Goal: Task Accomplishment & Management: Manage account settings

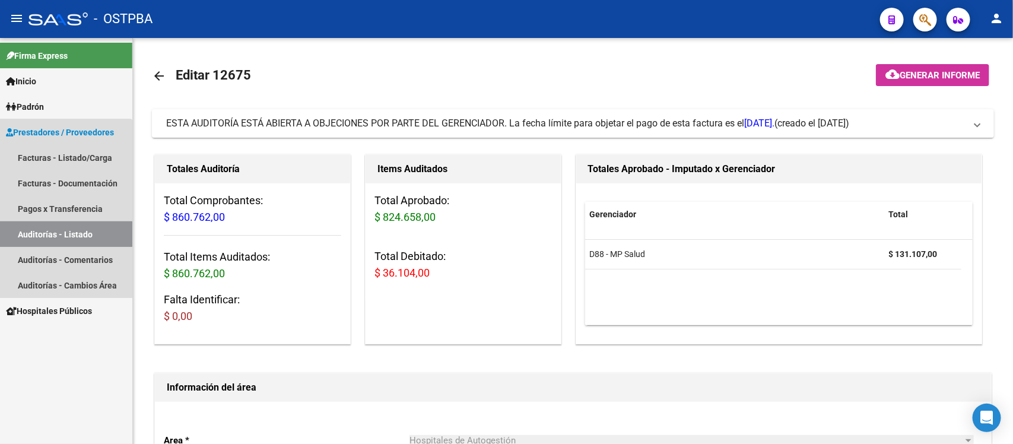
click at [65, 234] on link "Auditorías - Listado" at bounding box center [66, 234] width 132 height 26
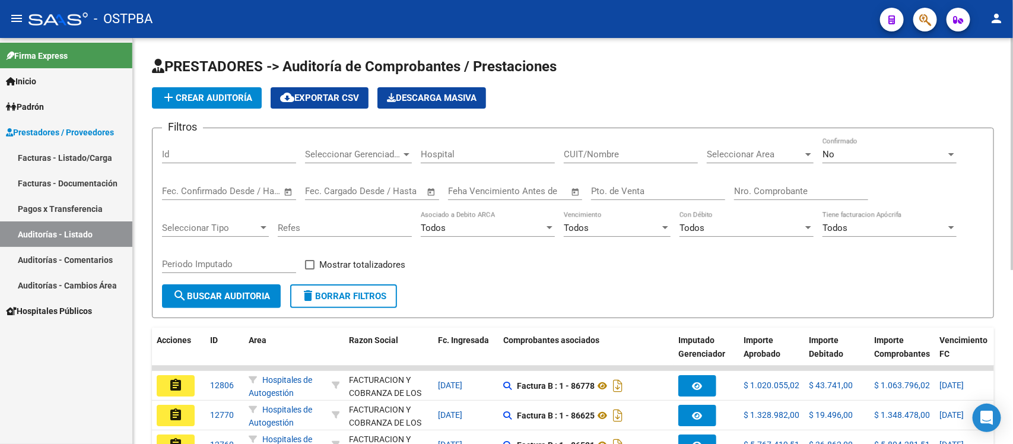
click at [759, 191] on input "Nro. Comprobante" at bounding box center [801, 191] width 134 height 11
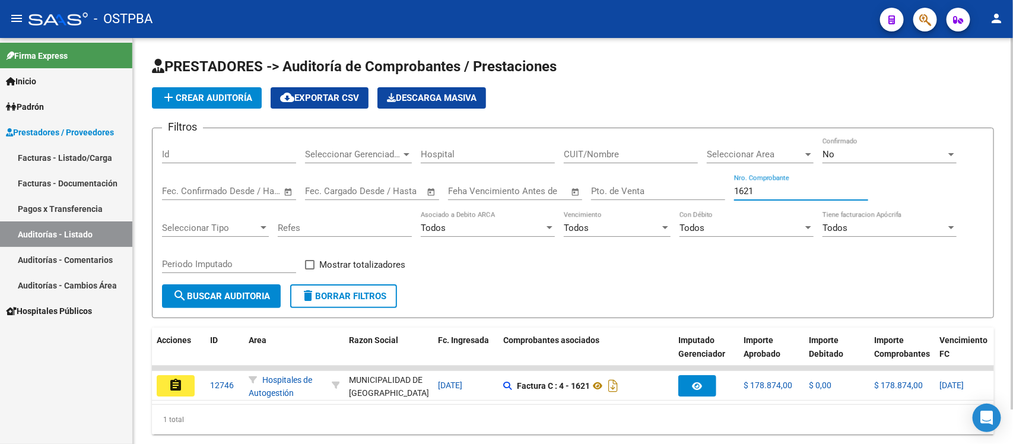
type input "1621"
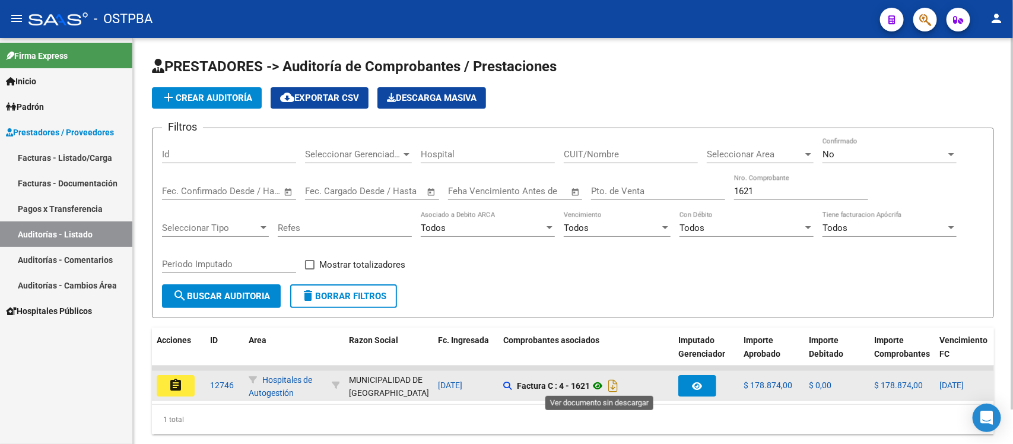
click at [604, 381] on icon at bounding box center [597, 386] width 15 height 14
click at [183, 380] on button "assignment" at bounding box center [176, 385] width 38 height 21
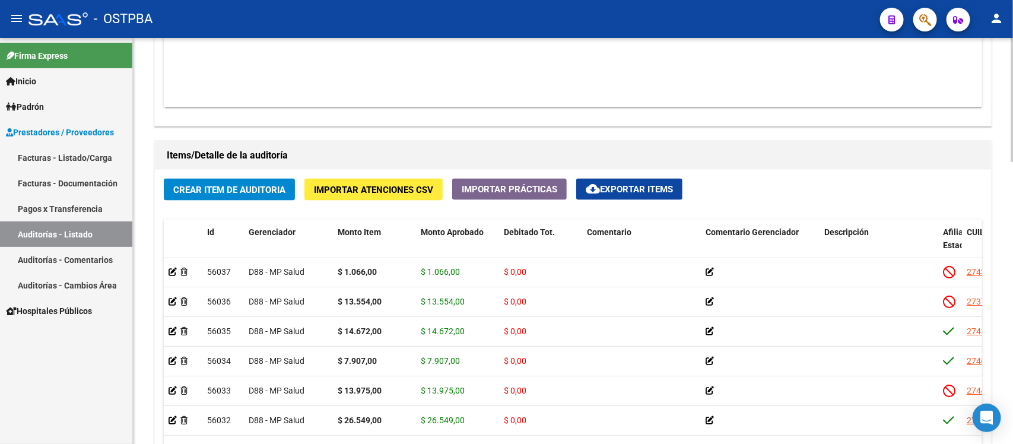
scroll to position [701, 0]
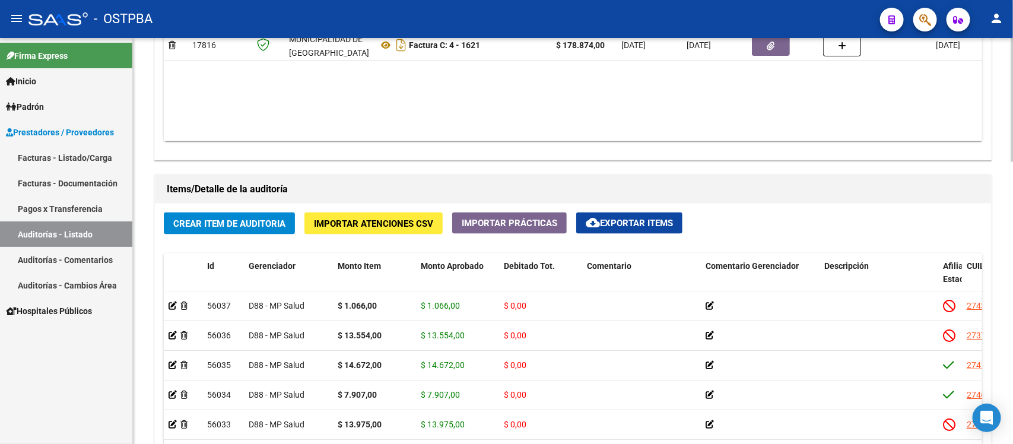
click at [610, 215] on button "cloud_download Exportar Items" at bounding box center [629, 222] width 106 height 21
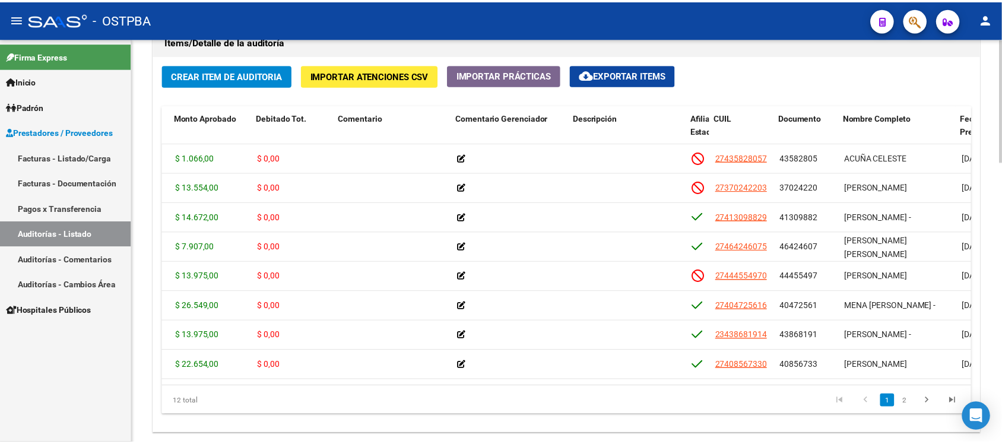
scroll to position [0, 244]
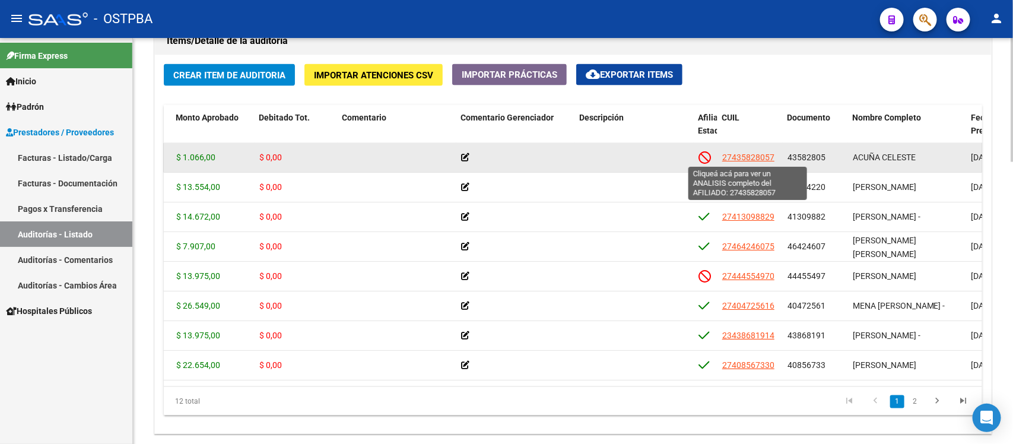
click at [755, 156] on span "27435828057" at bounding box center [748, 156] width 52 height 9
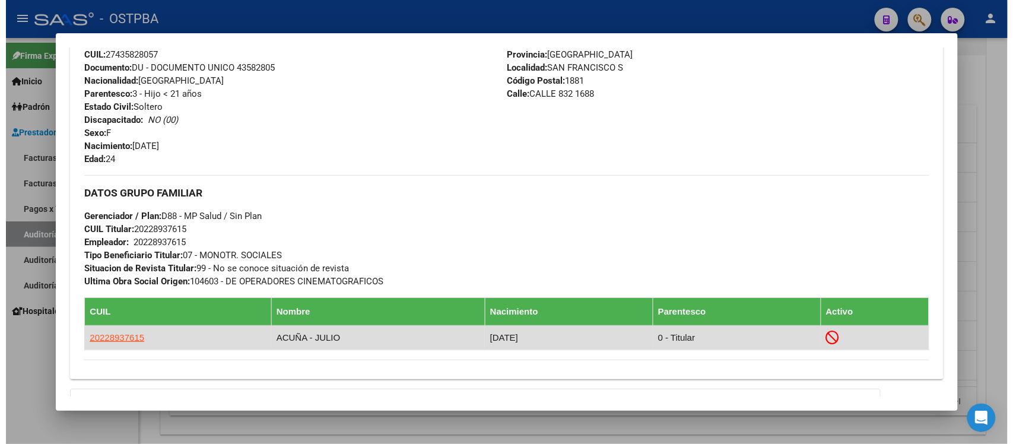
scroll to position [445, 0]
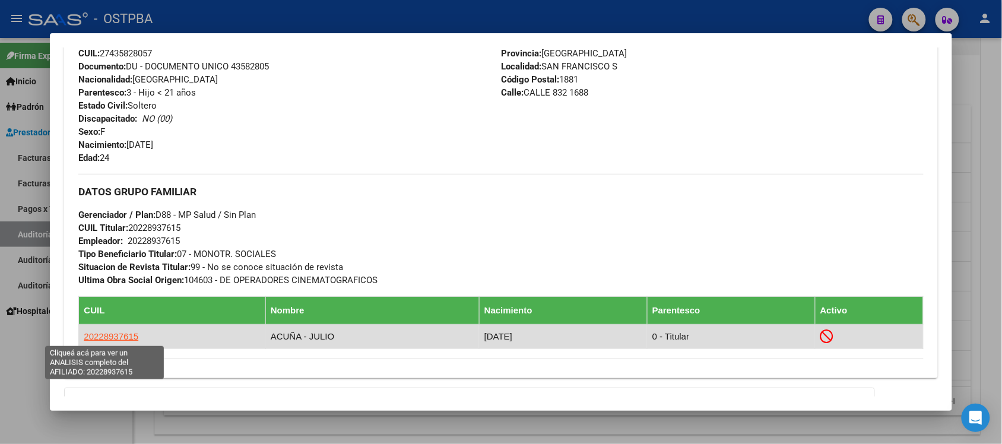
drag, startPoint x: 135, startPoint y: 337, endPoint x: 78, endPoint y: 337, distance: 57.0
click at [79, 337] on td "20228937615" at bounding box center [172, 337] width 186 height 24
copy span "20228937615"
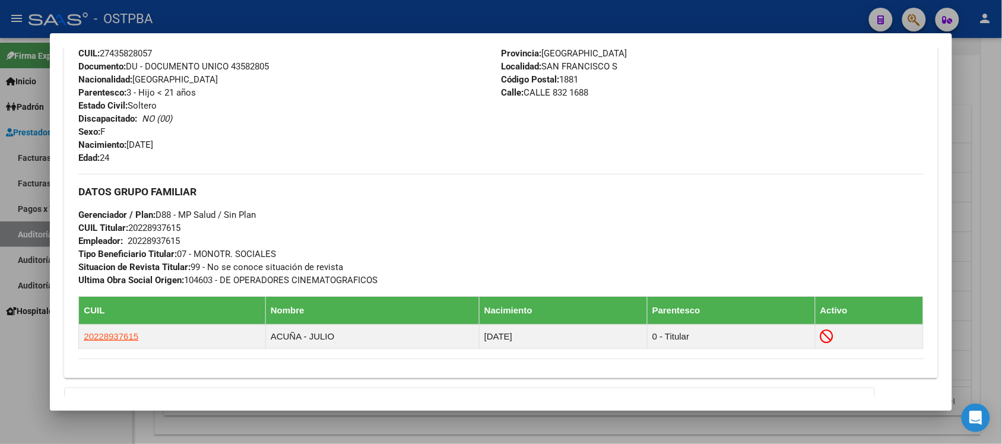
click at [980, 122] on div at bounding box center [501, 222] width 1002 height 444
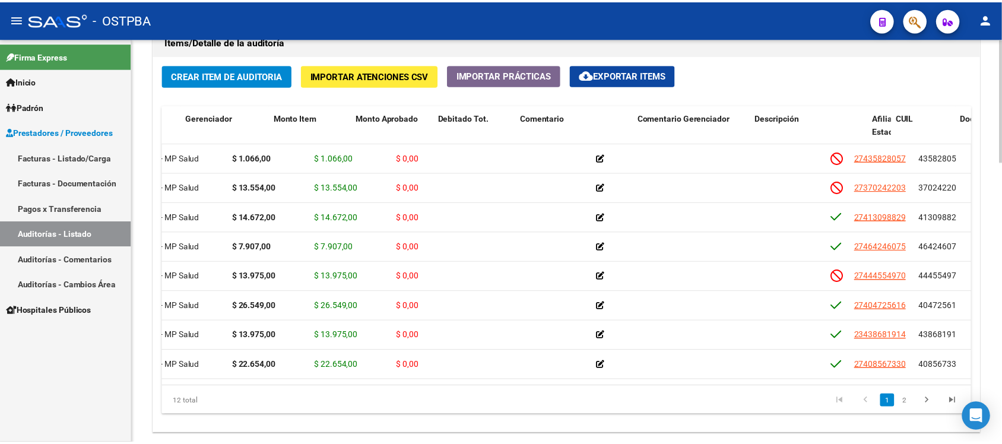
scroll to position [0, 0]
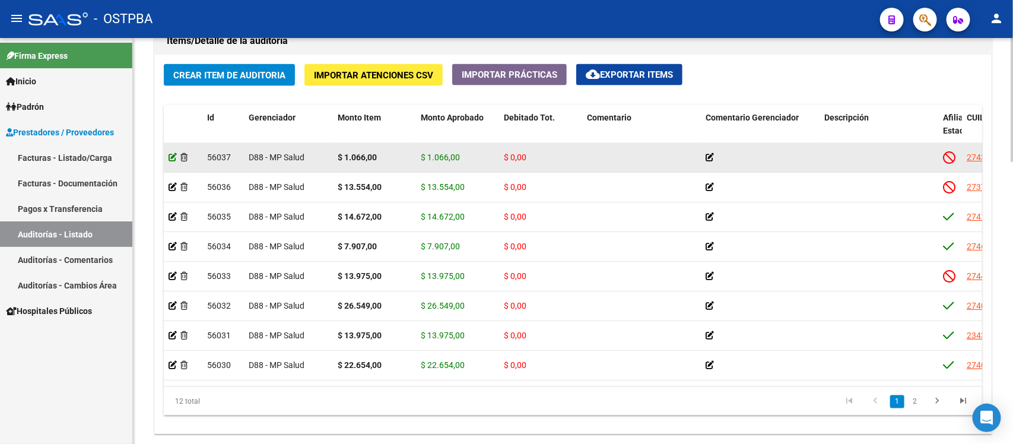
click at [173, 153] on icon at bounding box center [173, 157] width 8 height 8
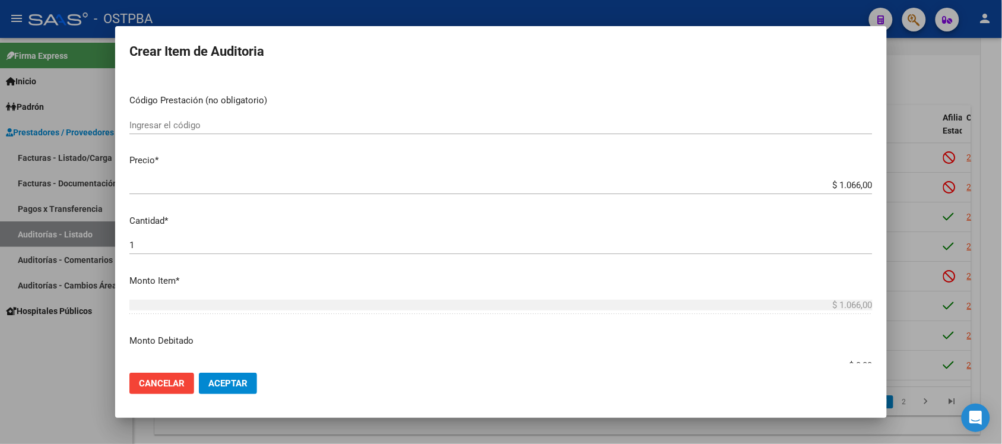
scroll to position [222, 0]
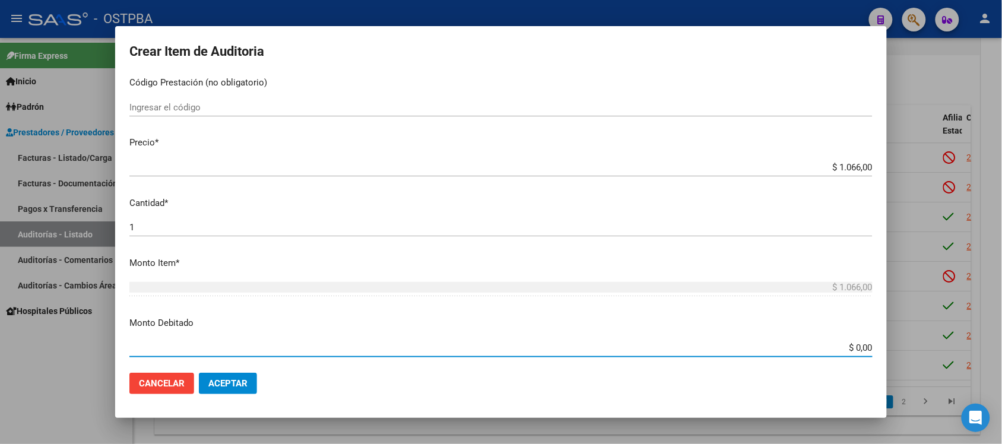
click at [847, 345] on input "$ 0,00" at bounding box center [500, 347] width 743 height 11
type input "$ 1.066,00"
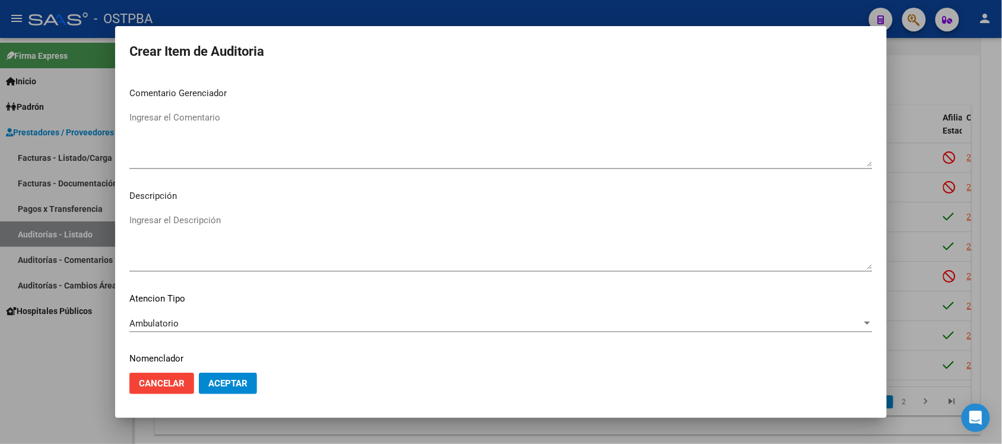
scroll to position [581, 0]
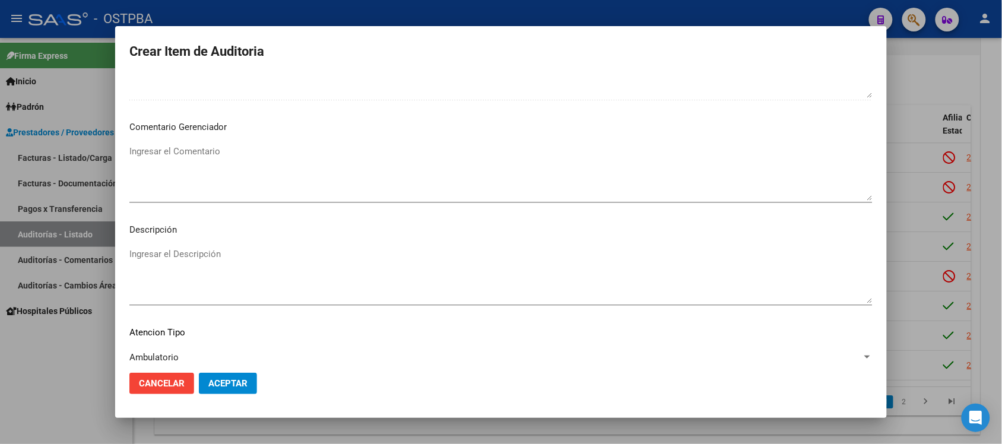
click at [147, 151] on textarea "Ingresar el Comentario" at bounding box center [500, 173] width 743 height 56
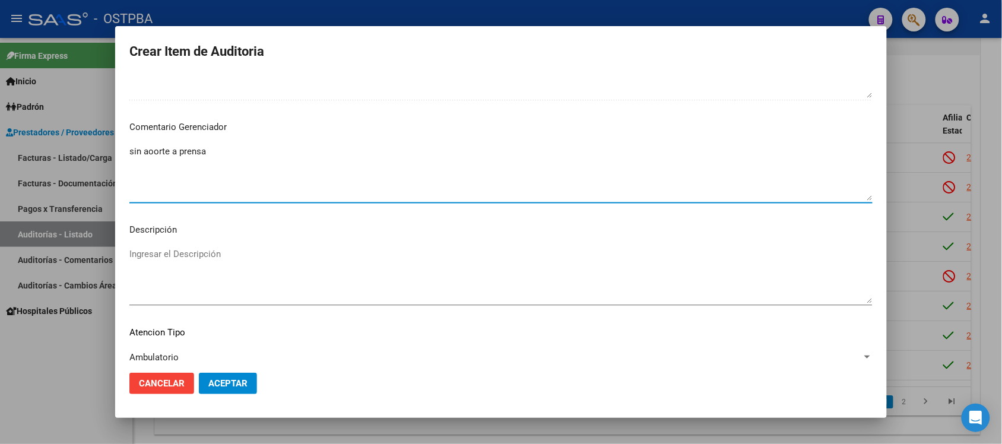
click at [150, 152] on textarea "sin aoorte a prensa" at bounding box center [500, 173] width 743 height 56
type textarea "sin aporte a prensa"
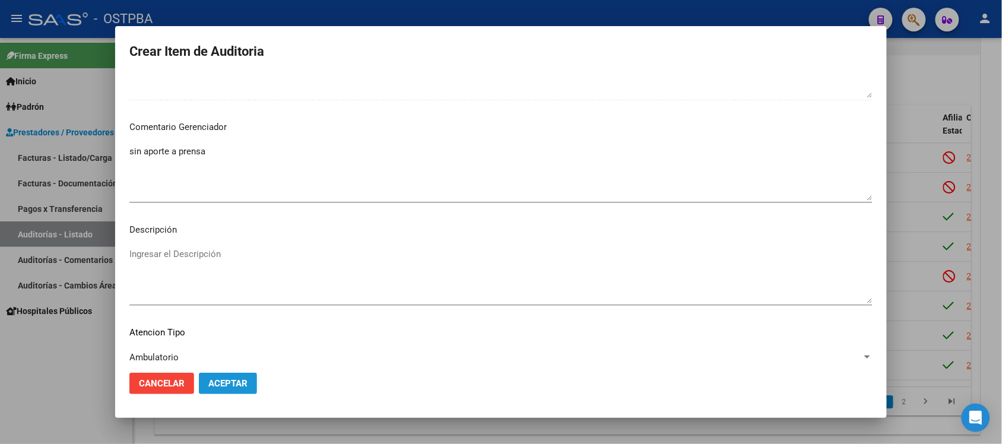
click at [245, 380] on span "Aceptar" at bounding box center [227, 383] width 39 height 11
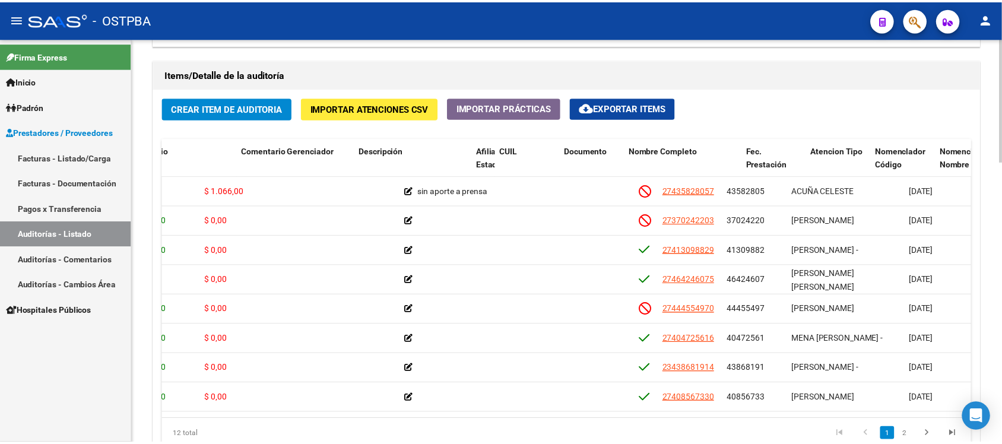
scroll to position [0, 461]
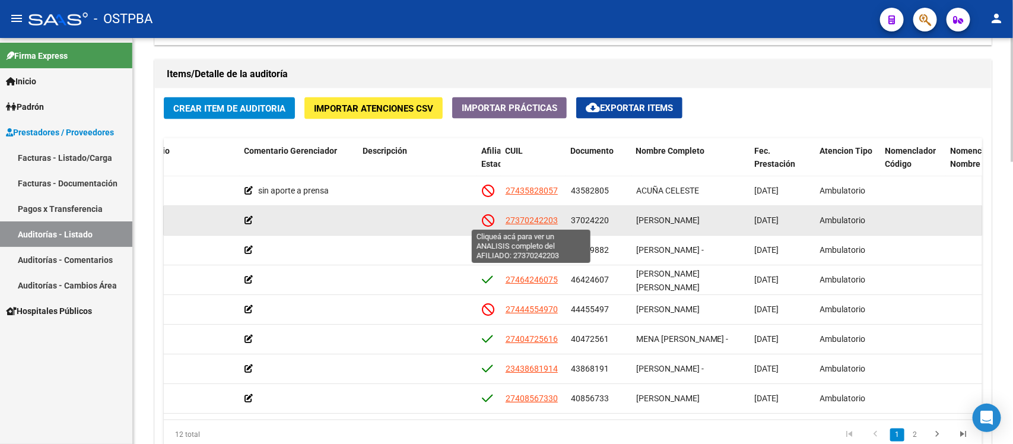
click at [520, 220] on span "27370242203" at bounding box center [532, 219] width 52 height 9
type textarea "27370242203"
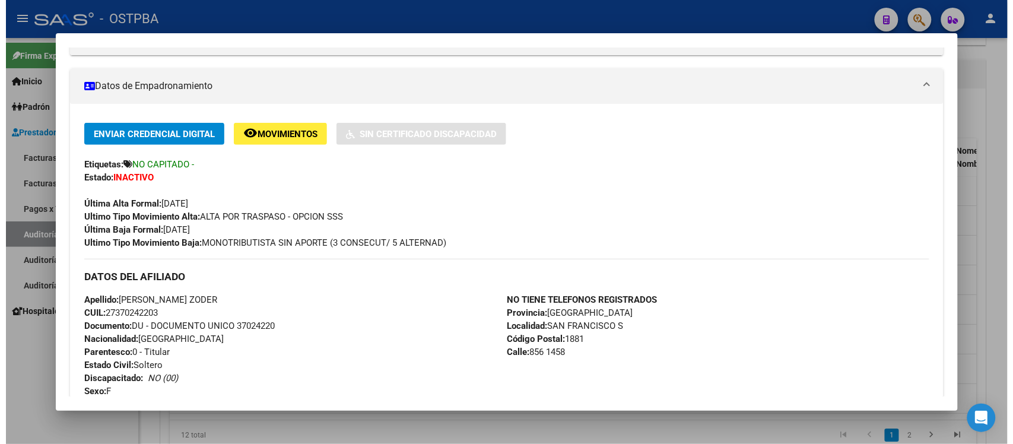
scroll to position [222, 0]
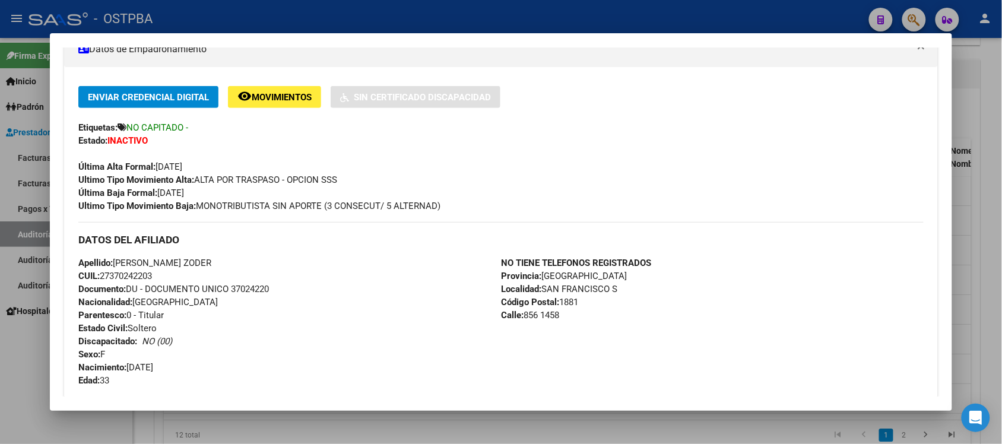
drag, startPoint x: 98, startPoint y: 274, endPoint x: 157, endPoint y: 277, distance: 58.8
click at [157, 277] on div "Apellido: LARA YANET ZODER CUIL: 27370242203 Documento: DU - DOCUMENTO UNICO 37…" at bounding box center [289, 321] width 422 height 131
copy span "27370242203"
click at [971, 132] on div at bounding box center [501, 222] width 1002 height 444
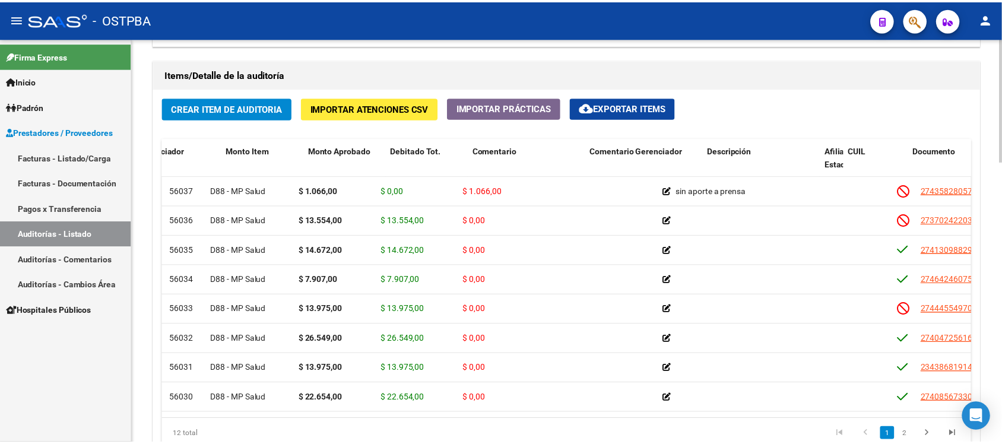
scroll to position [0, 0]
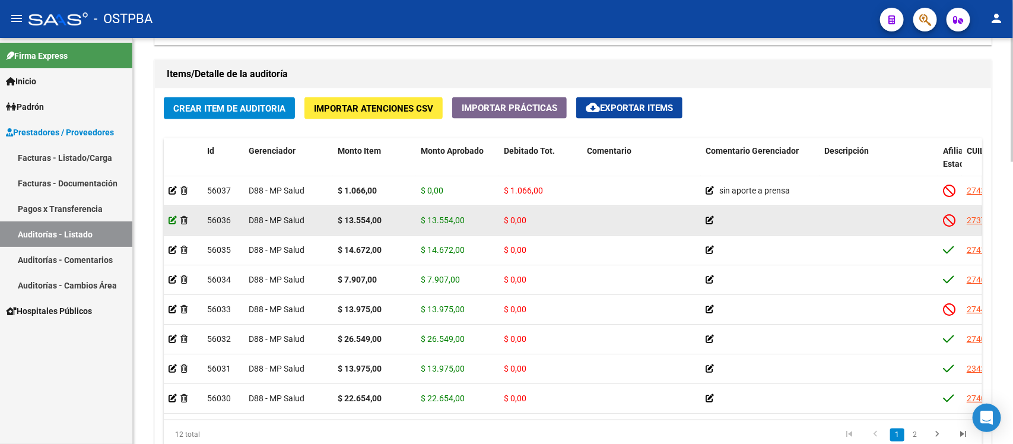
click at [171, 220] on icon at bounding box center [173, 220] width 8 height 8
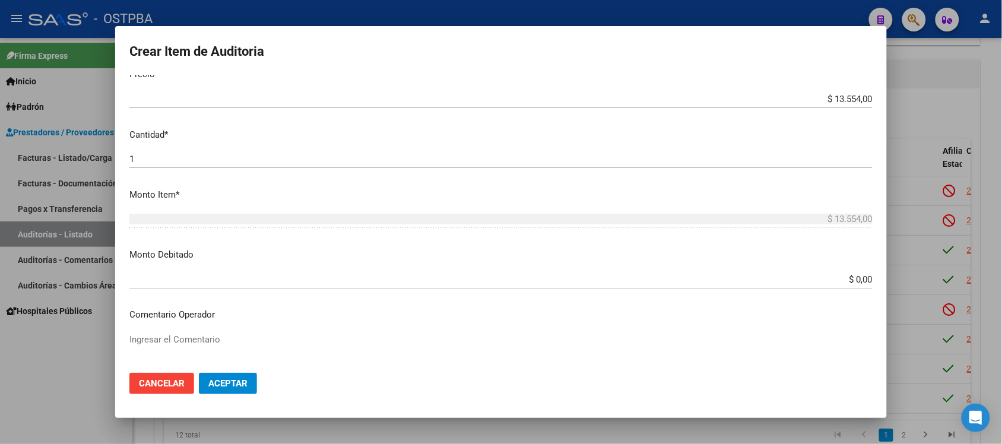
scroll to position [371, 0]
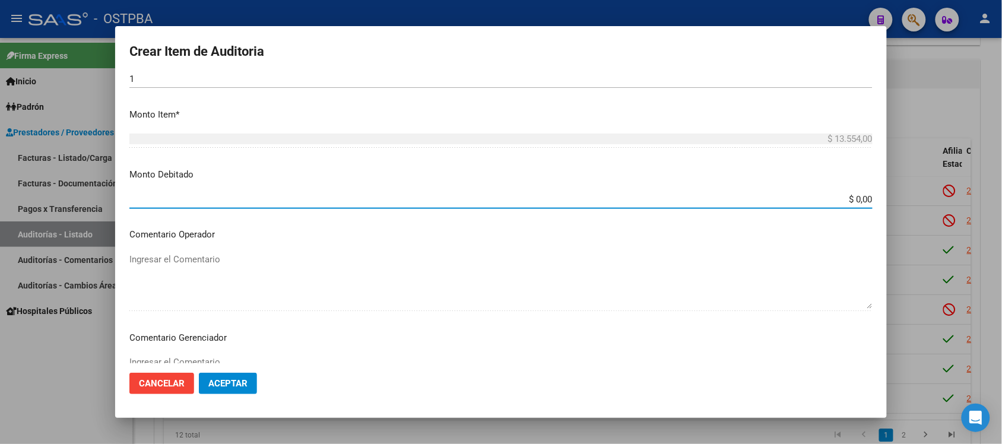
click at [846, 201] on input "$ 0,00" at bounding box center [500, 199] width 743 height 11
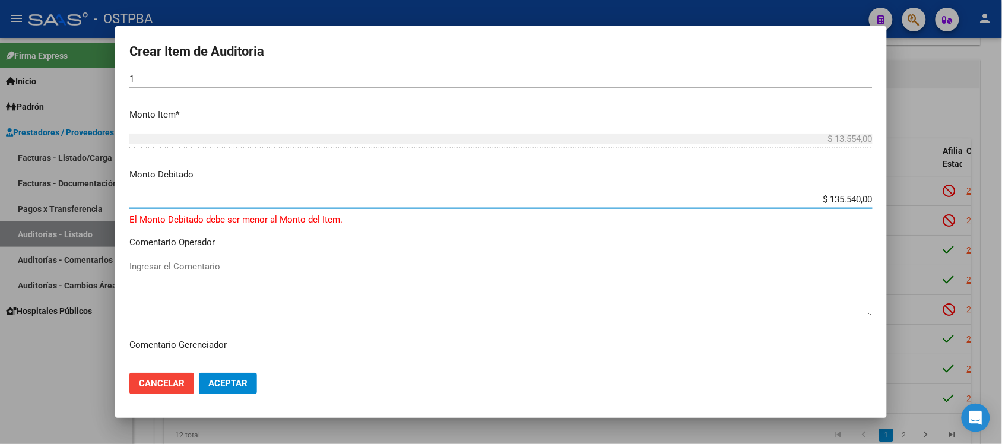
type input "$ 13.554,00"
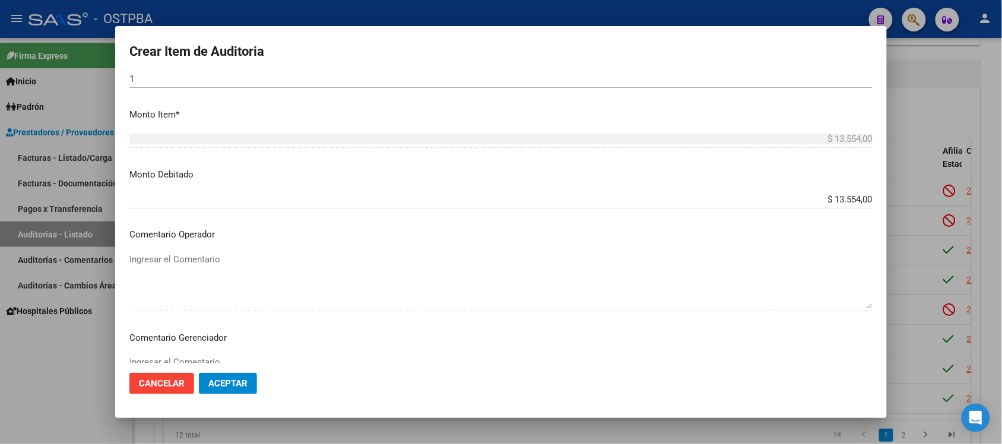
click at [194, 352] on mat-dialog-content "37024220 Nro Documento 27370242203 CUIL Afiliado Inactivo ZODER LARA YANET Nomb…" at bounding box center [500, 219] width 771 height 288
click at [192, 362] on textarea "Ingresar el Comentario" at bounding box center [500, 383] width 743 height 56
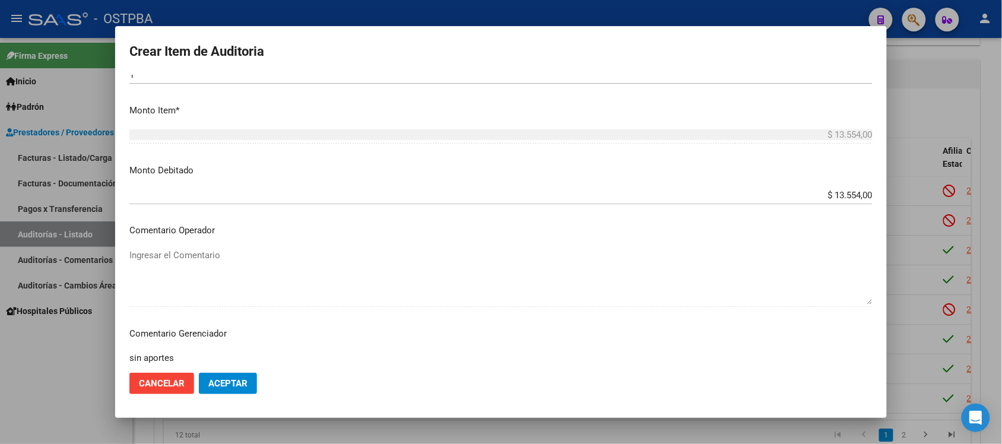
type textarea "sin aportes"
click at [215, 380] on span "Aceptar" at bounding box center [227, 383] width 39 height 11
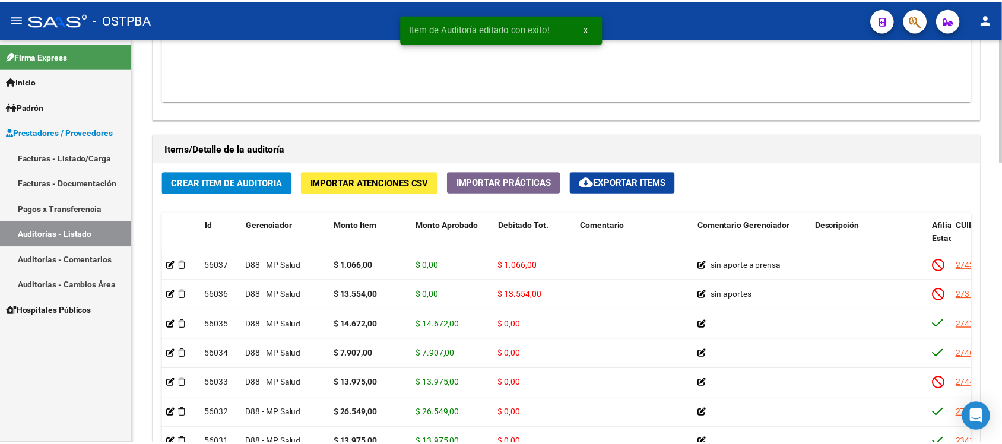
scroll to position [816, 0]
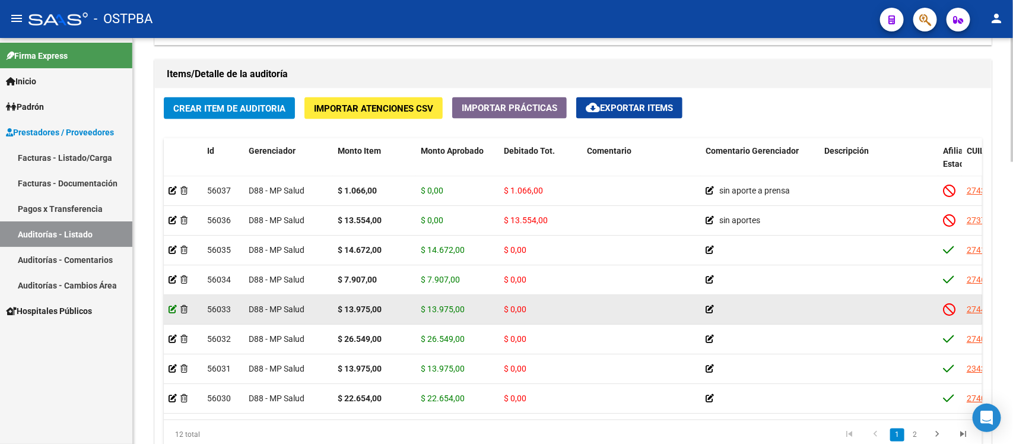
click at [173, 307] on icon at bounding box center [173, 309] width 8 height 8
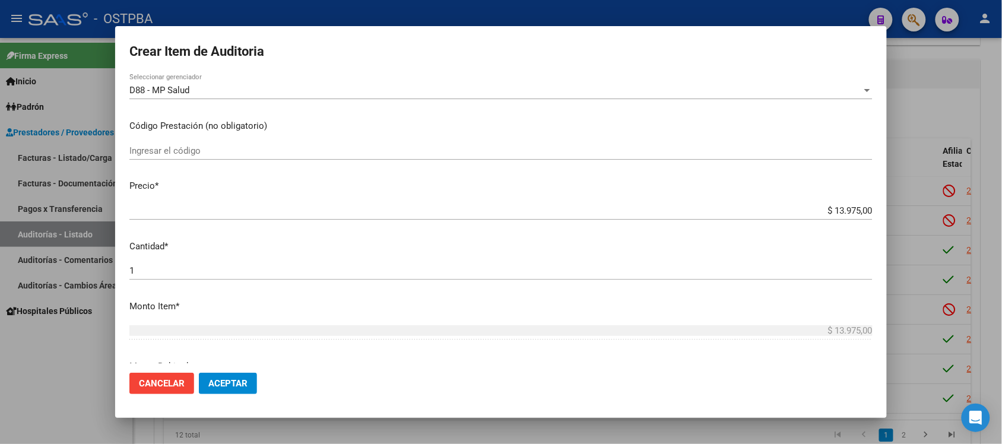
scroll to position [222, 0]
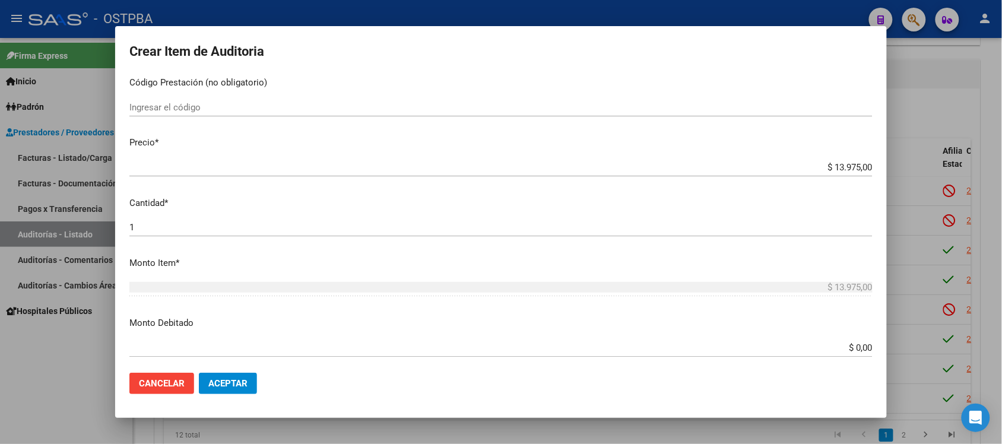
click at [850, 346] on input "$ 0,00" at bounding box center [500, 347] width 743 height 11
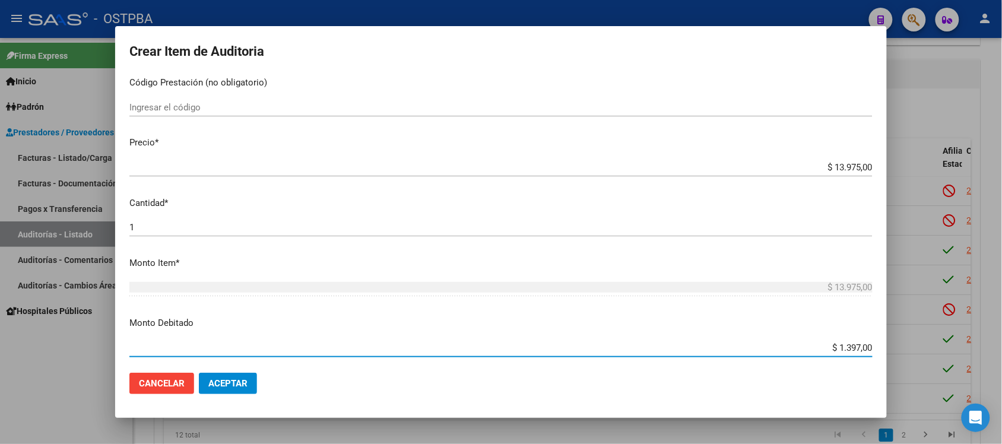
type input "$ 13.975,00"
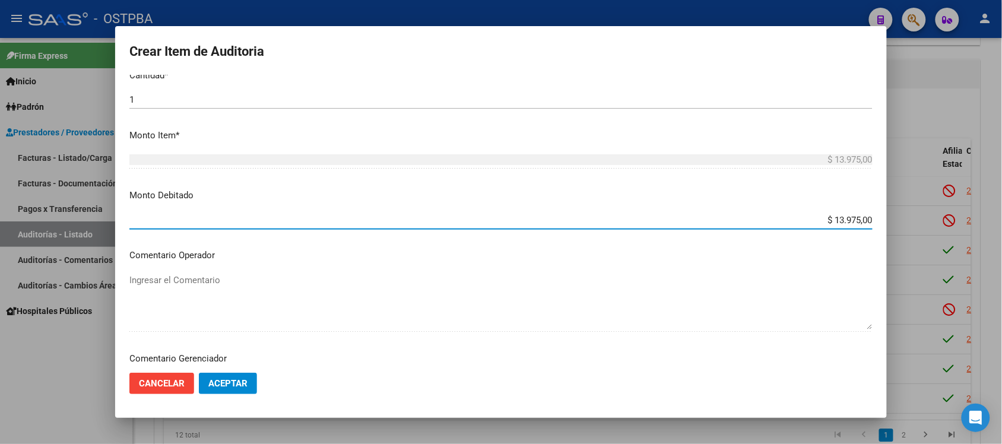
scroll to position [371, 0]
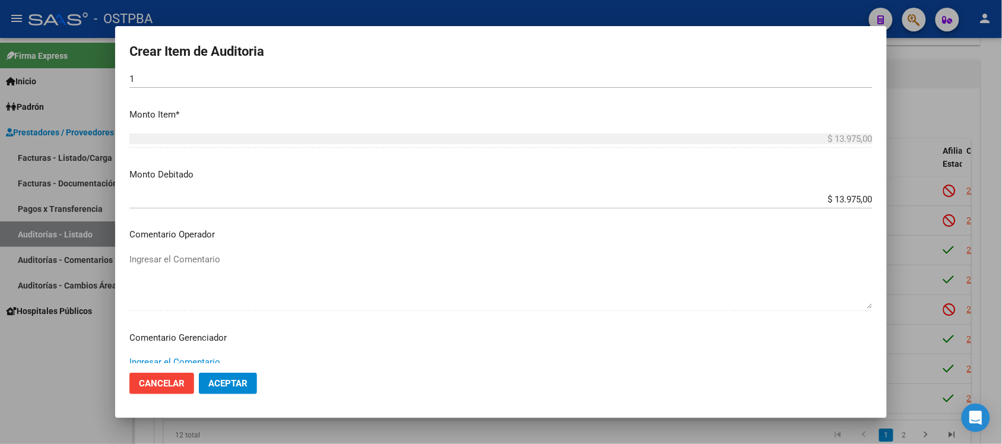
click at [149, 360] on textarea "Ingresar el Comentario" at bounding box center [500, 383] width 743 height 56
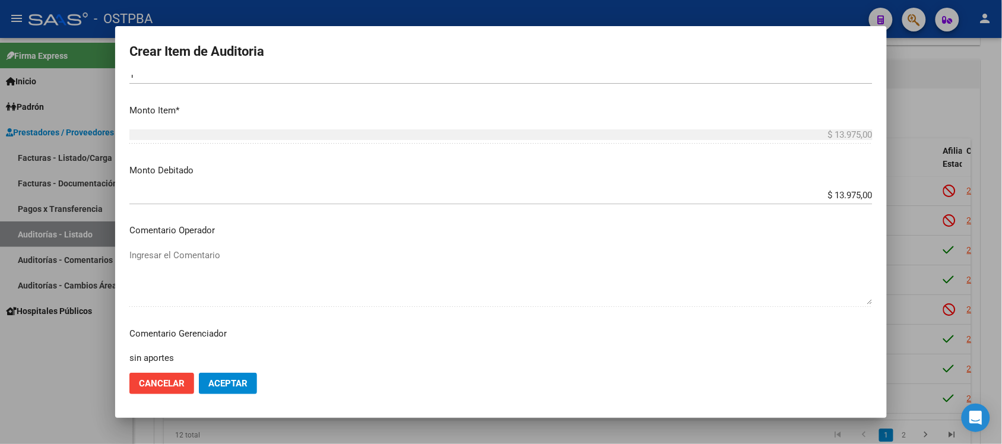
type textarea "sin aportes"
click at [208, 374] on button "Aceptar" at bounding box center [228, 383] width 58 height 21
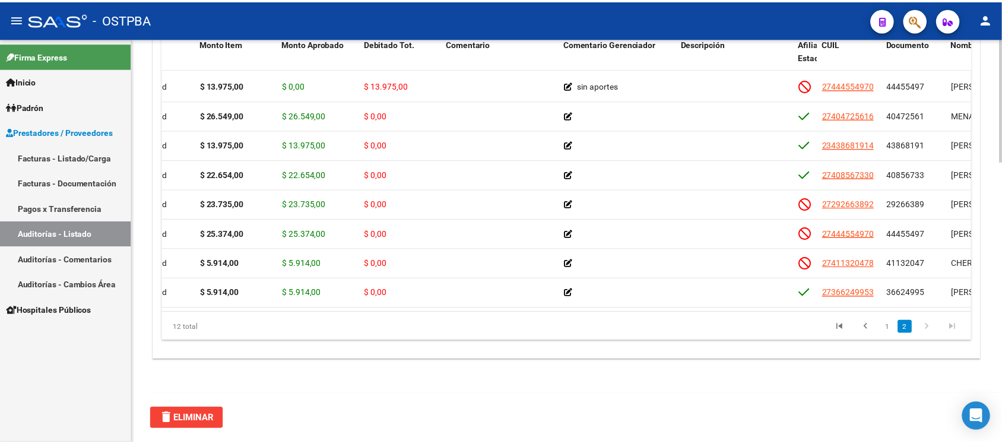
scroll to position [128, 0]
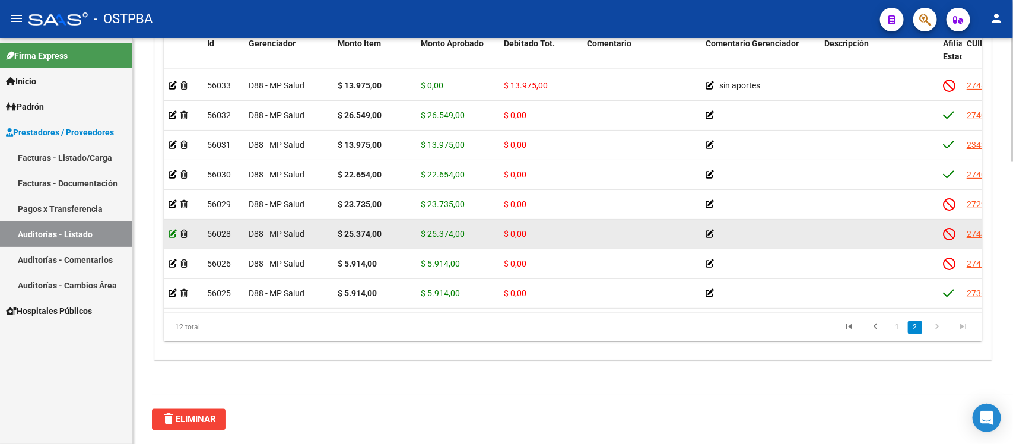
click at [171, 230] on icon at bounding box center [173, 234] width 8 height 8
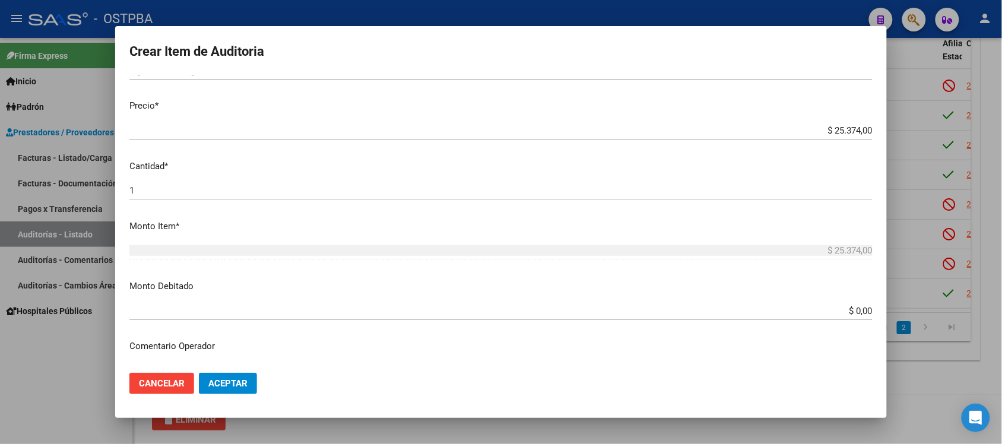
scroll to position [297, 0]
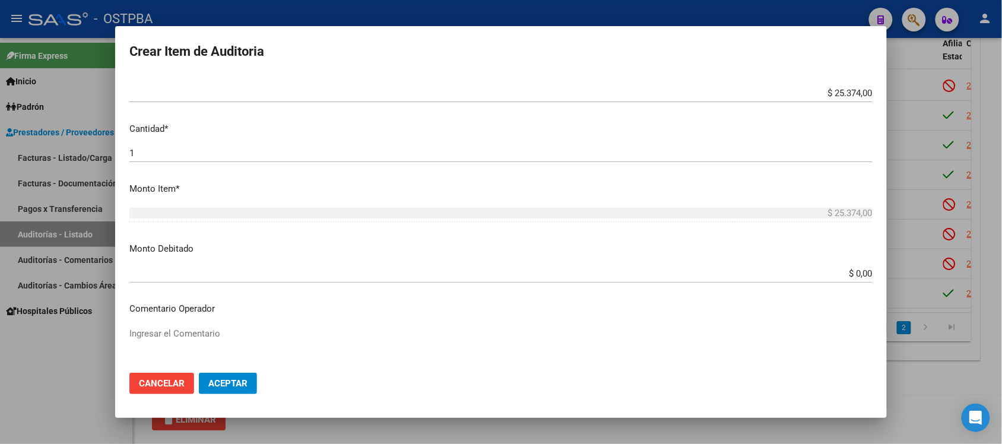
click at [850, 269] on input "$ 0,00" at bounding box center [500, 273] width 743 height 11
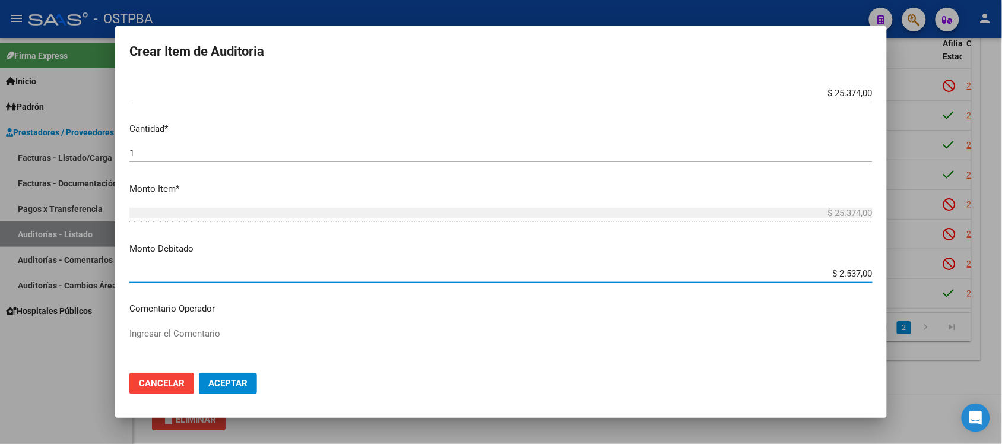
type input "$ 25.374,00"
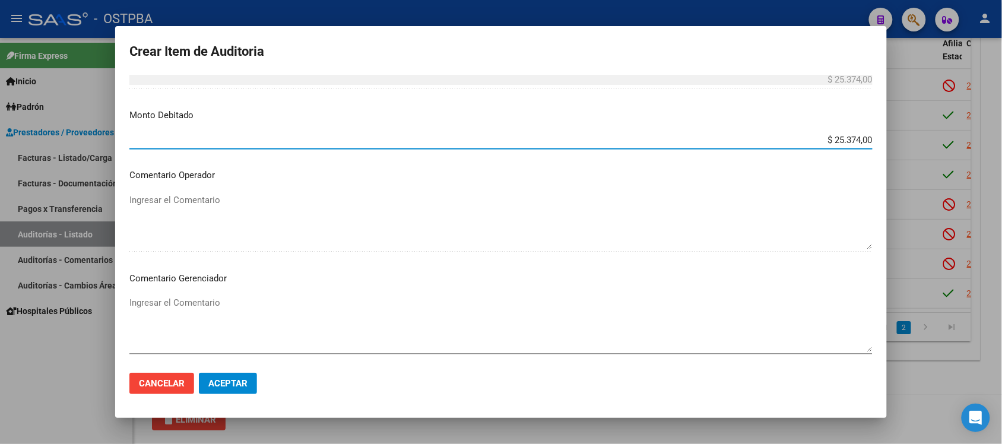
scroll to position [445, 0]
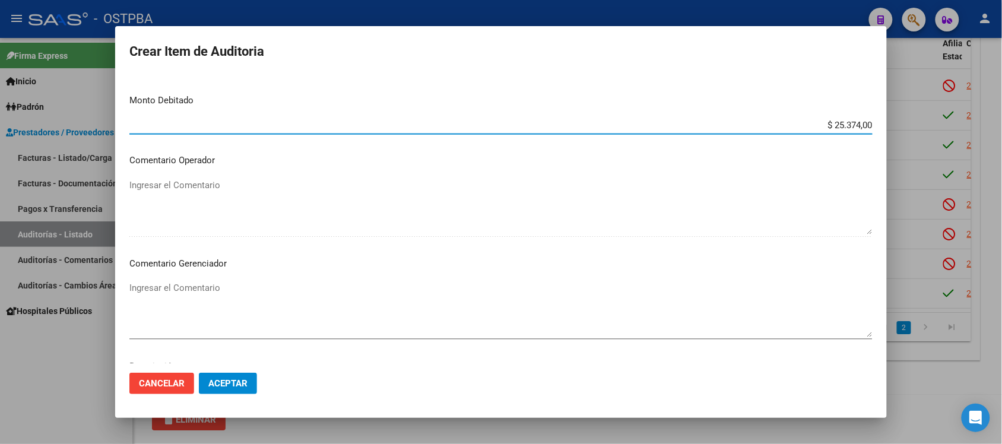
click at [215, 286] on textarea "Ingresar el Comentario" at bounding box center [500, 309] width 743 height 56
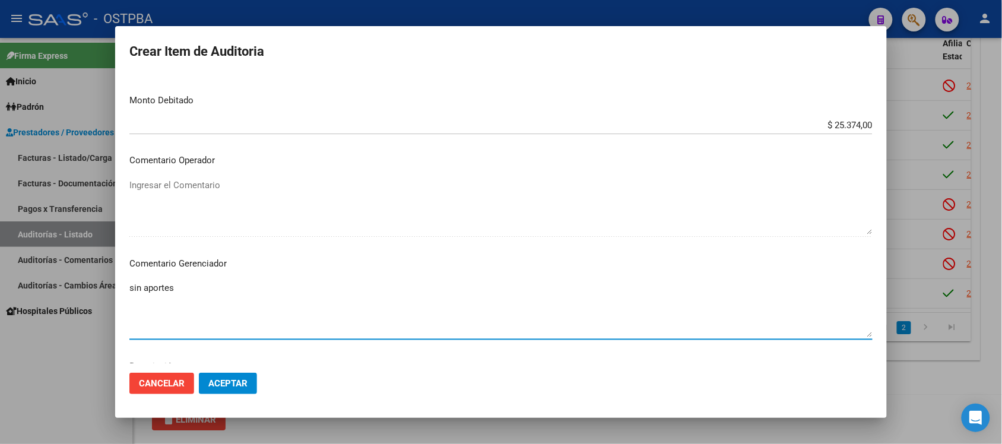
type textarea "sin aportes"
click at [221, 382] on span "Aceptar" at bounding box center [227, 383] width 39 height 11
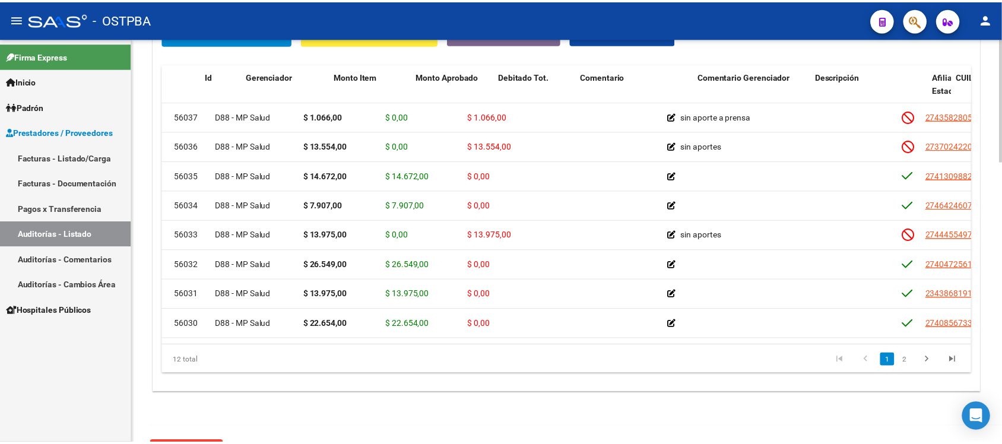
scroll to position [0, 0]
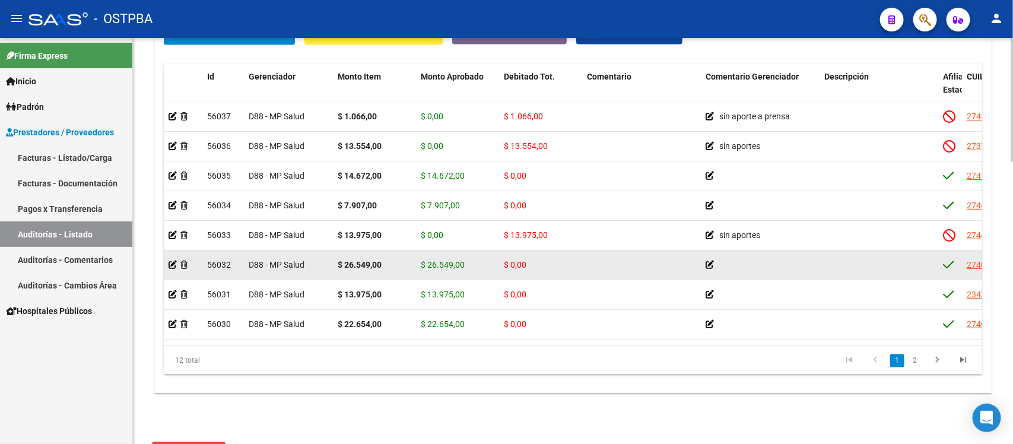
click at [164, 263] on datatable-body-cell at bounding box center [183, 264] width 39 height 29
click at [172, 268] on icon at bounding box center [173, 264] width 8 height 8
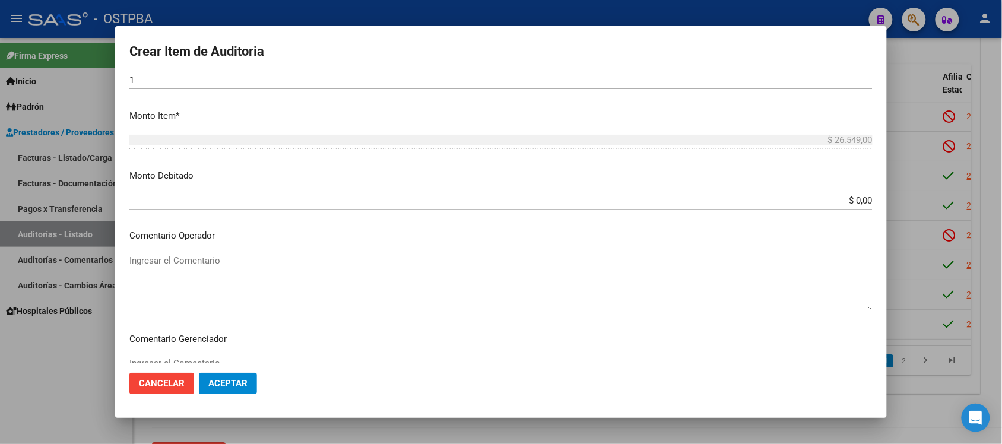
scroll to position [371, 0]
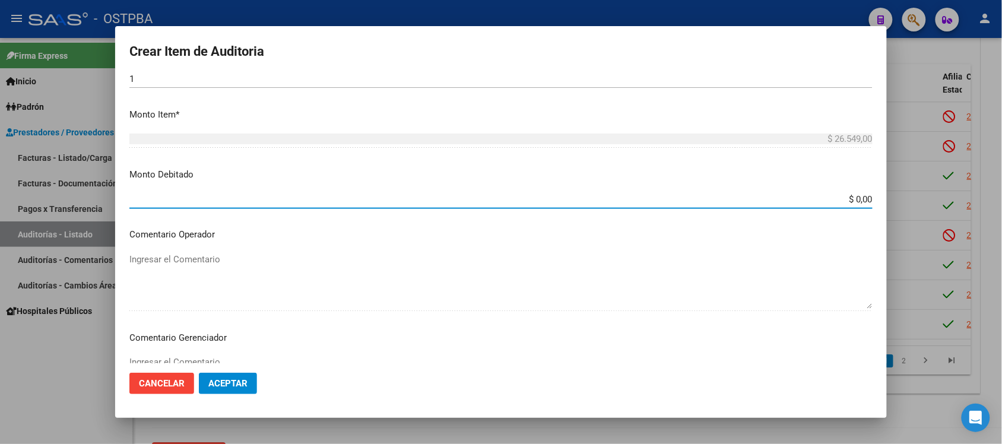
click at [849, 203] on input "$ 0,00" at bounding box center [500, 199] width 743 height 11
type input "$ 26.549,00"
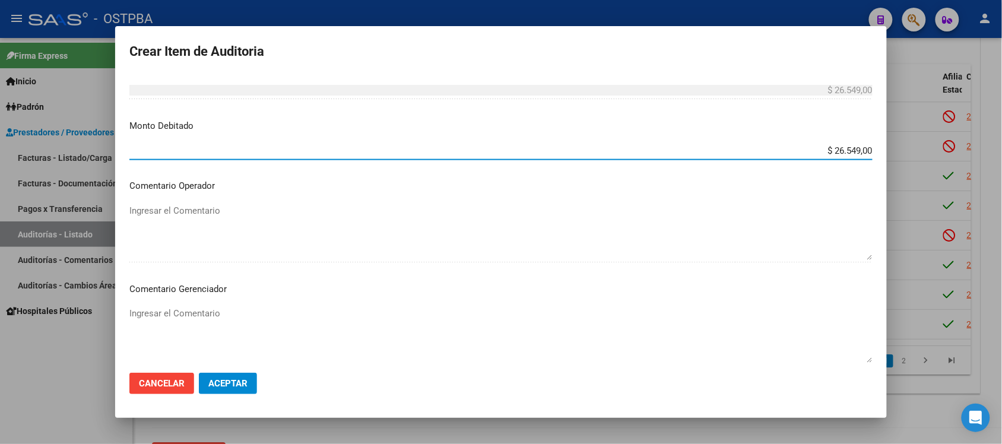
scroll to position [445, 0]
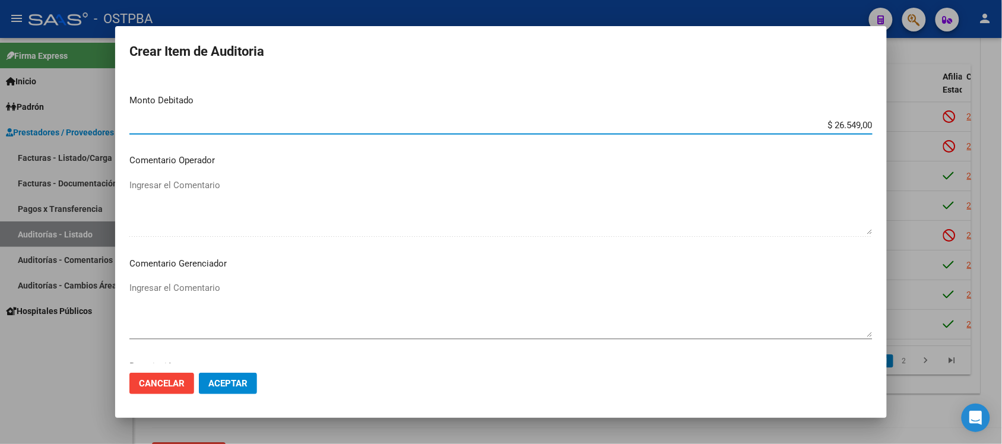
click at [165, 288] on textarea "Ingresar el Comentario" at bounding box center [500, 309] width 743 height 56
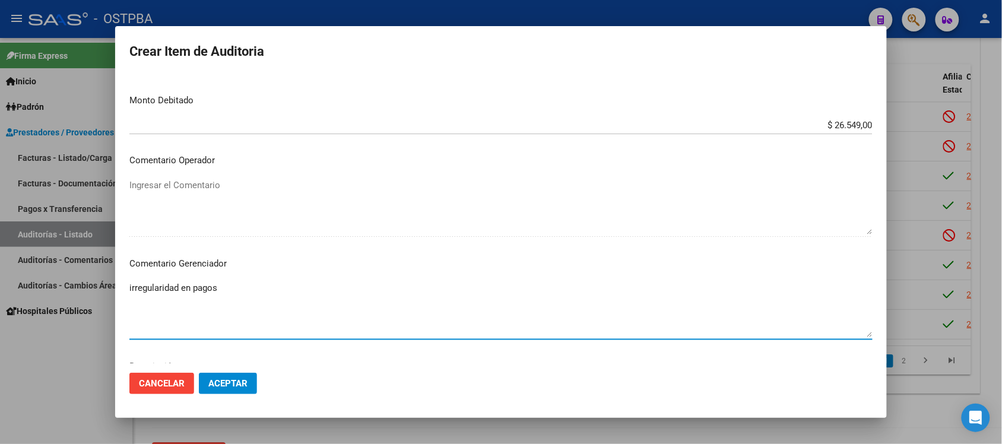
type textarea "irregularidad en pagos"
click at [232, 393] on button "Aceptar" at bounding box center [228, 383] width 58 height 21
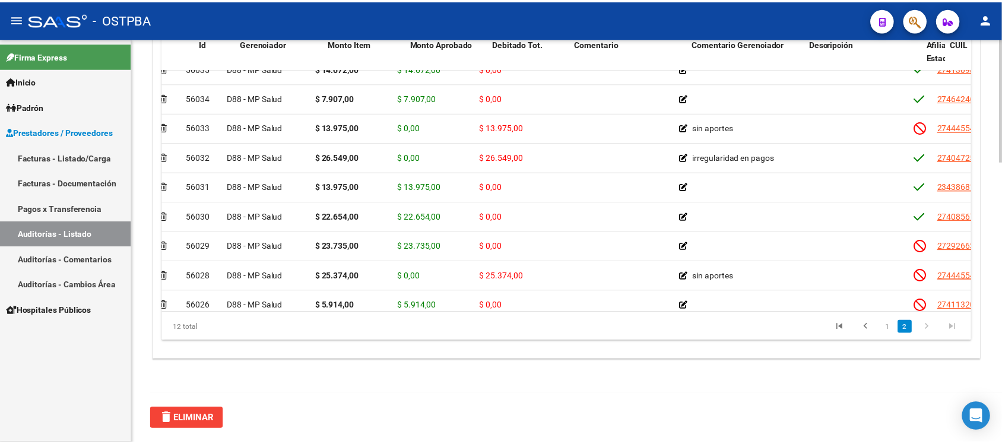
scroll to position [74, 6]
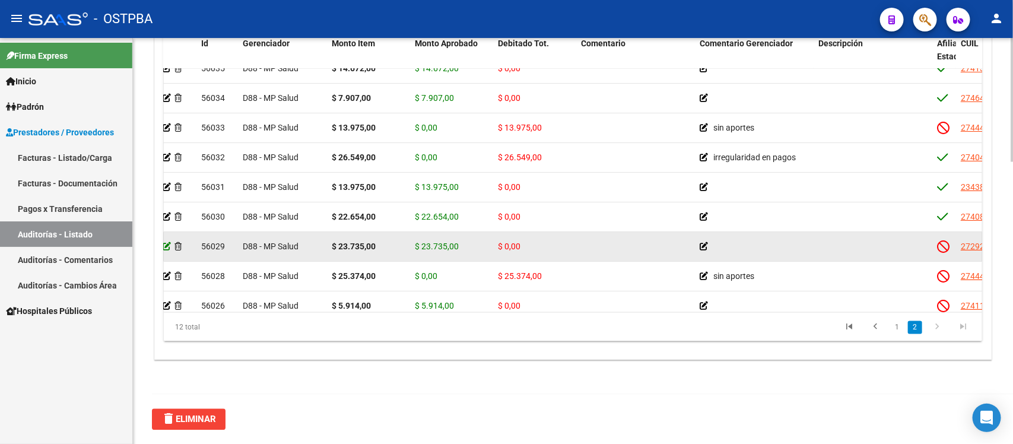
click at [165, 243] on icon at bounding box center [167, 246] width 8 height 8
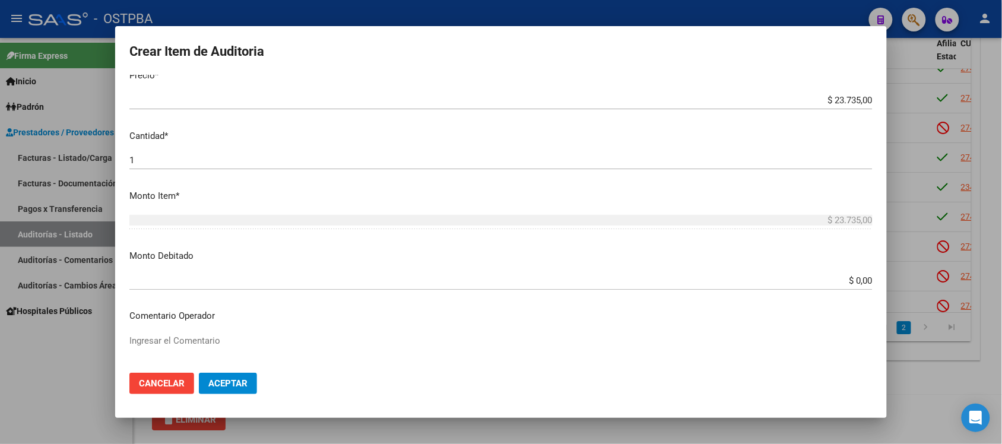
scroll to position [297, 0]
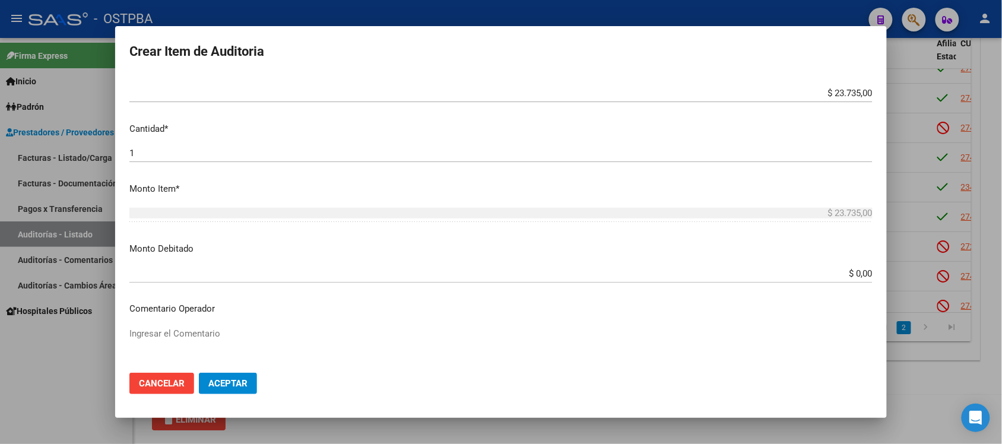
click at [844, 282] on div "$ 0,00 Ingresar el monto" at bounding box center [500, 279] width 743 height 29
click at [844, 280] on div "$ 0,00 Ingresar el monto" at bounding box center [500, 274] width 743 height 18
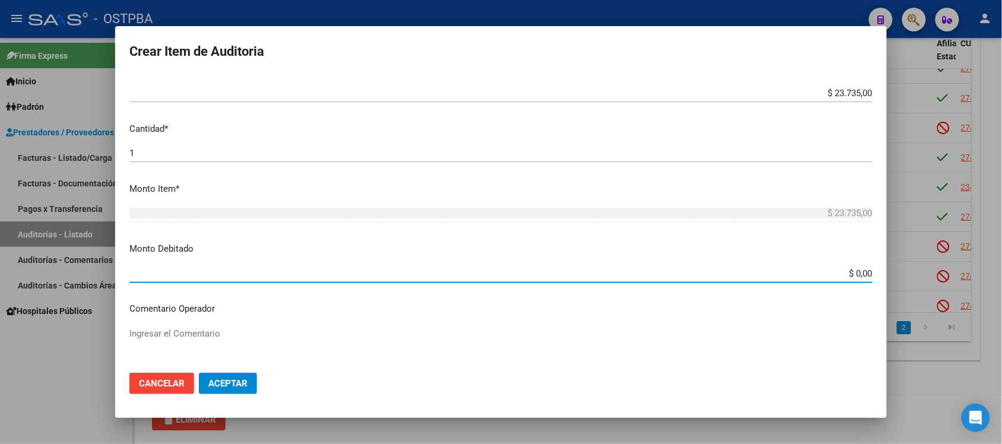
click at [844, 277] on input "$ 0,00" at bounding box center [500, 273] width 743 height 11
type input "$ 23.735,00"
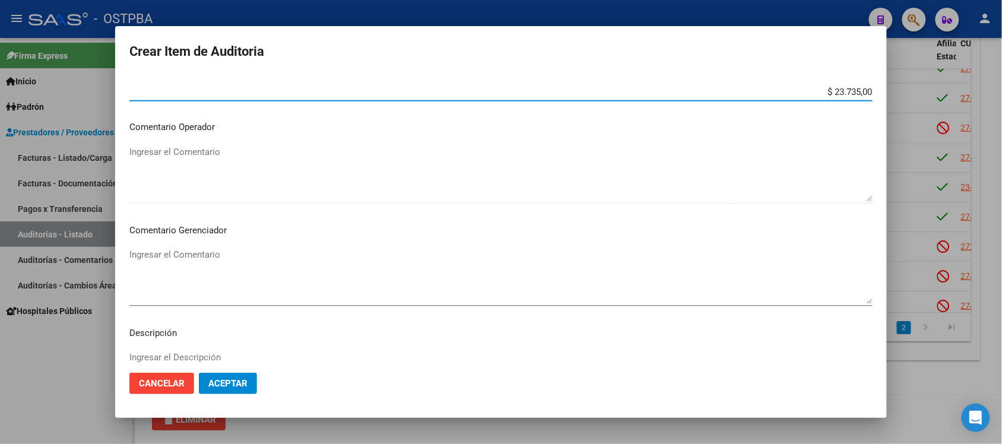
scroll to position [519, 0]
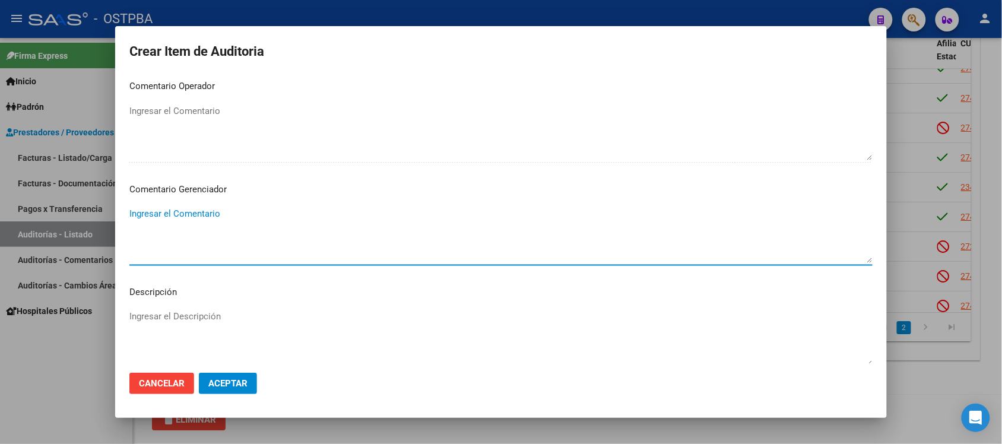
click at [187, 221] on textarea "Ingresar el Comentario" at bounding box center [500, 235] width 743 height 56
type textarea "sin aportes"
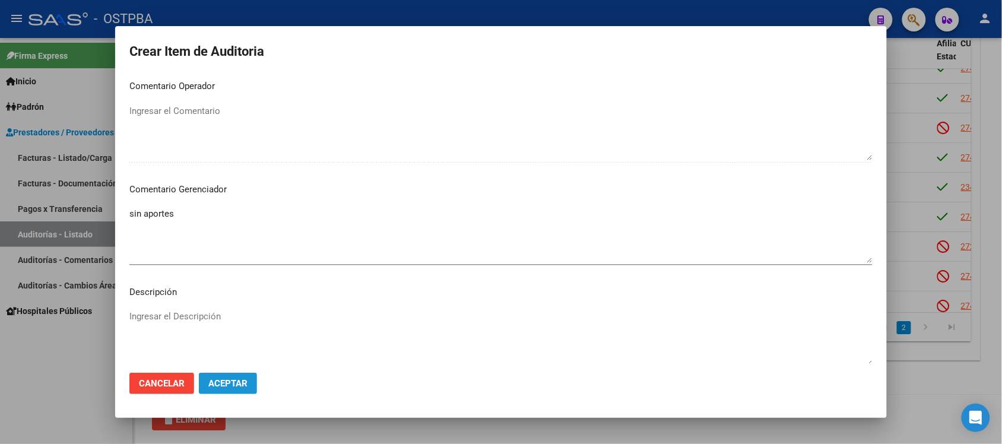
click at [224, 384] on span "Aceptar" at bounding box center [227, 383] width 39 height 11
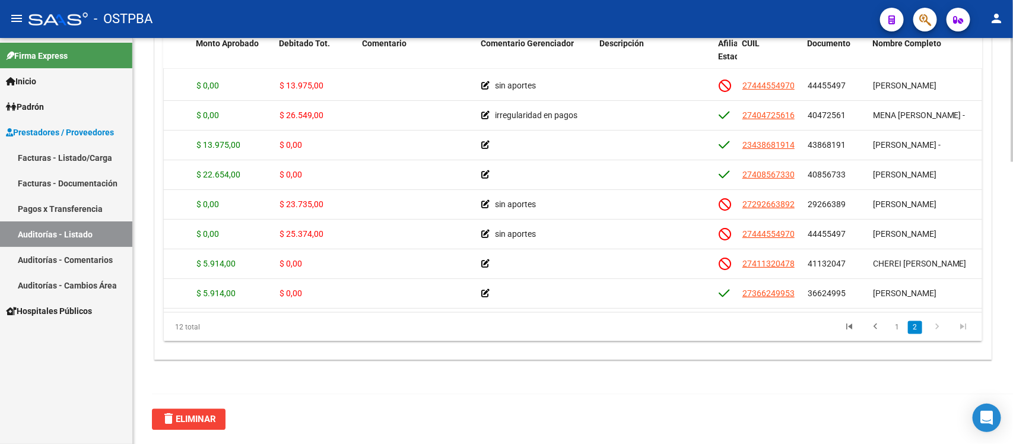
scroll to position [128, 280]
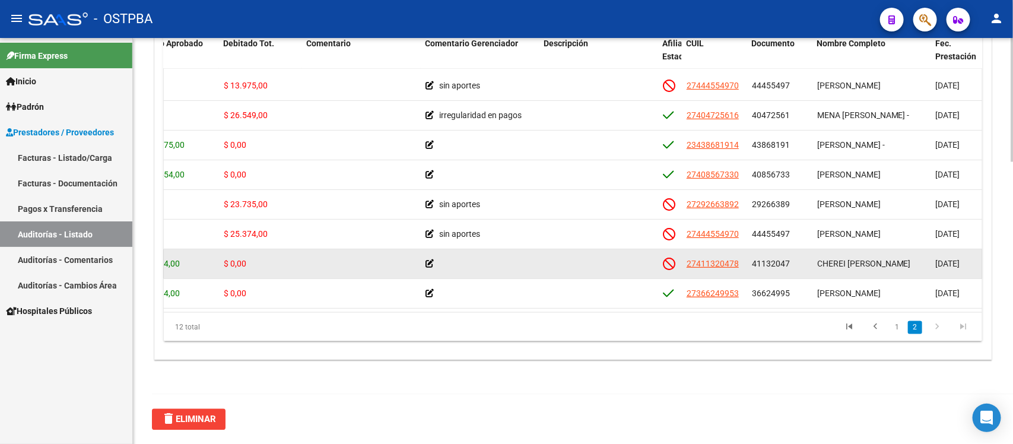
drag, startPoint x: 751, startPoint y: 256, endPoint x: 788, endPoint y: 254, distance: 37.4
click at [788, 254] on datatable-body-cell "41132047" at bounding box center [779, 263] width 65 height 29
copy span "41132047"
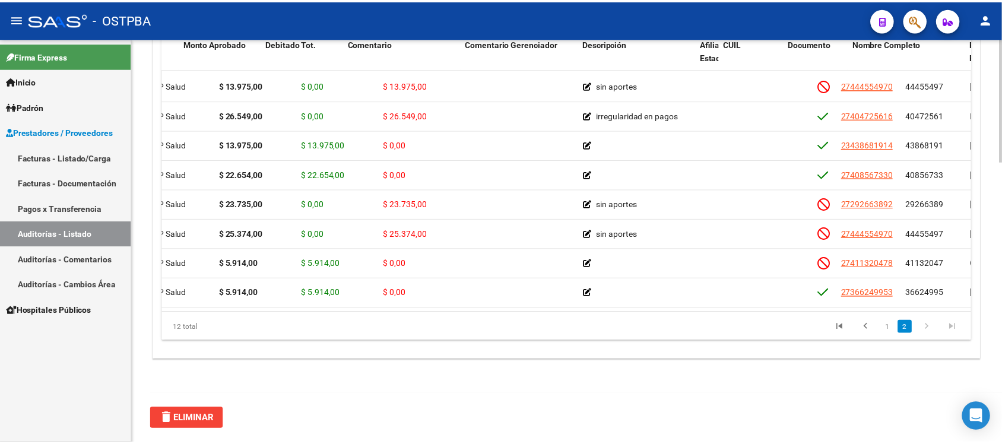
scroll to position [128, 0]
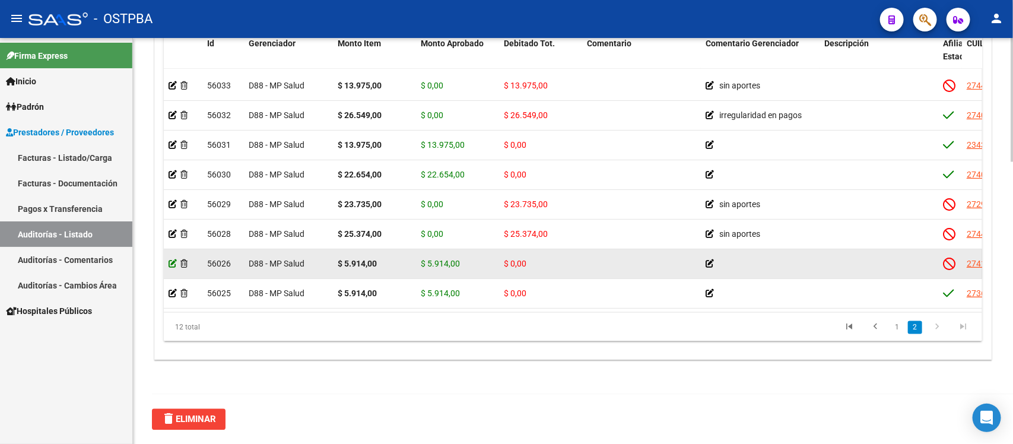
click at [170, 259] on icon at bounding box center [173, 263] width 8 height 8
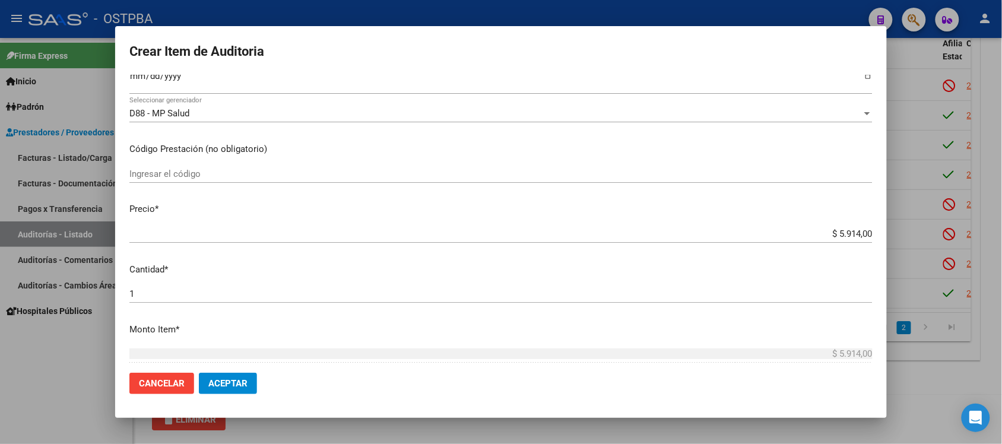
scroll to position [297, 0]
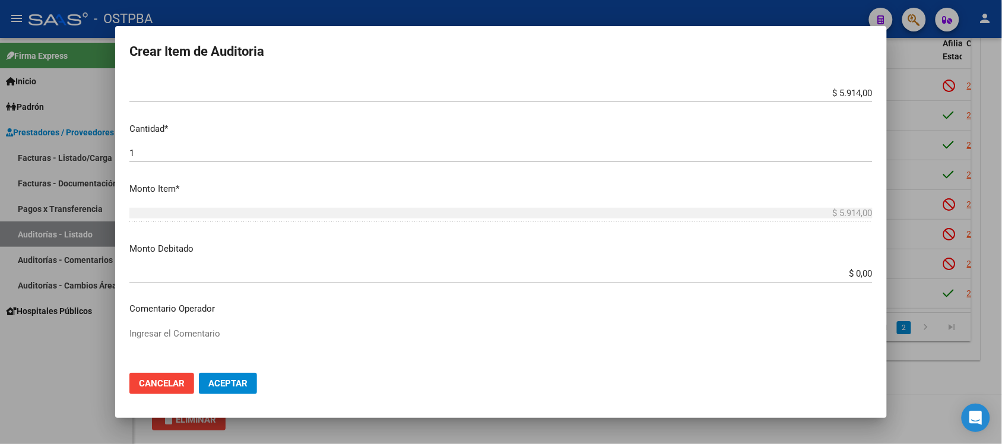
click at [852, 274] on input "$ 0,00" at bounding box center [500, 273] width 743 height 11
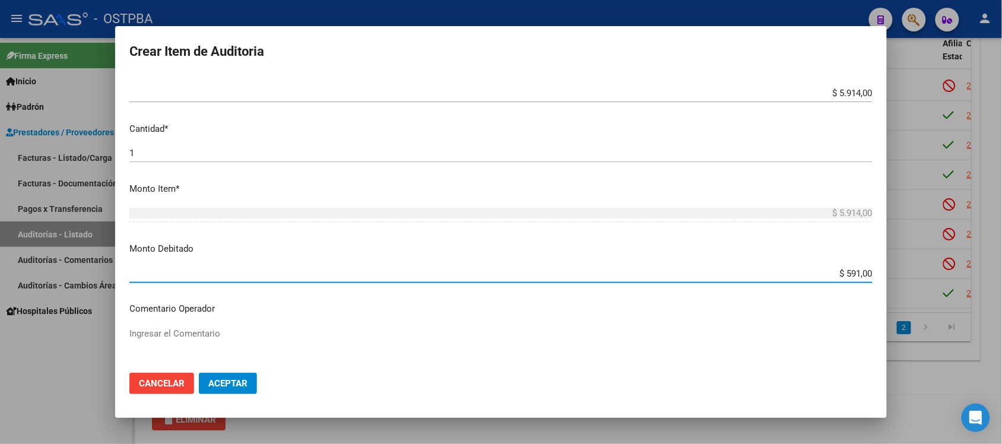
type input "$ 5.914,00"
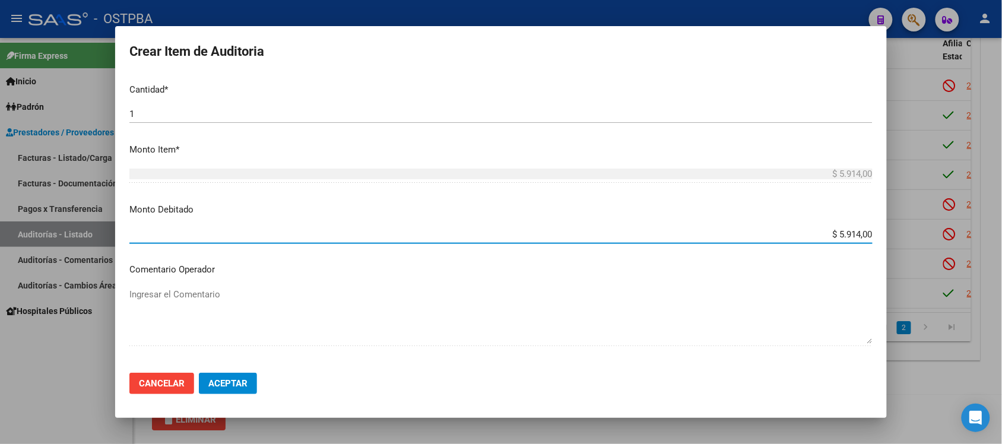
scroll to position [371, 0]
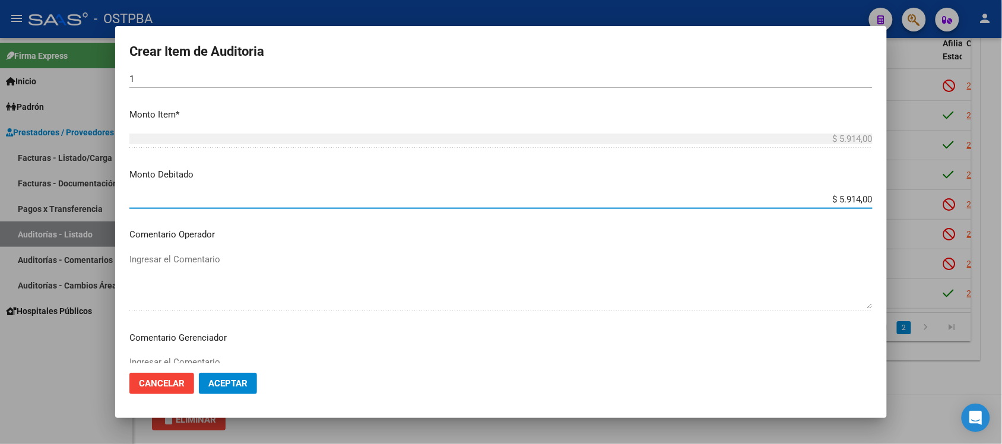
click at [208, 360] on textarea "Ingresar el Comentario" at bounding box center [500, 383] width 743 height 56
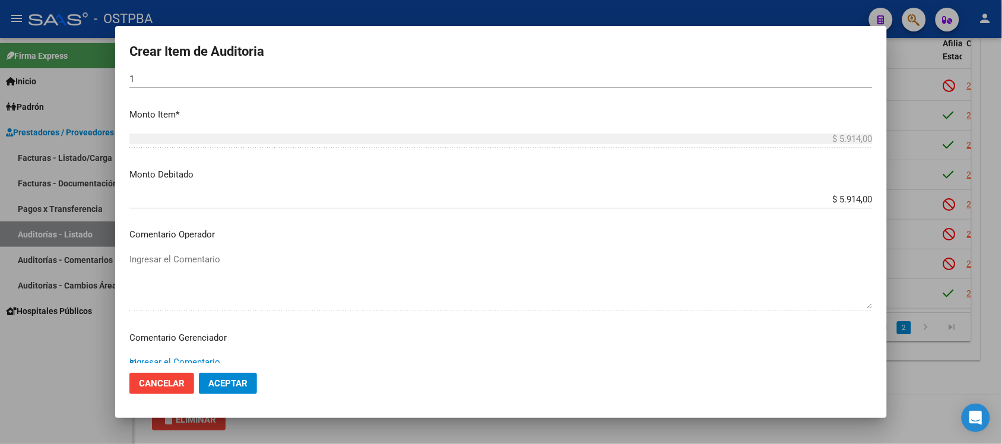
scroll to position [375, 0]
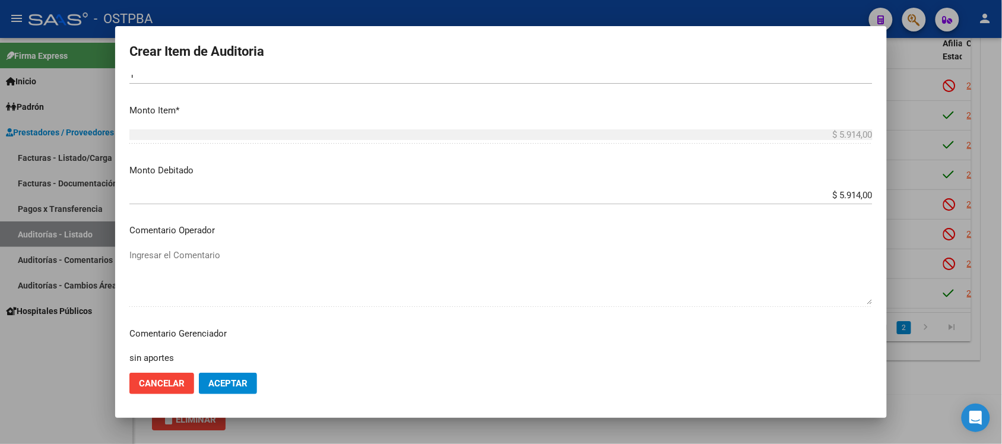
type textarea "sin aportes"
click at [226, 384] on span "Aceptar" at bounding box center [227, 383] width 39 height 11
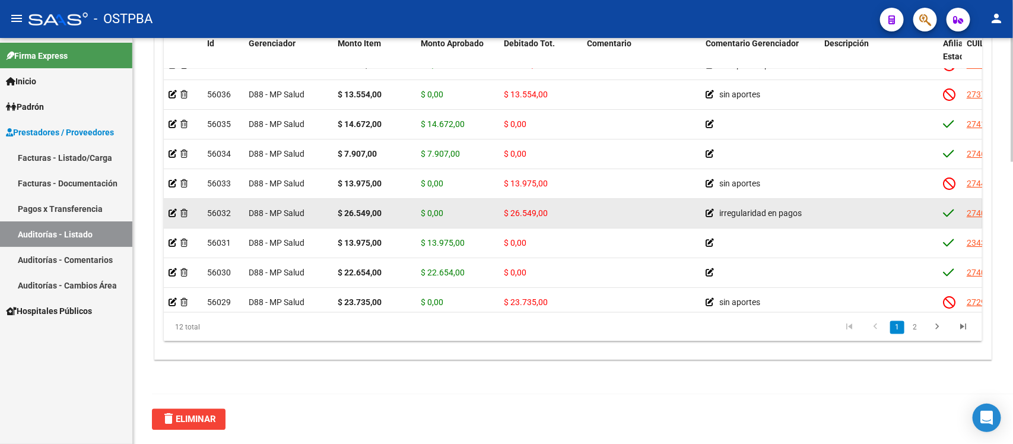
scroll to position [0, 0]
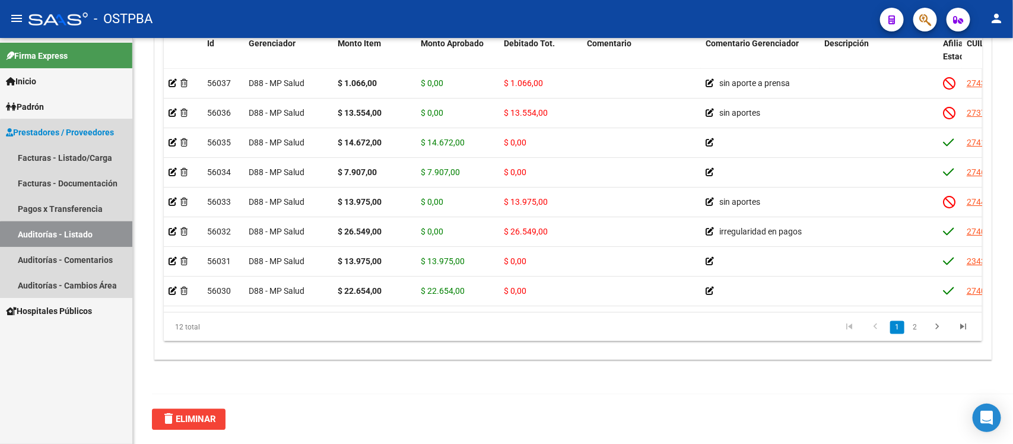
click at [70, 236] on link "Auditorías - Listado" at bounding box center [66, 234] width 132 height 26
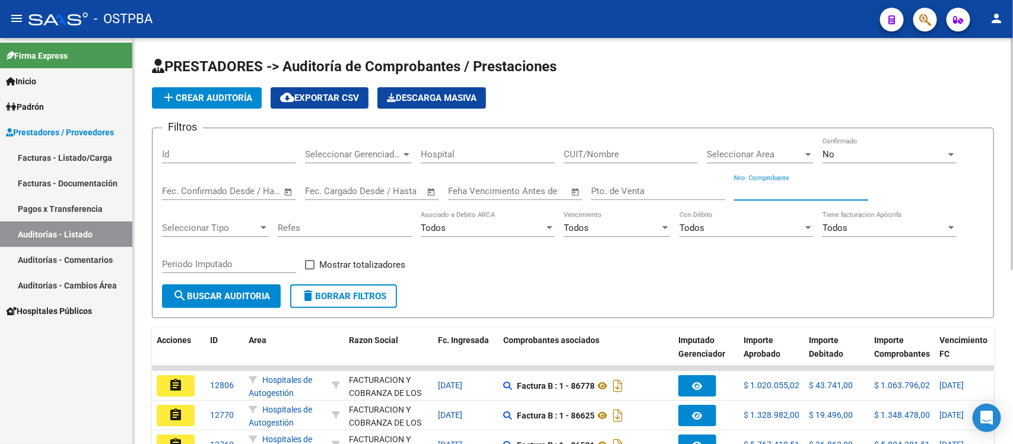
click at [752, 187] on input "Nro. Comprobante" at bounding box center [801, 191] width 134 height 11
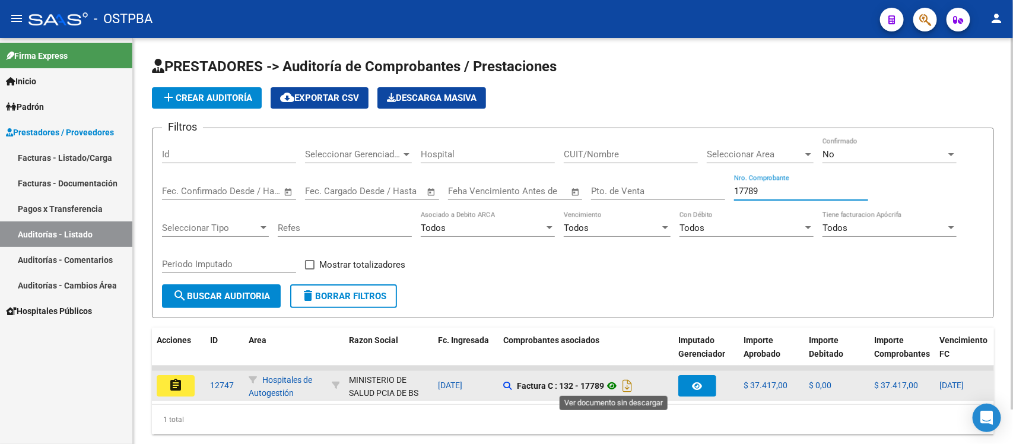
type input "17789"
click at [616, 379] on icon at bounding box center [611, 386] width 15 height 14
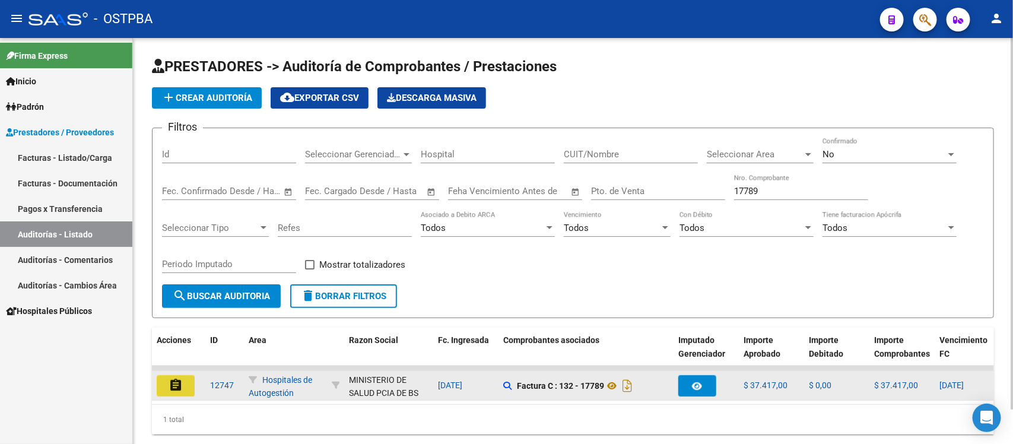
click at [185, 383] on button "assignment" at bounding box center [176, 385] width 38 height 21
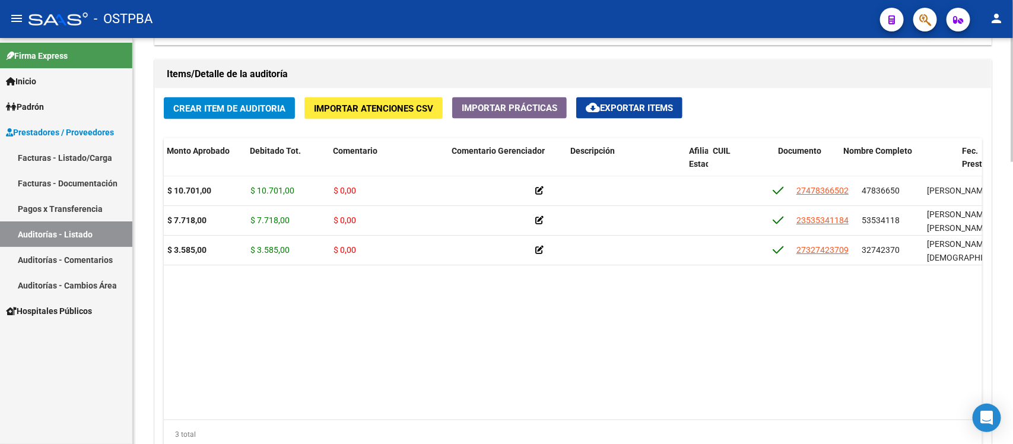
scroll to position [0, 333]
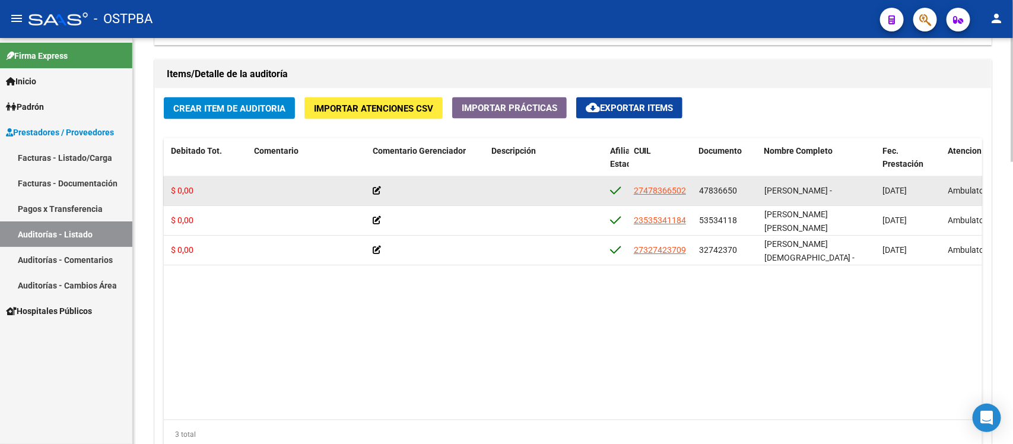
drag, startPoint x: 699, startPoint y: 192, endPoint x: 740, endPoint y: 195, distance: 41.0
click at [740, 195] on div "47836650" at bounding box center [727, 191] width 56 height 14
copy span "47836650"
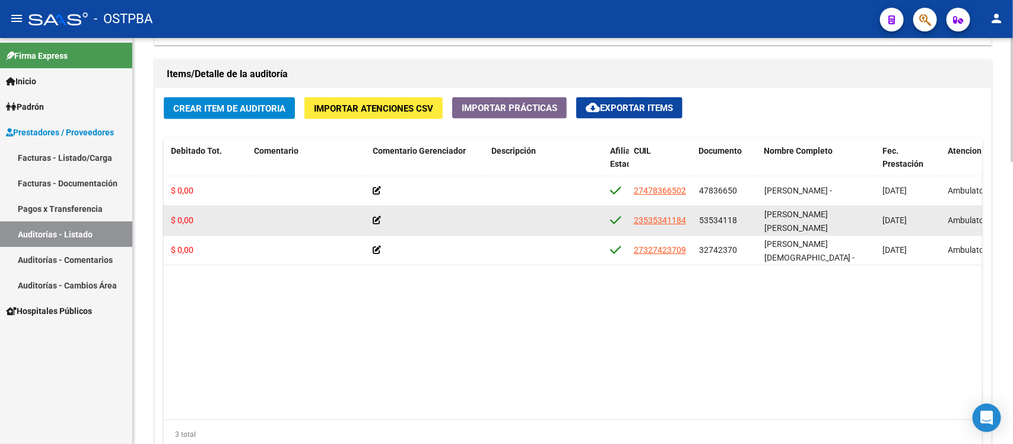
drag, startPoint x: 698, startPoint y: 218, endPoint x: 737, endPoint y: 221, distance: 39.3
click at [737, 221] on div "53534118" at bounding box center [727, 221] width 56 height 14
copy span "53534118"
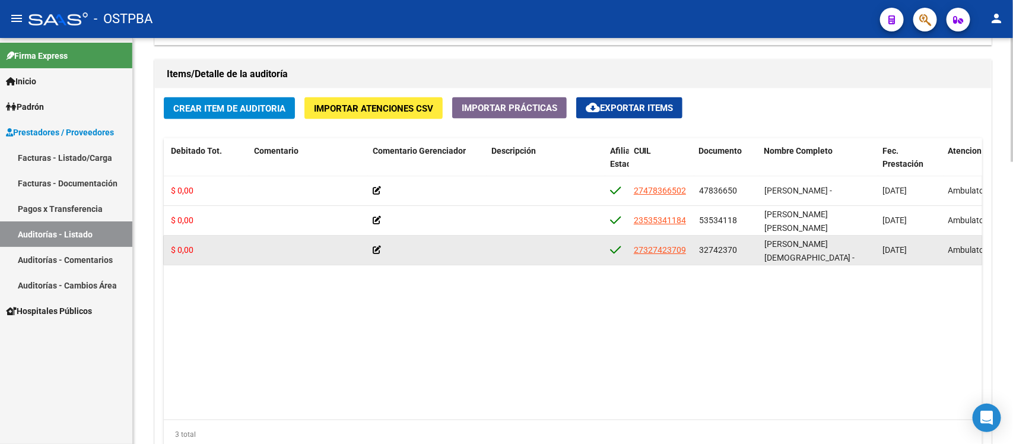
drag, startPoint x: 697, startPoint y: 248, endPoint x: 734, endPoint y: 251, distance: 36.9
click at [734, 251] on datatable-body-cell "32742370" at bounding box center [726, 250] width 65 height 29
copy span "32742370"
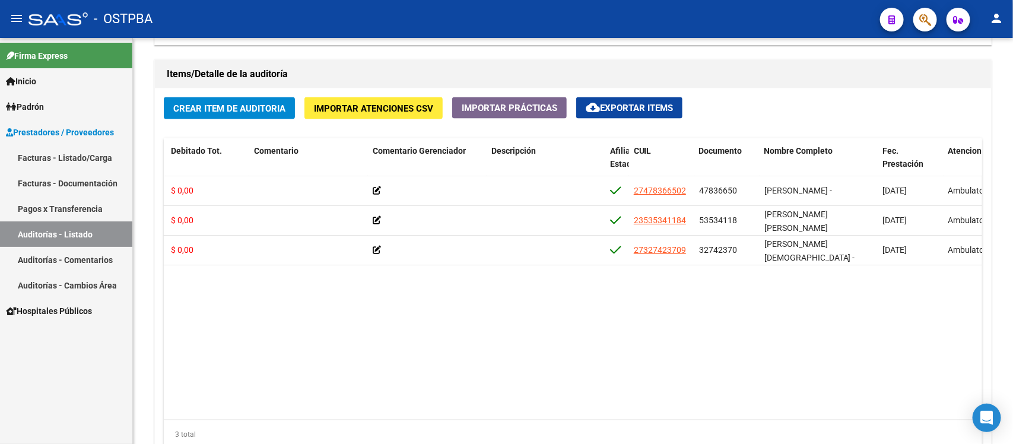
drag, startPoint x: 30, startPoint y: 233, endPoint x: 49, endPoint y: 236, distance: 19.7
click at [30, 233] on link "Auditorías - Listado" at bounding box center [66, 234] width 132 height 26
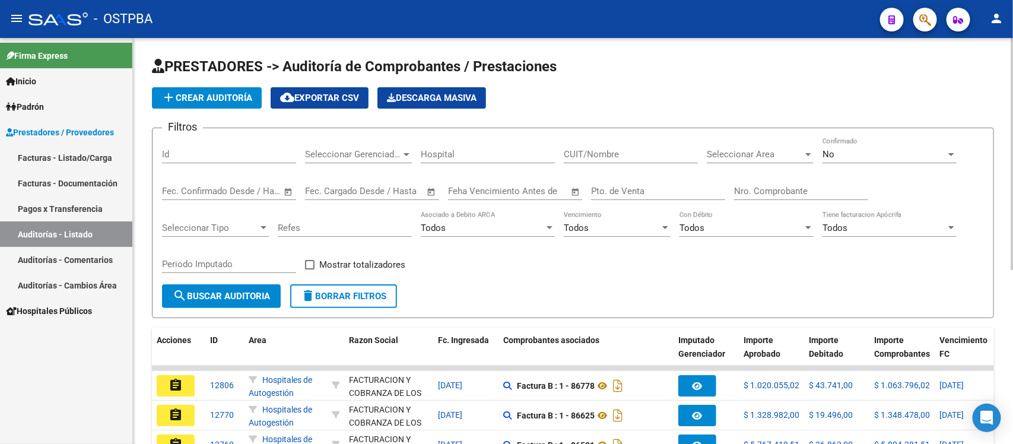
click at [757, 194] on input "Nro. Comprobante" at bounding box center [801, 191] width 134 height 11
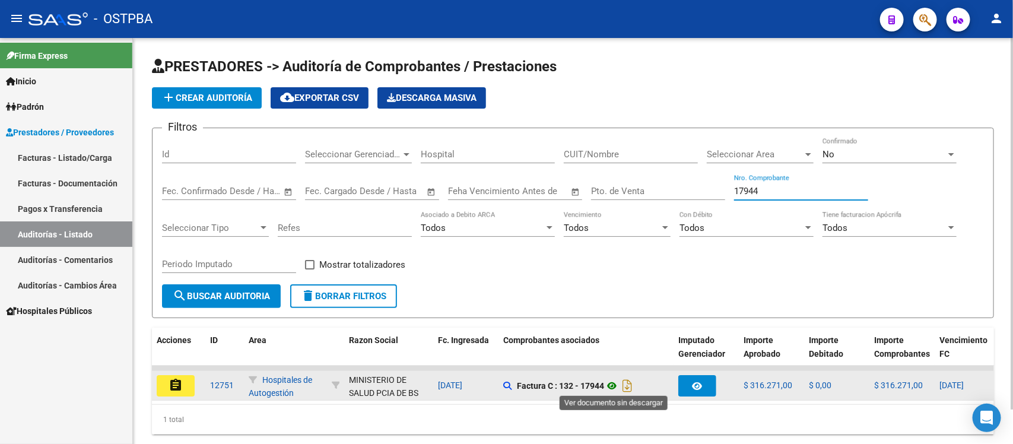
type input "17944"
click at [615, 380] on icon at bounding box center [611, 386] width 15 height 14
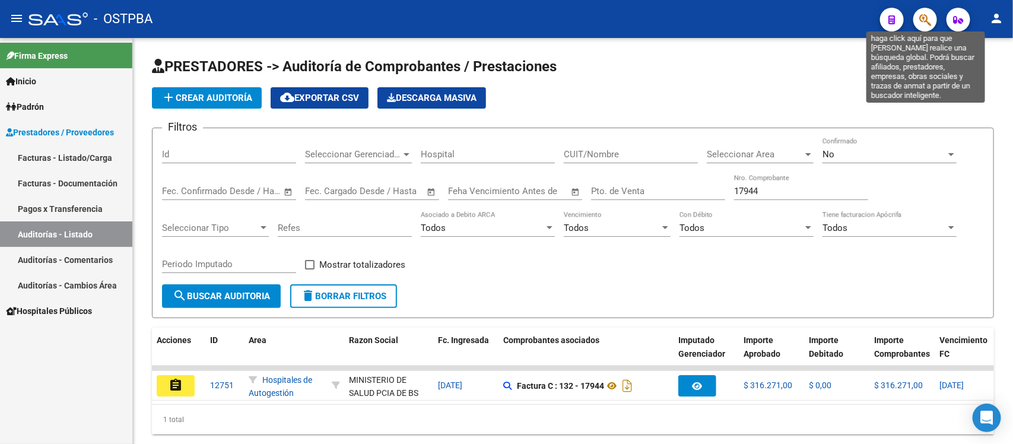
click at [926, 17] on icon "button" at bounding box center [925, 20] width 12 height 14
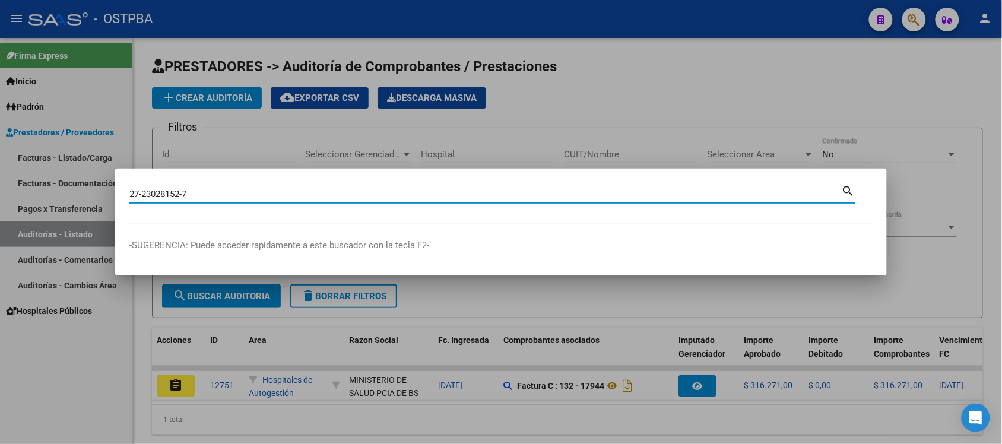
type input "27230281527"
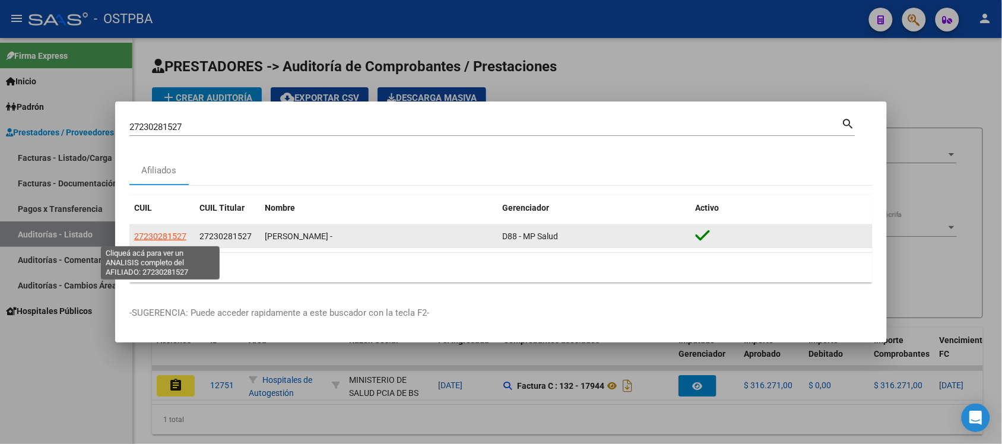
click at [150, 239] on span "27230281527" at bounding box center [160, 235] width 52 height 9
type textarea "27230281527"
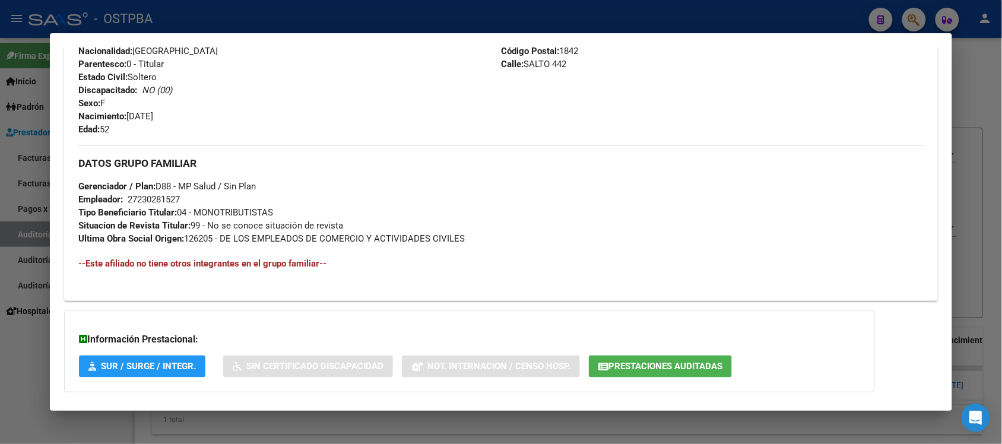
scroll to position [530, 0]
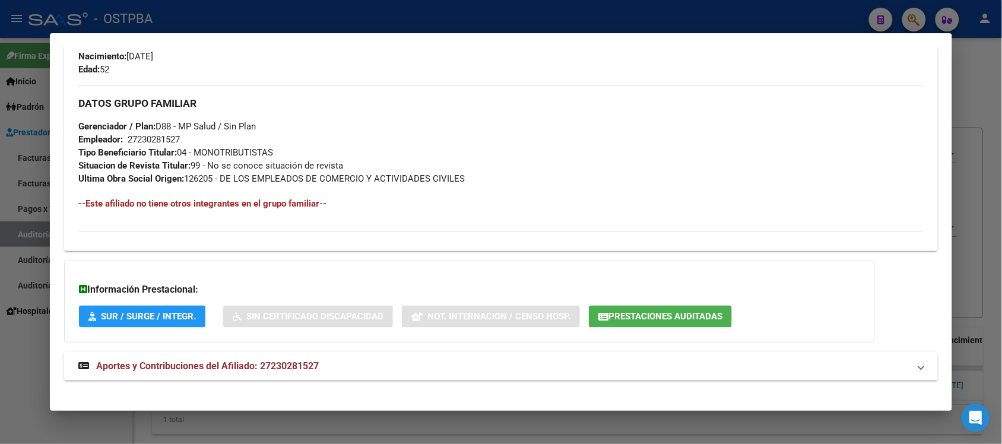
click at [682, 315] on span "Prestaciones Auditadas" at bounding box center [665, 316] width 114 height 11
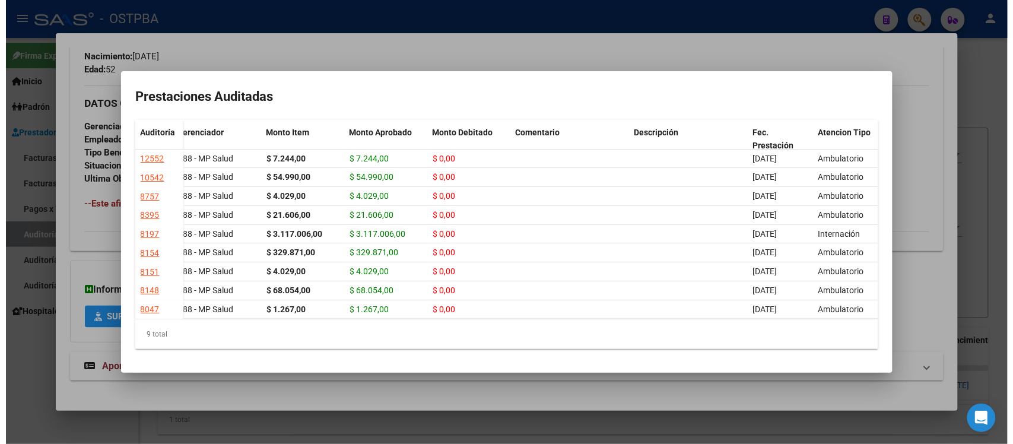
scroll to position [0, 0]
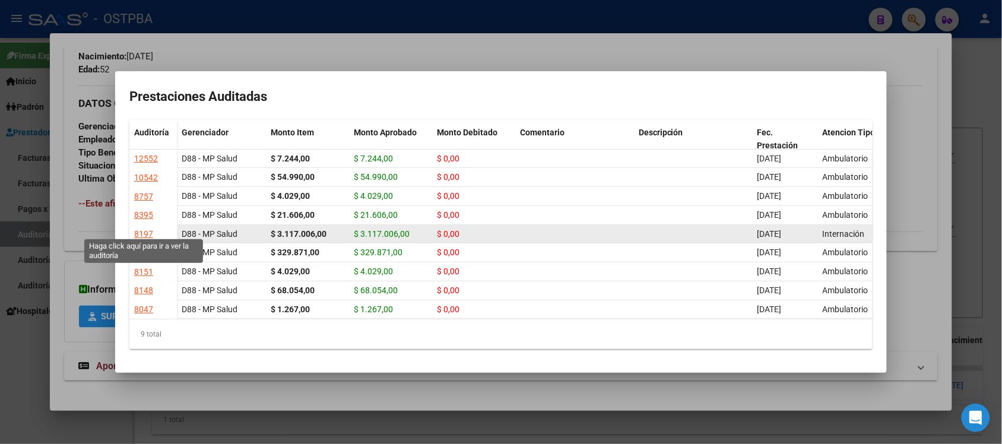
click at [142, 233] on div "8197" at bounding box center [143, 234] width 19 height 14
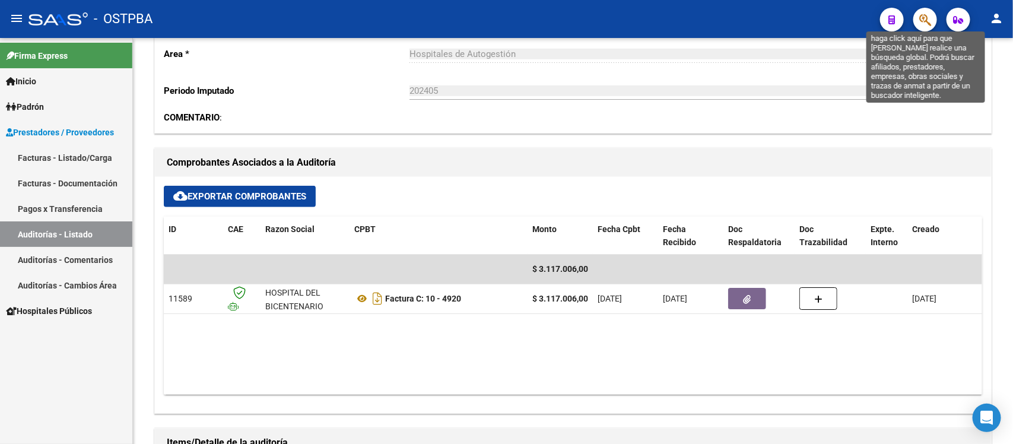
click at [930, 24] on icon "button" at bounding box center [925, 20] width 12 height 14
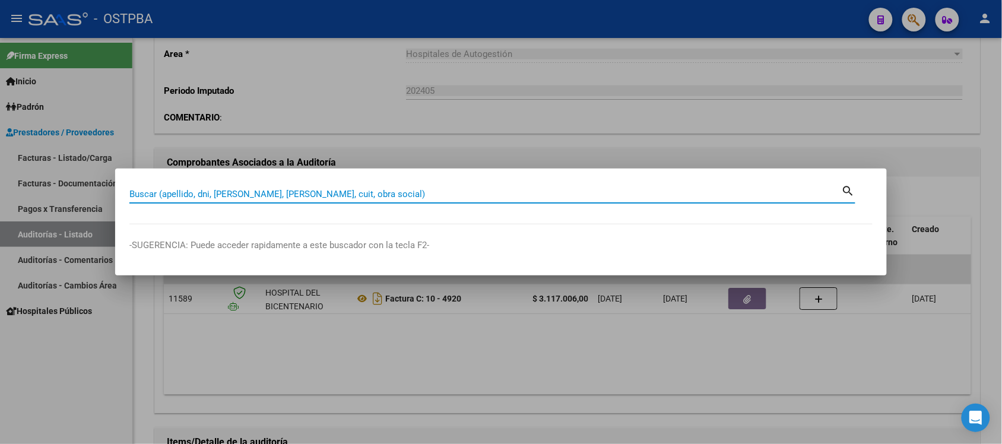
paste input "27230281527"
type input "27230281527"
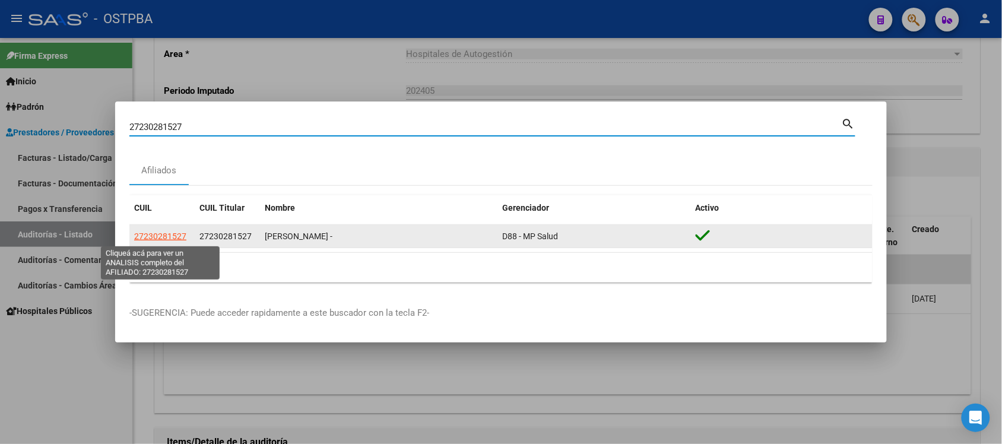
click at [150, 239] on span "27230281527" at bounding box center [160, 235] width 52 height 9
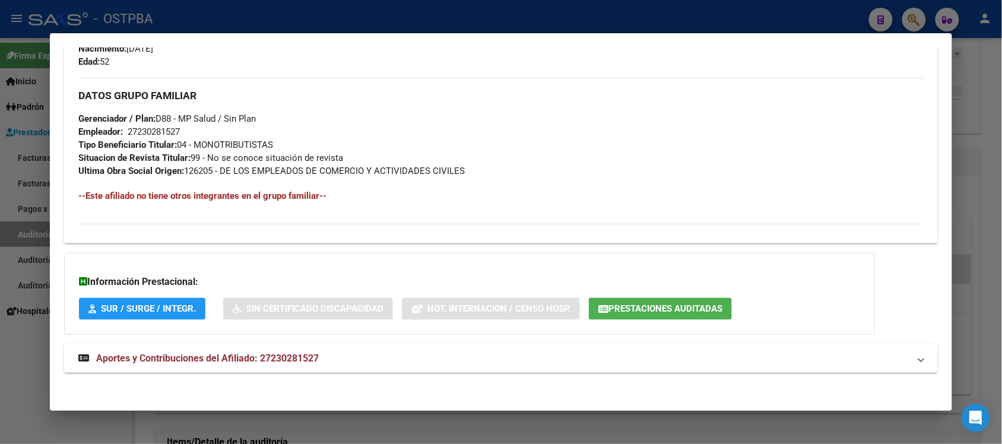
scroll to position [540, 0]
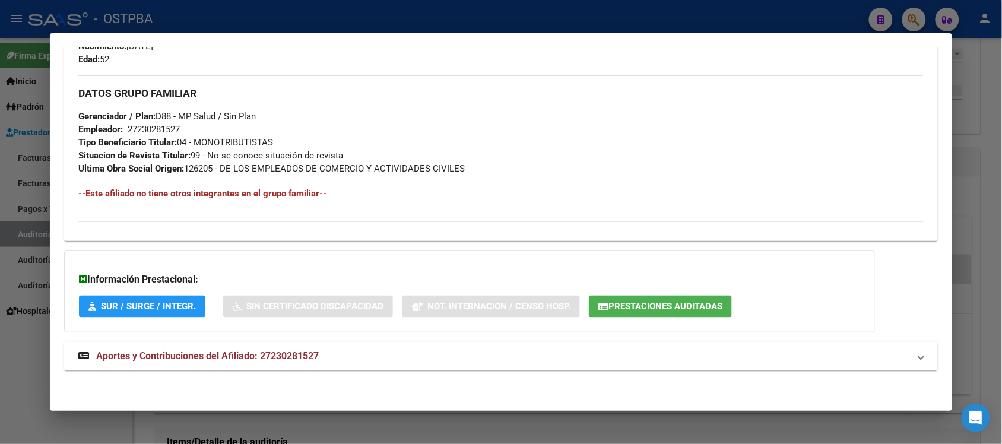
click at [684, 307] on span "Prestaciones Auditadas" at bounding box center [665, 306] width 114 height 11
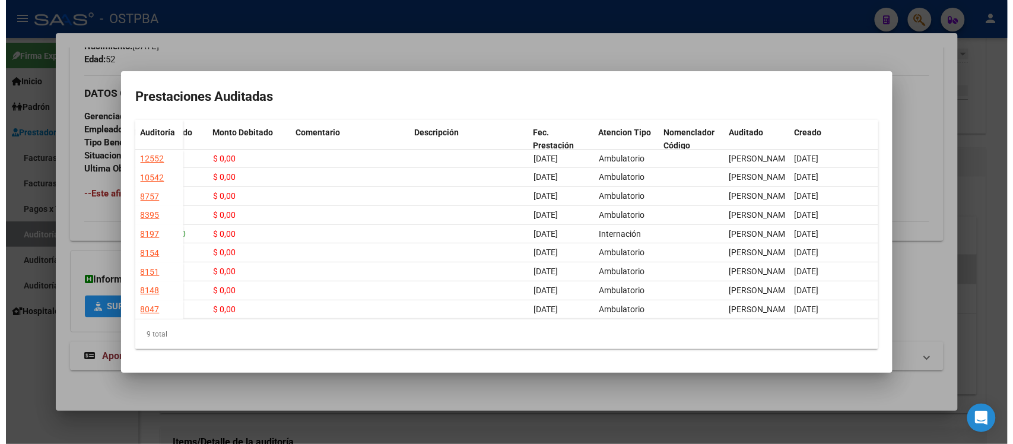
scroll to position [0, 0]
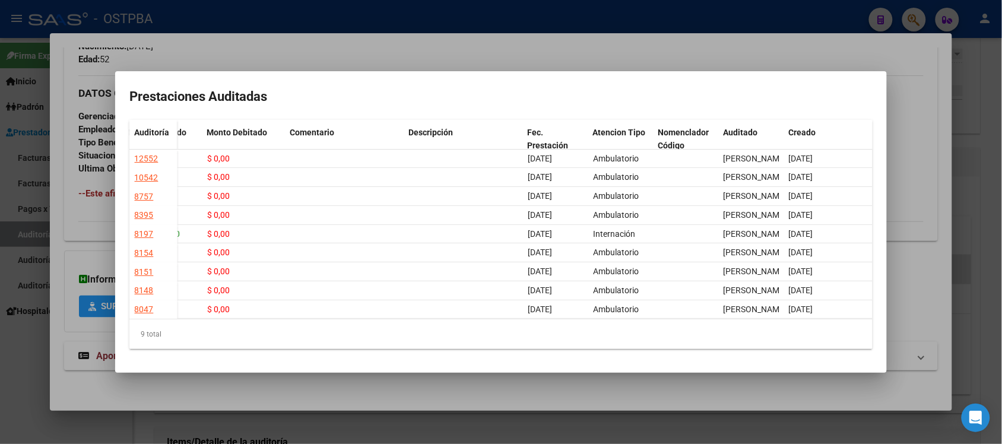
click at [904, 95] on div at bounding box center [501, 222] width 1002 height 444
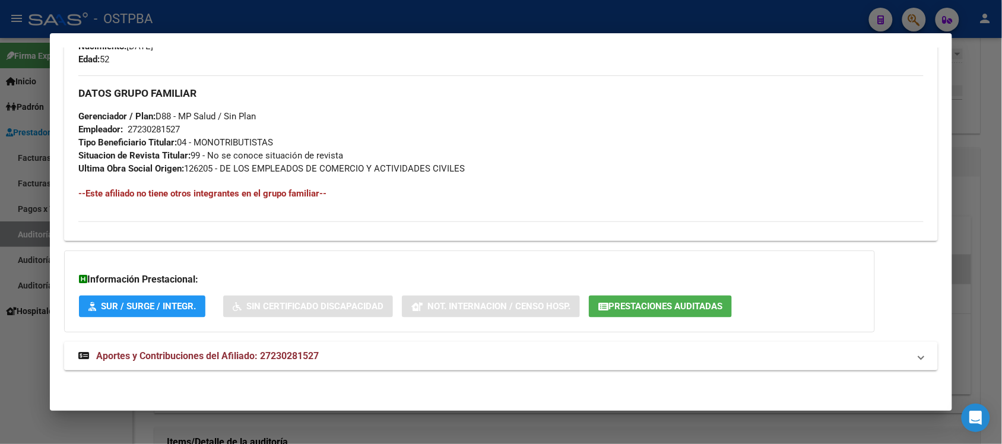
click at [989, 93] on div at bounding box center [501, 222] width 1002 height 444
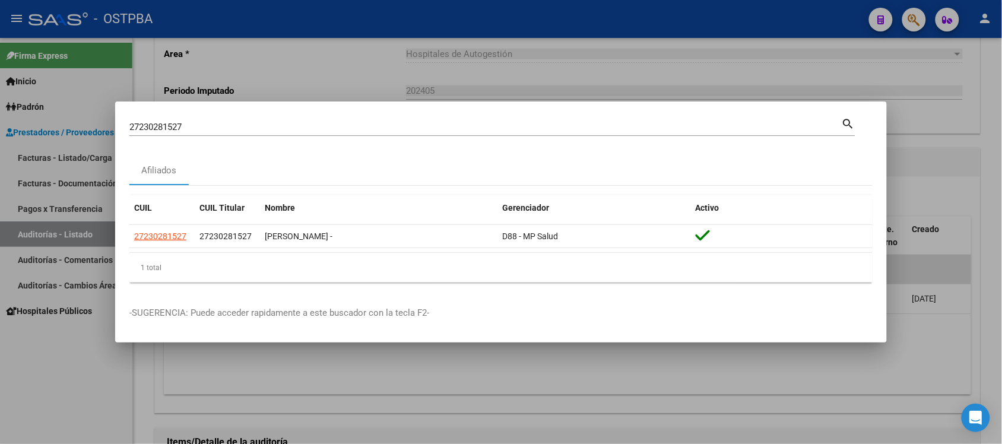
click at [654, 81] on div at bounding box center [501, 222] width 1002 height 444
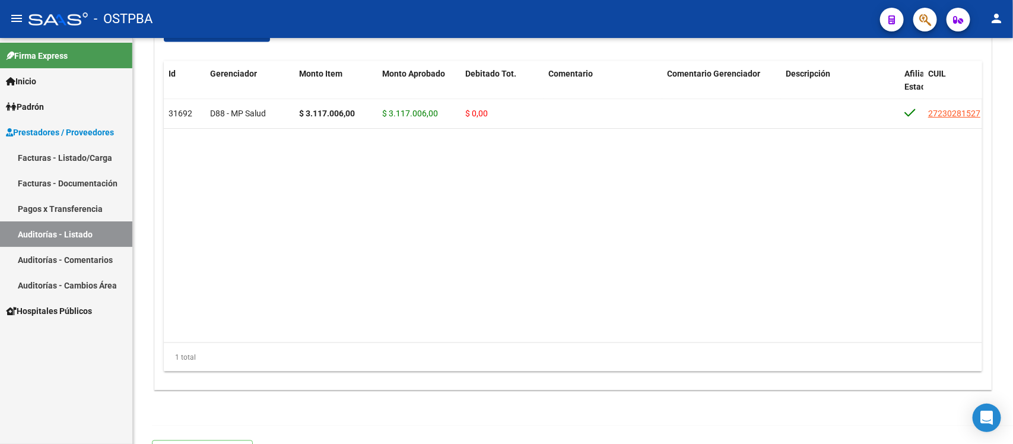
drag, startPoint x: 61, startPoint y: 233, endPoint x: 50, endPoint y: 236, distance: 10.5
click at [63, 232] on link "Auditorías - Listado" at bounding box center [66, 234] width 132 height 26
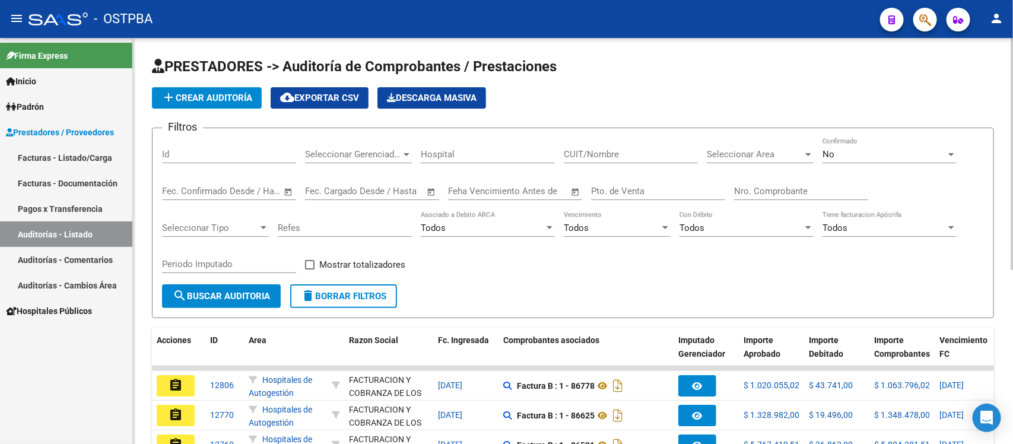
click at [749, 194] on input "Nro. Comprobante" at bounding box center [801, 191] width 134 height 11
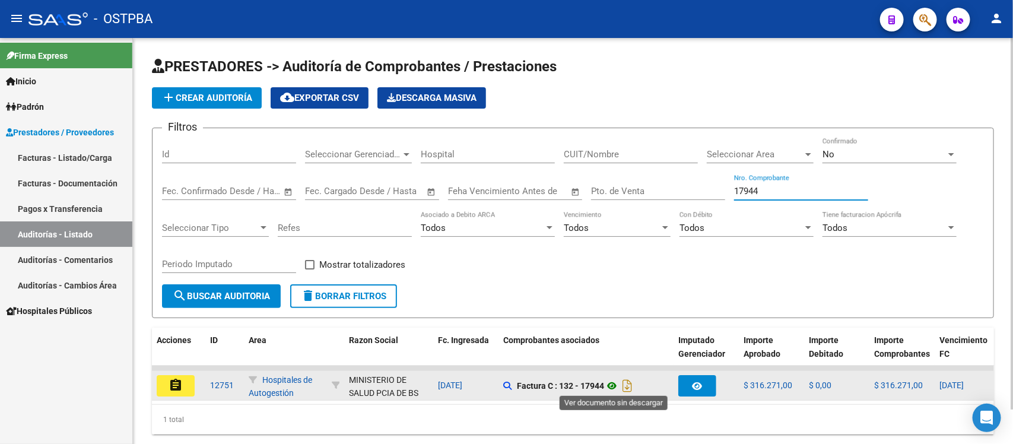
type input "17944"
click at [609, 382] on icon at bounding box center [611, 386] width 15 height 14
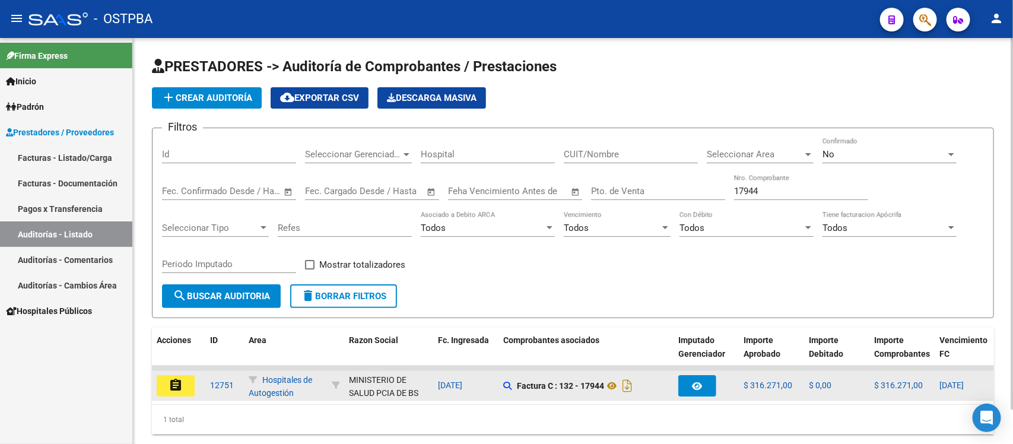
click at [185, 377] on button "assignment" at bounding box center [176, 385] width 38 height 21
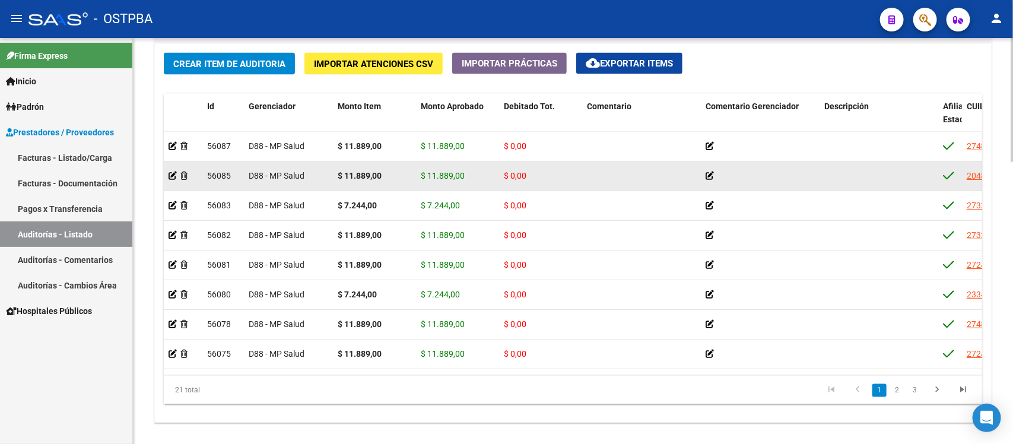
scroll to position [701, 0]
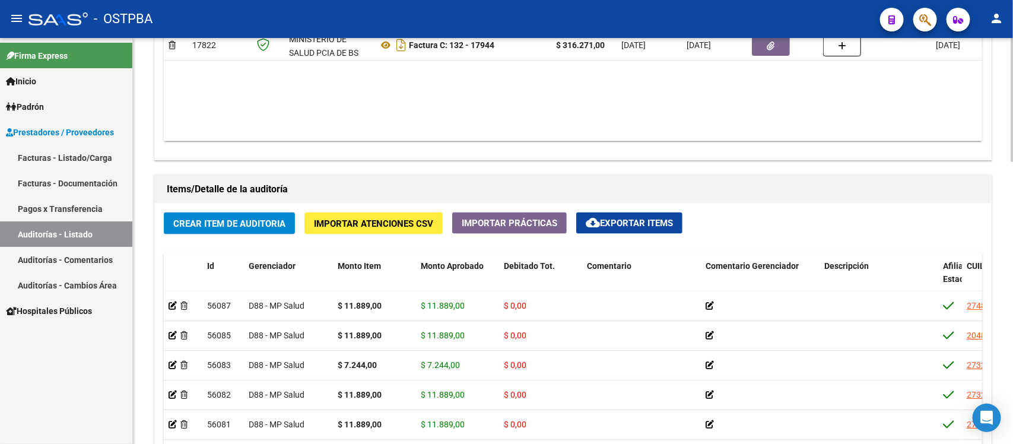
click at [621, 215] on button "cloud_download Exportar Items" at bounding box center [629, 222] width 106 height 21
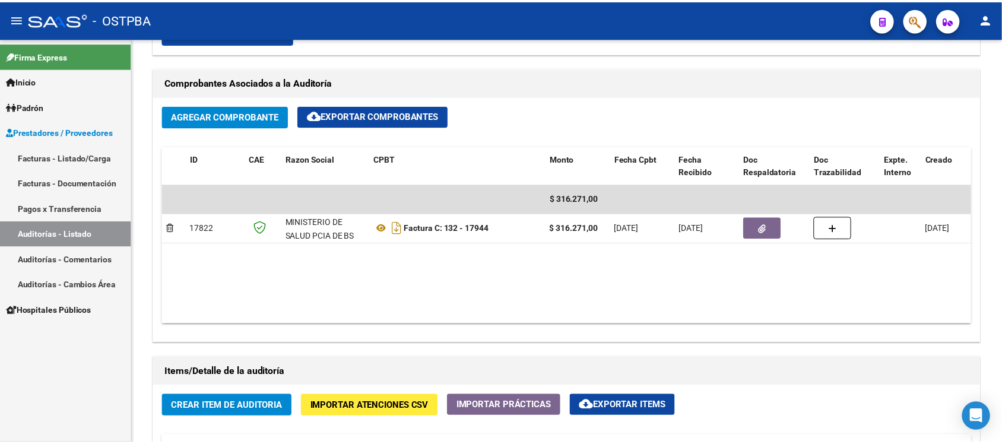
scroll to position [404, 0]
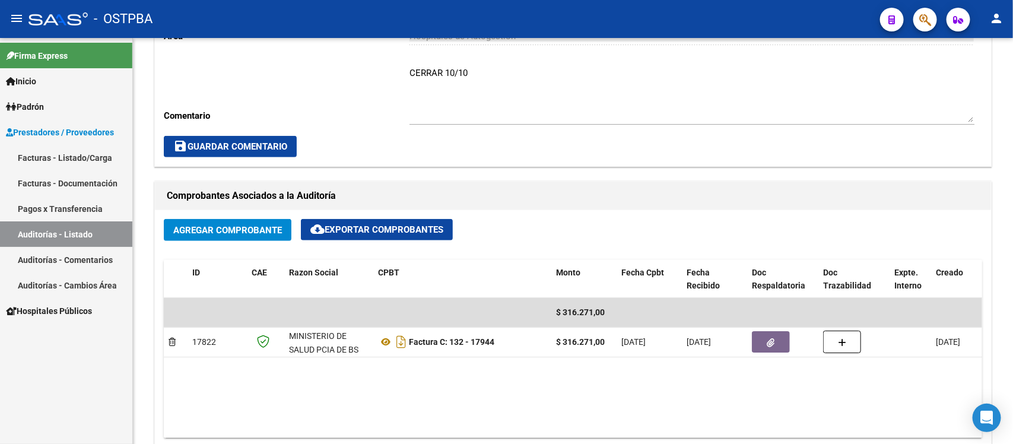
click at [929, 18] on icon "button" at bounding box center [925, 20] width 12 height 14
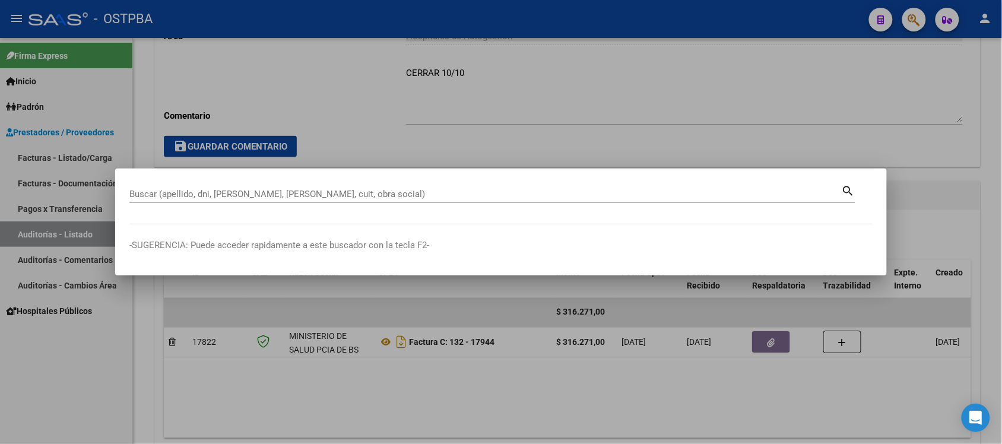
click at [220, 188] on div "Buscar (apellido, dni, cuil, nro traspaso, cuit, obra social)" at bounding box center [485, 194] width 712 height 18
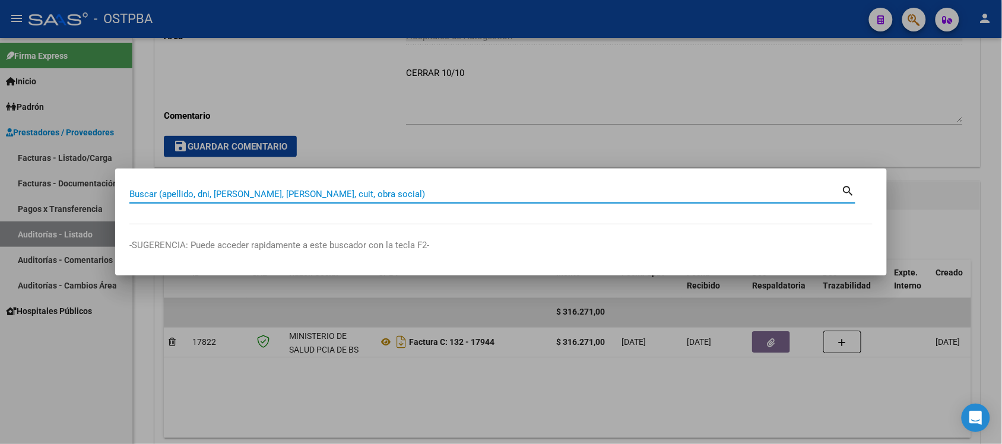
paste input "27-23028152-7"
type input "27230281527"
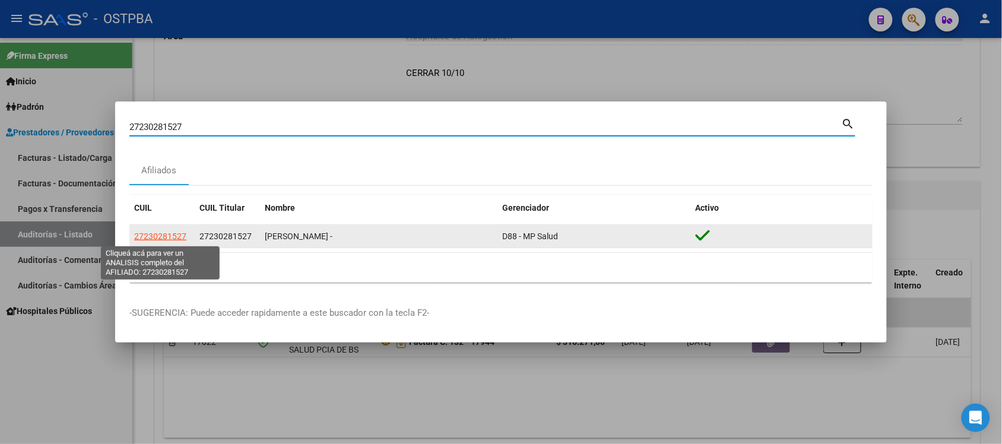
click at [177, 234] on span "27230281527" at bounding box center [160, 235] width 52 height 9
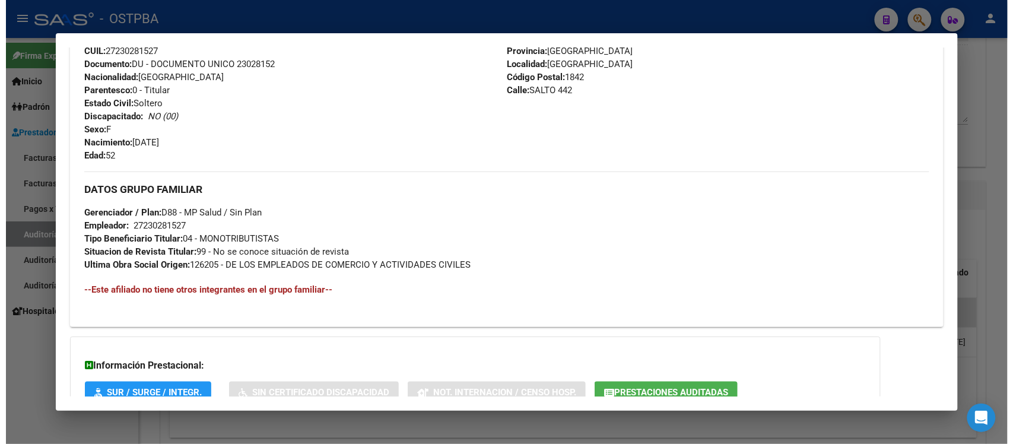
scroll to position [530, 0]
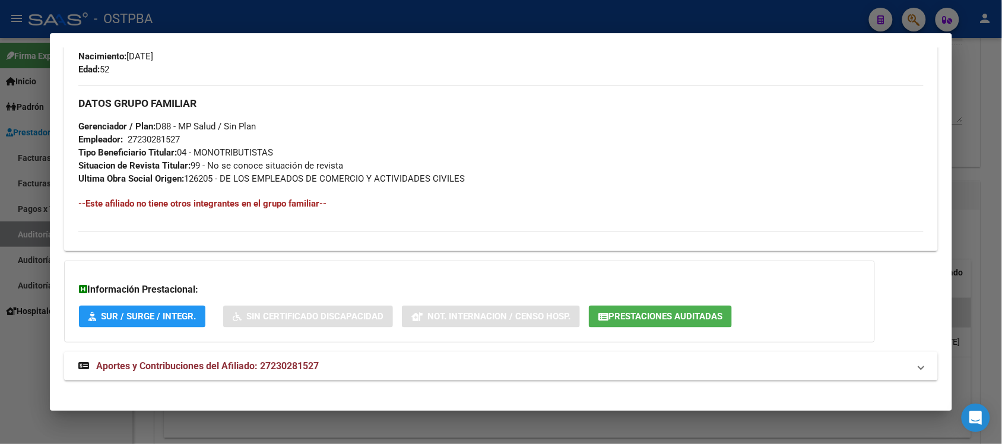
click at [699, 322] on button "Prestaciones Auditadas" at bounding box center [660, 317] width 143 height 22
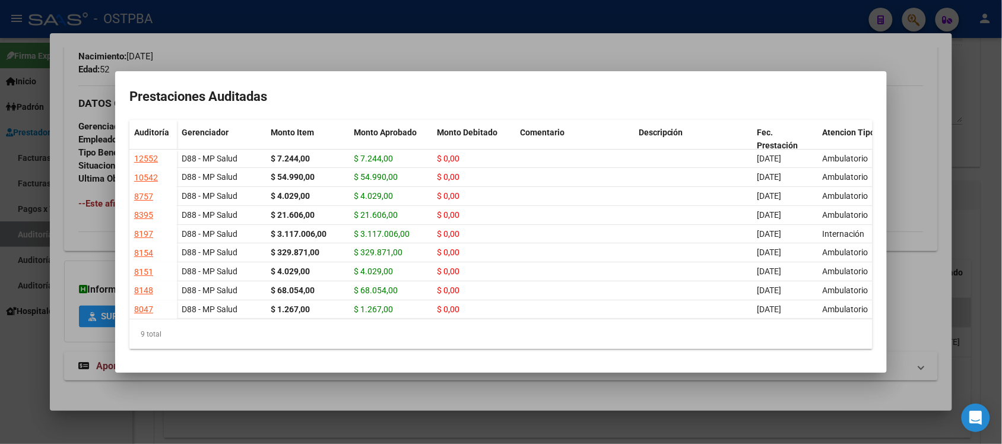
click at [942, 120] on div at bounding box center [501, 222] width 1002 height 444
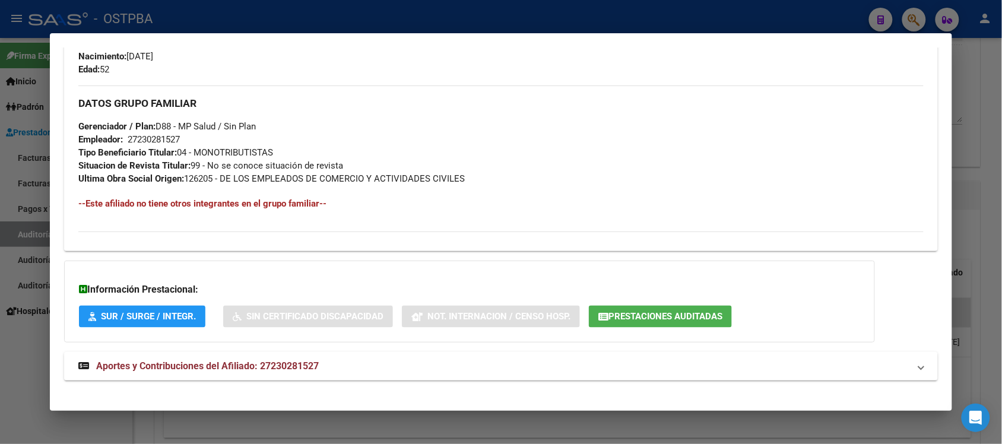
click at [986, 174] on div at bounding box center [501, 222] width 1002 height 444
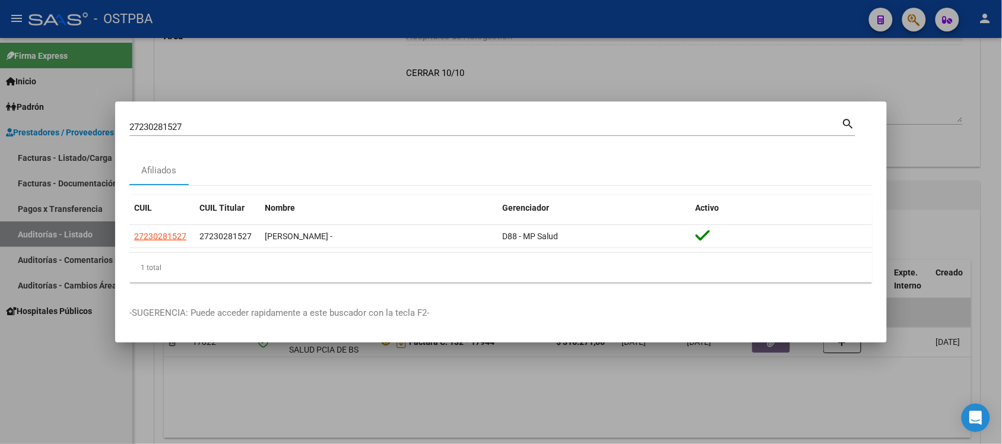
click at [771, 62] on div at bounding box center [501, 222] width 1002 height 444
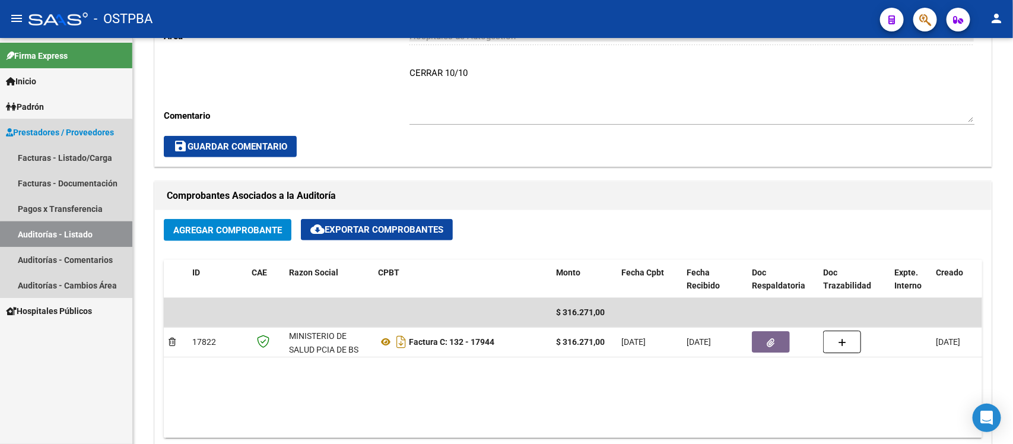
click at [66, 235] on link "Auditorías - Listado" at bounding box center [66, 234] width 132 height 26
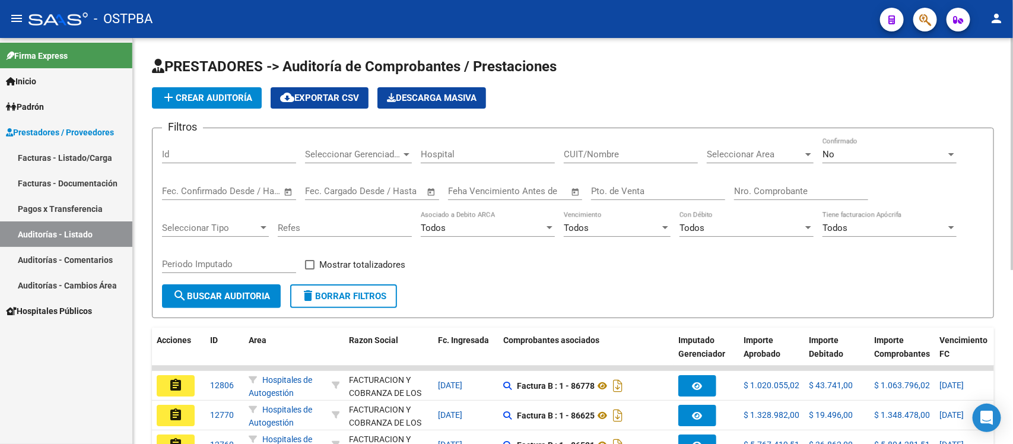
click at [752, 192] on input "Nro. Comprobante" at bounding box center [801, 191] width 134 height 11
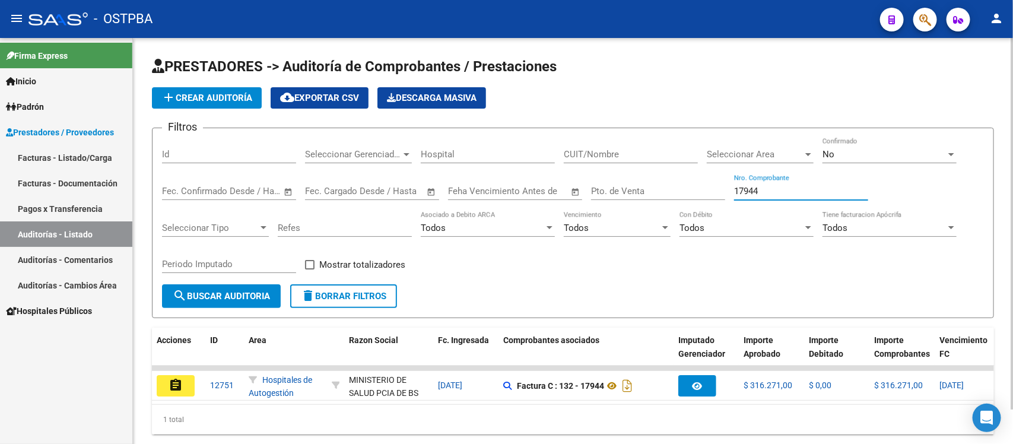
drag, startPoint x: 787, startPoint y: 190, endPoint x: 602, endPoint y: 189, distance: 184.5
click at [610, 187] on div "Filtros Id Seleccionar Gerenciador Seleccionar Gerenciador Hospital CUIT/Nombre…" at bounding box center [573, 211] width 822 height 147
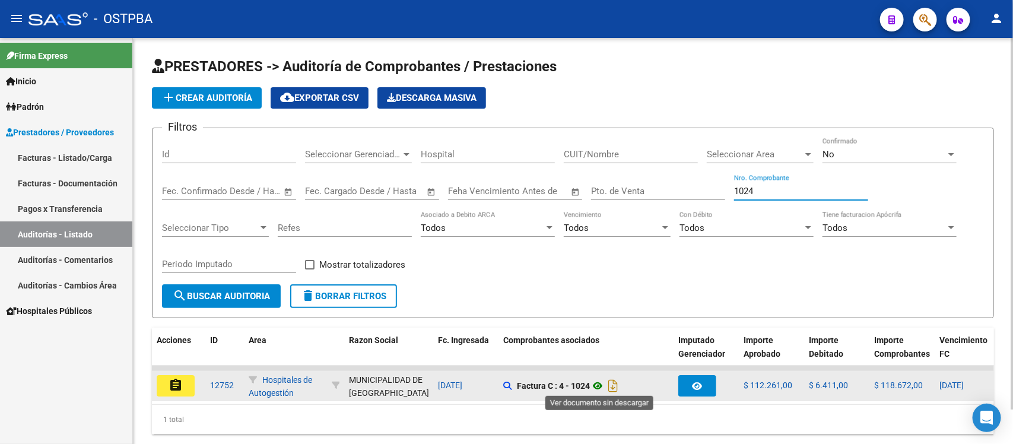
type input "1024"
click at [605, 380] on icon at bounding box center [597, 386] width 15 height 14
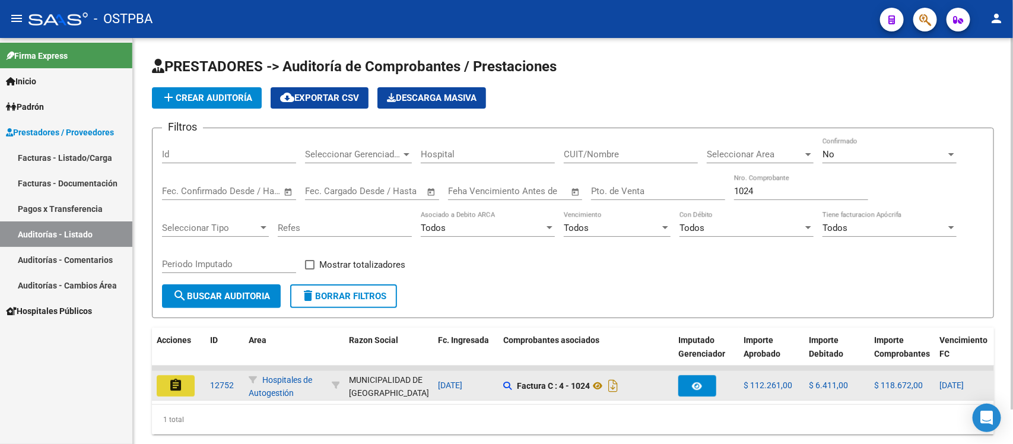
click at [165, 380] on button "assignment" at bounding box center [176, 385] width 38 height 21
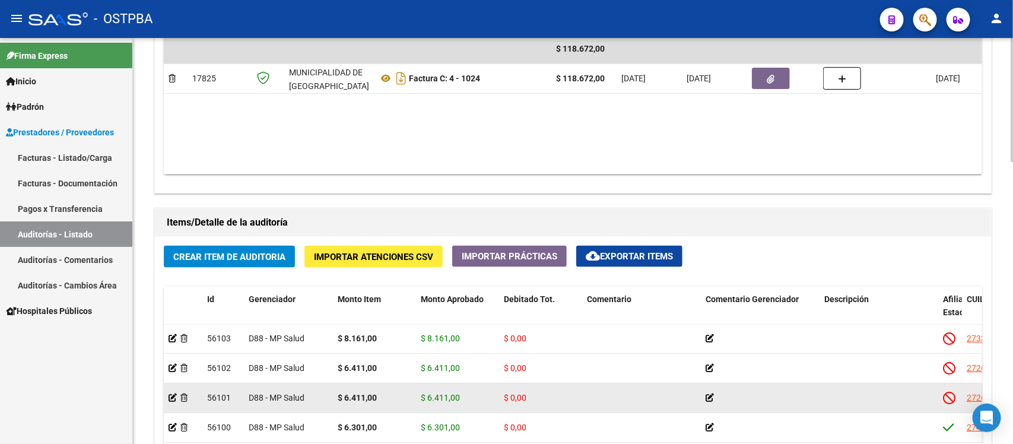
scroll to position [113, 0]
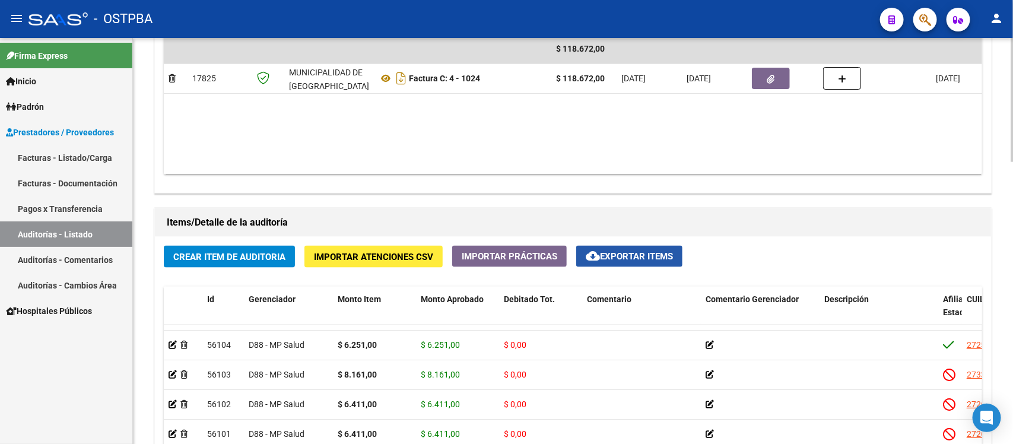
click at [615, 254] on span "cloud_download Exportar Items" at bounding box center [629, 256] width 87 height 11
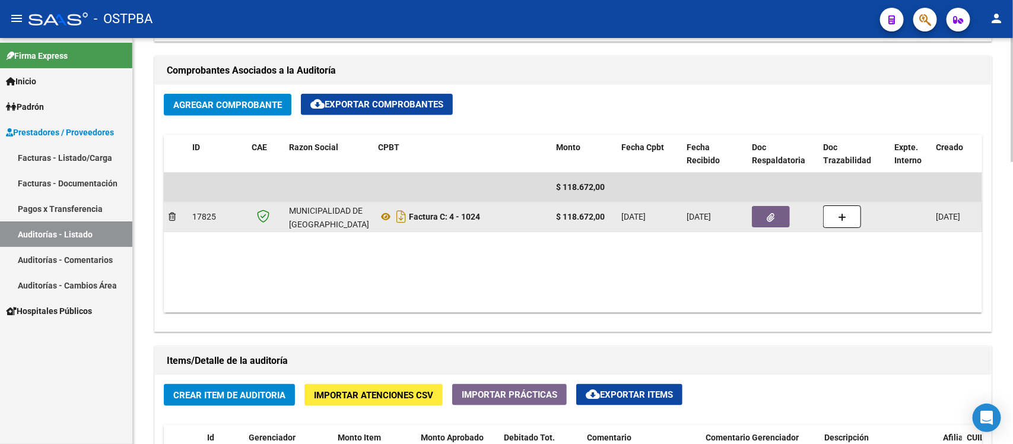
scroll to position [519, 0]
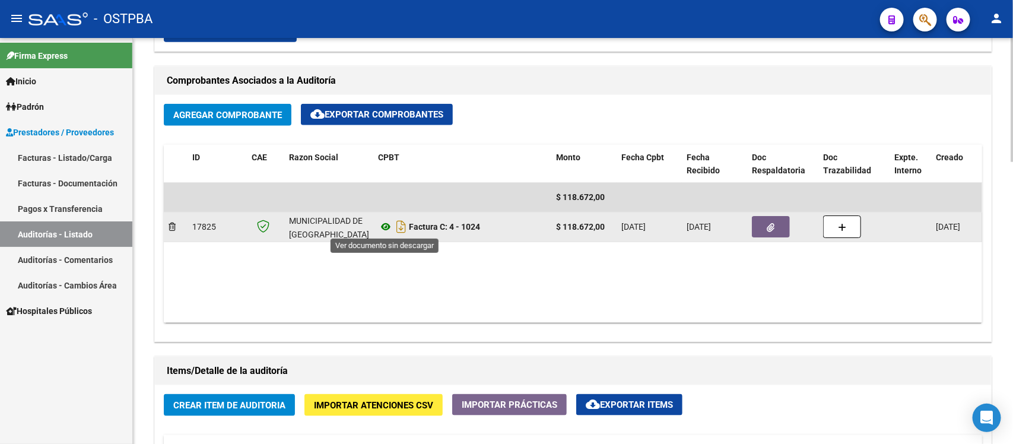
click at [386, 227] on icon at bounding box center [385, 227] width 15 height 14
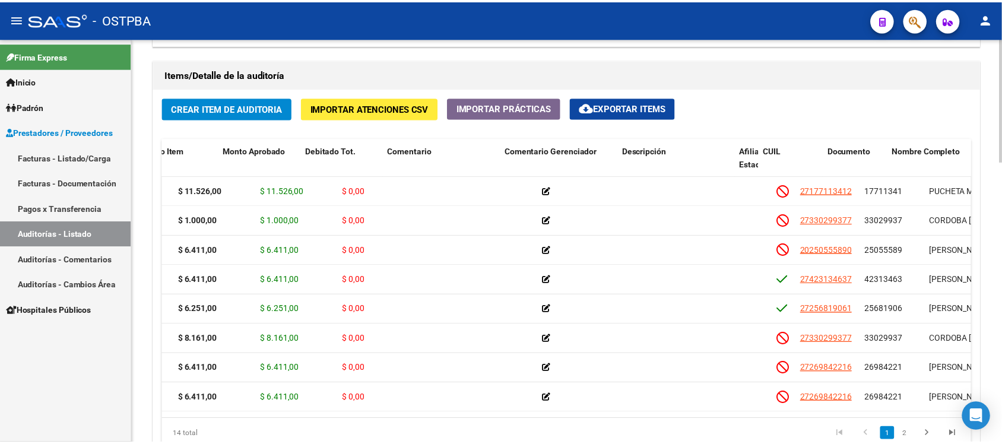
scroll to position [0, 259]
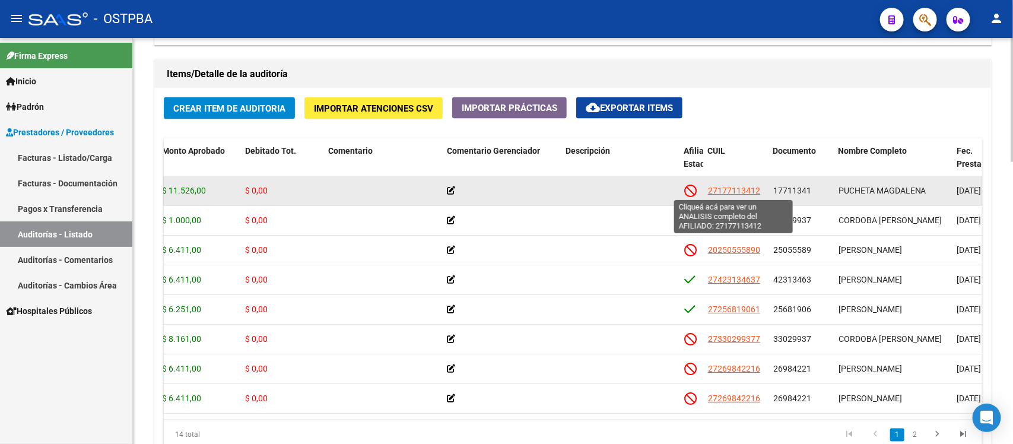
click at [731, 190] on span "27177113412" at bounding box center [734, 190] width 52 height 9
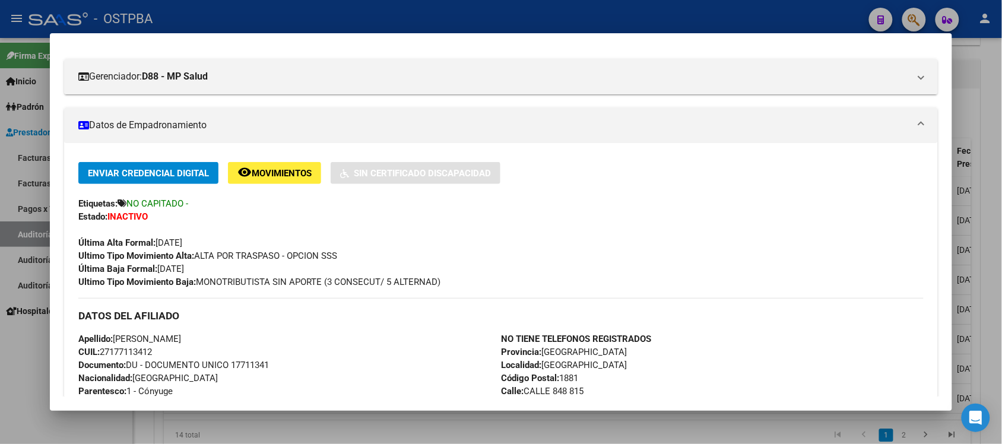
scroll to position [148, 0]
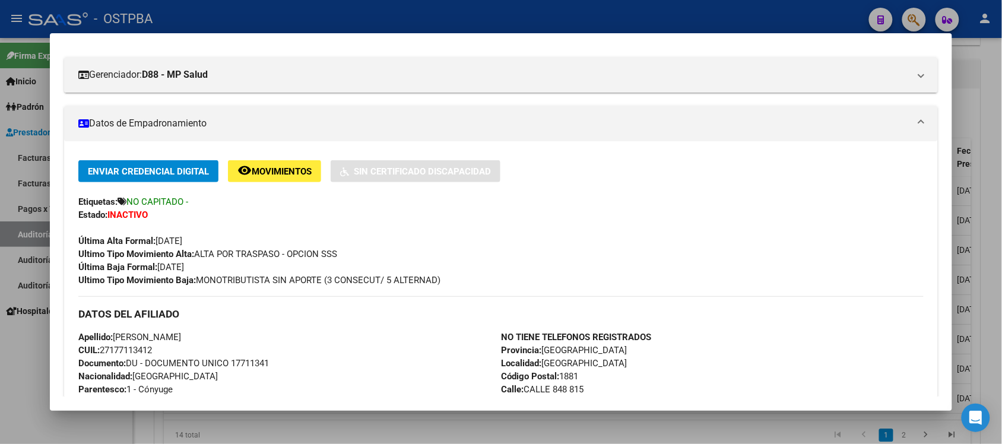
click at [991, 92] on div at bounding box center [501, 222] width 1002 height 444
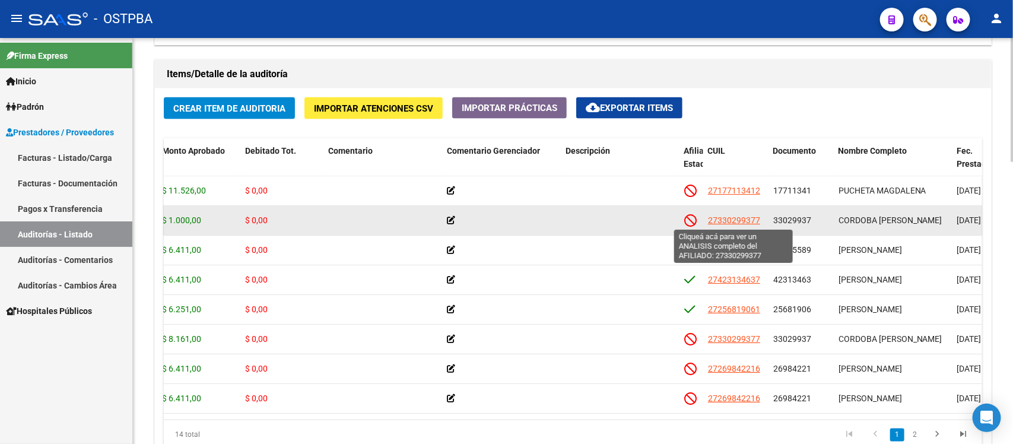
click at [729, 221] on span "27330299377" at bounding box center [734, 219] width 52 height 9
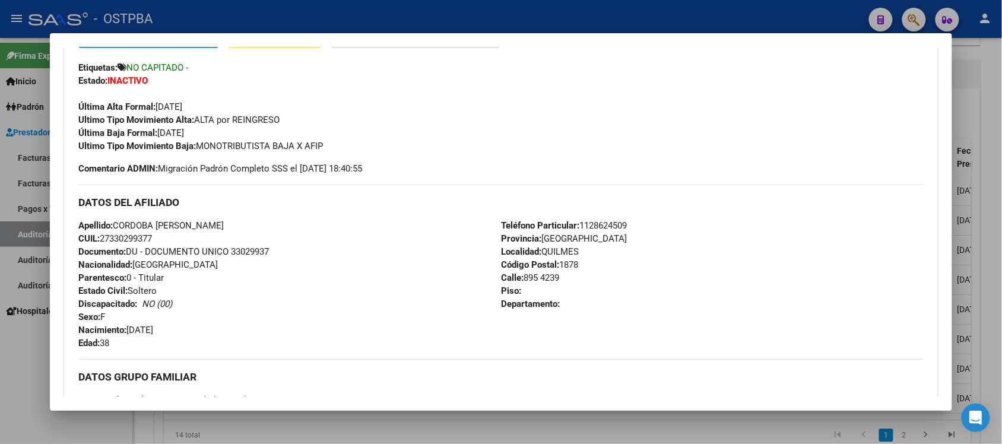
scroll to position [222, 0]
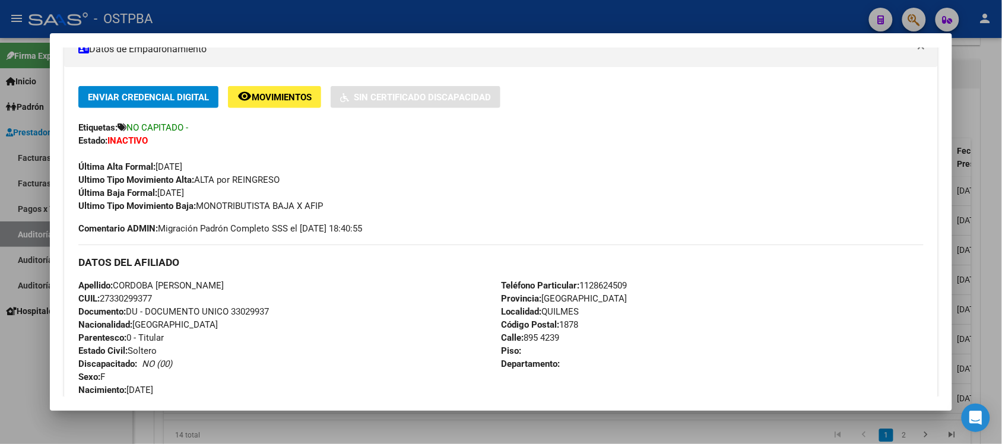
click at [981, 98] on div at bounding box center [501, 222] width 1002 height 444
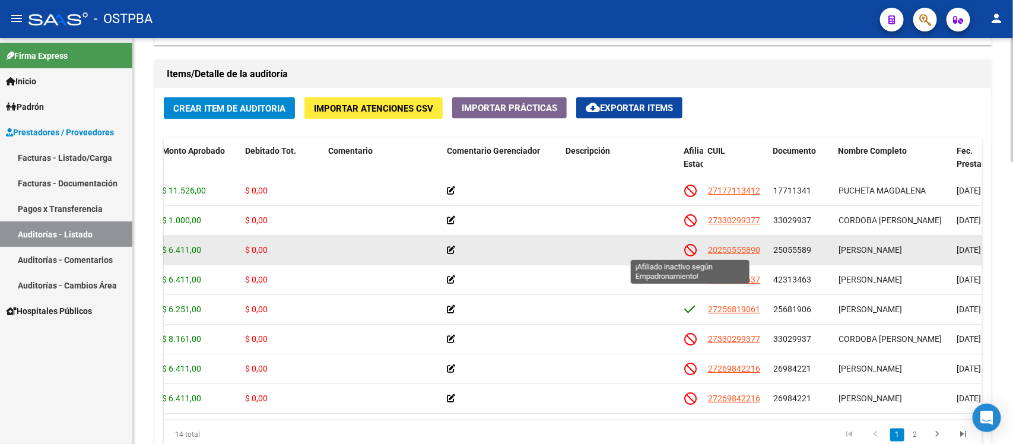
click at [690, 246] on icon at bounding box center [690, 249] width 12 height 13
click at [714, 253] on span "20250555890" at bounding box center [734, 249] width 52 height 9
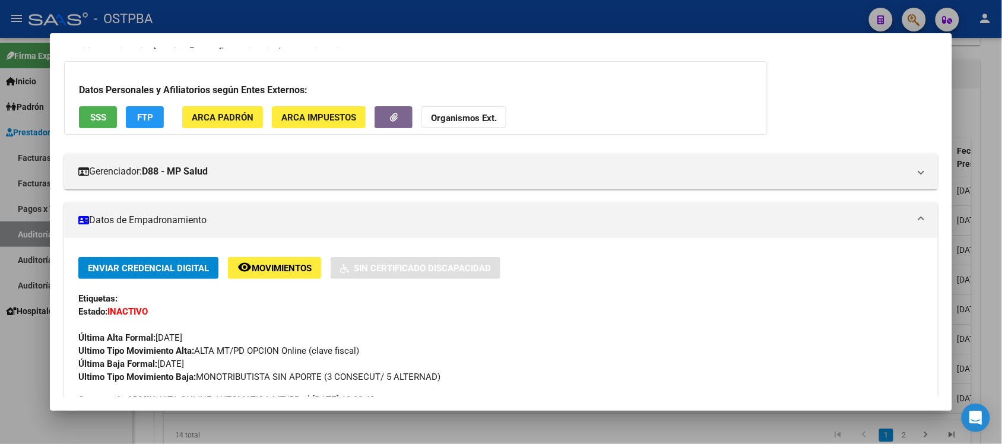
scroll to position [74, 0]
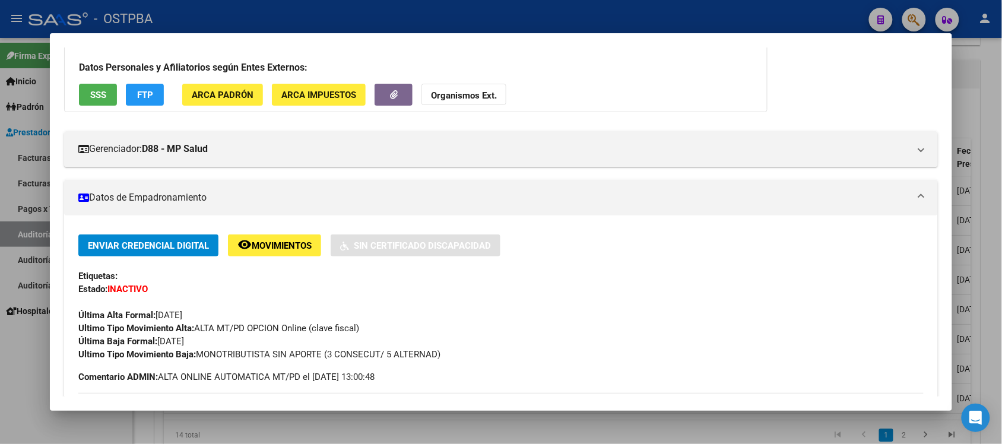
click at [985, 87] on div at bounding box center [501, 222] width 1002 height 444
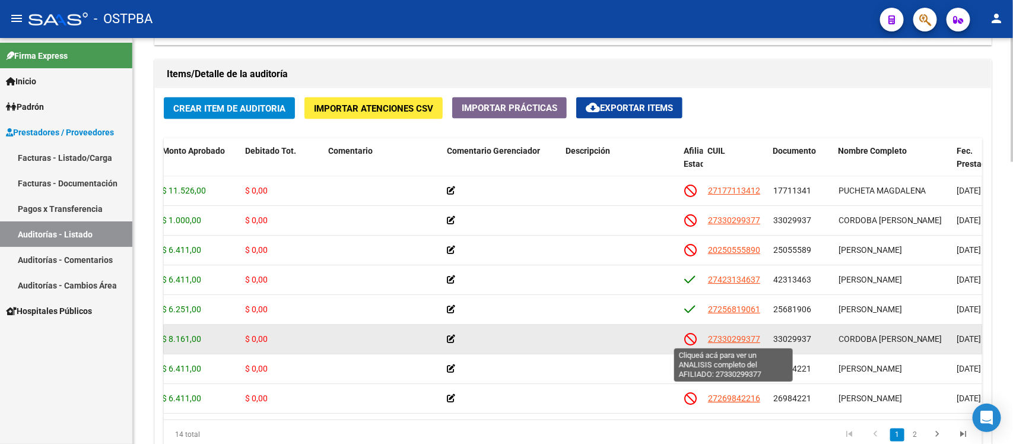
click at [709, 339] on span "27330299377" at bounding box center [734, 338] width 52 height 9
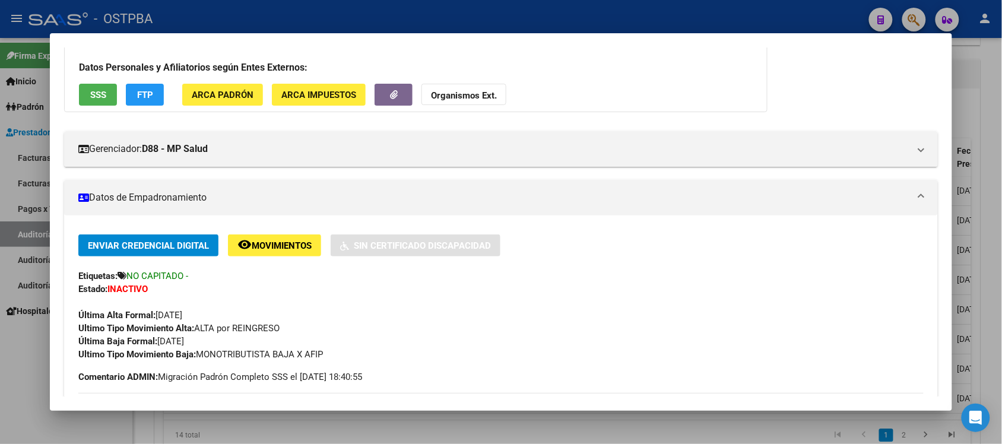
click at [997, 106] on div at bounding box center [501, 222] width 1002 height 444
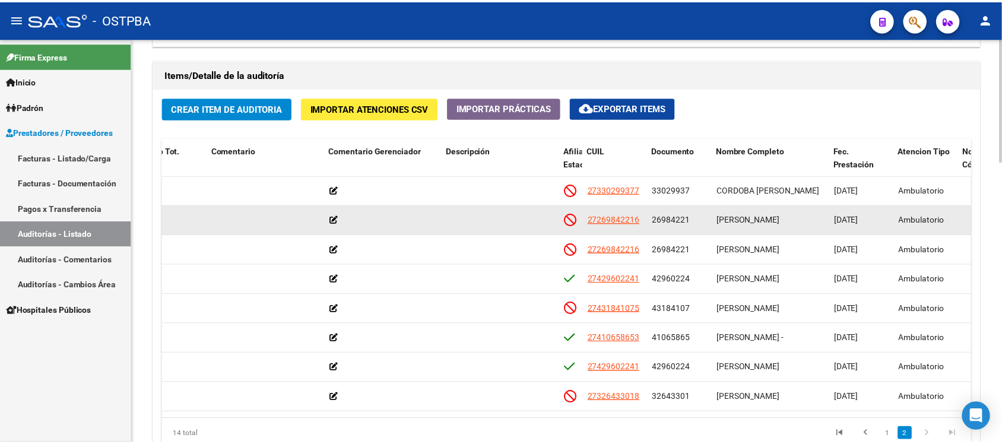
scroll to position [187, 373]
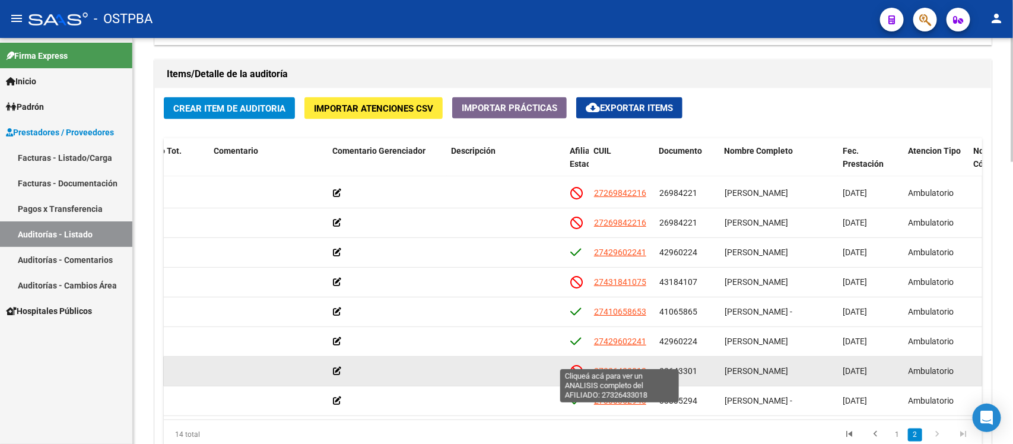
click at [596, 366] on span "27326433018" at bounding box center [620, 370] width 52 height 9
type textarea "27326433018"
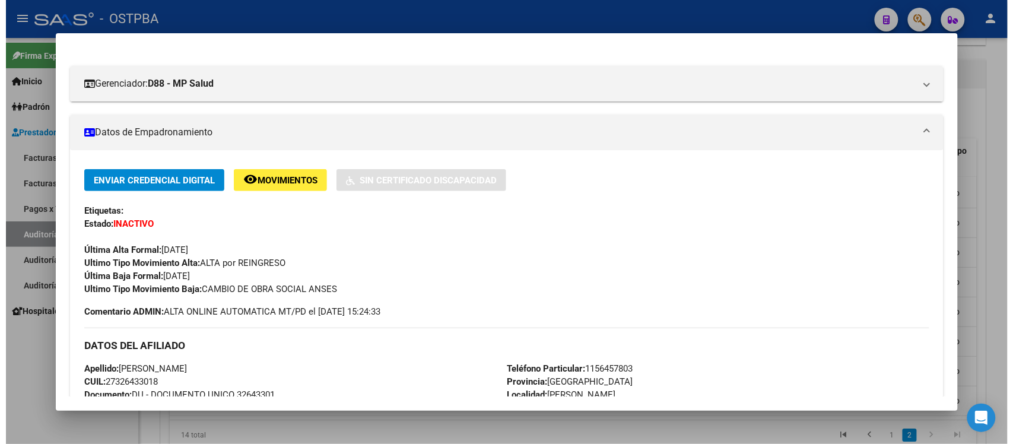
scroll to position [148, 0]
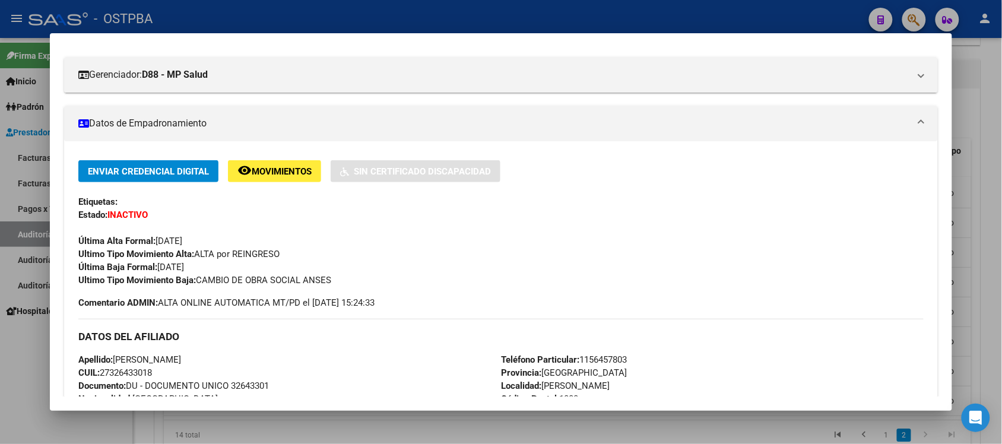
click at [979, 212] on div at bounding box center [501, 222] width 1002 height 444
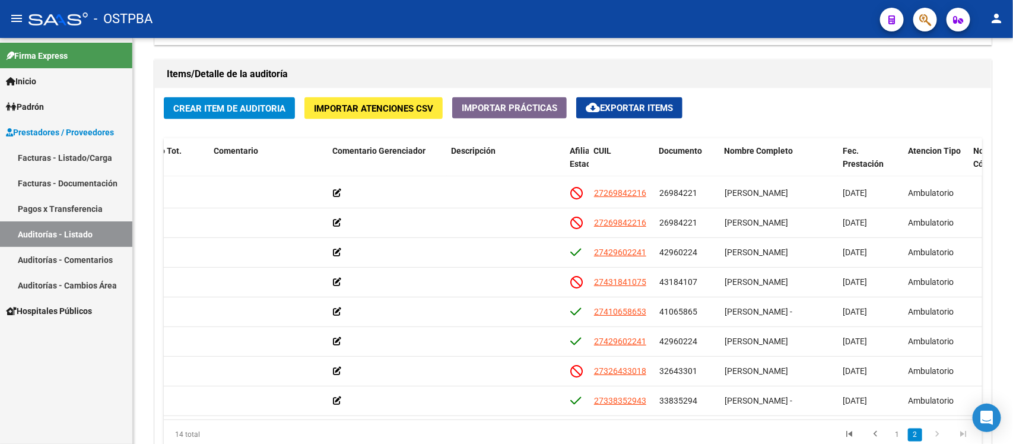
click at [82, 309] on span "Hospitales Públicos" at bounding box center [49, 310] width 86 height 13
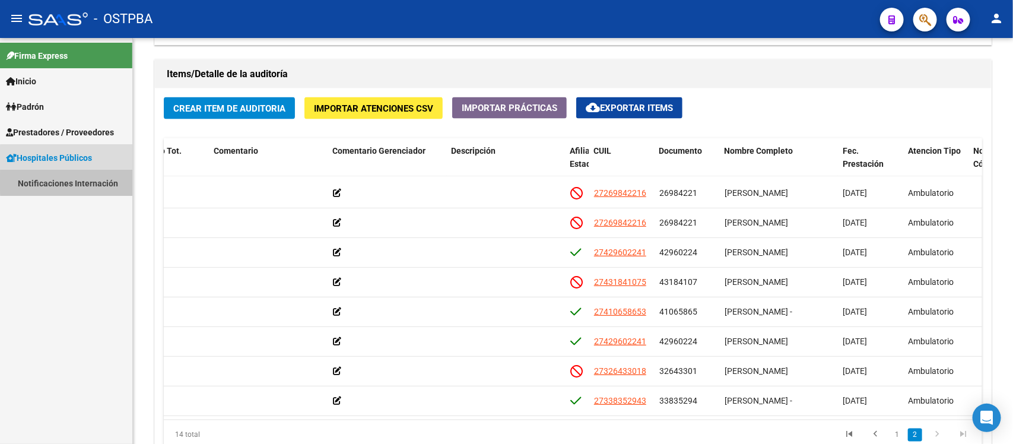
click at [74, 182] on link "Notificaciones Internación" at bounding box center [66, 183] width 132 height 26
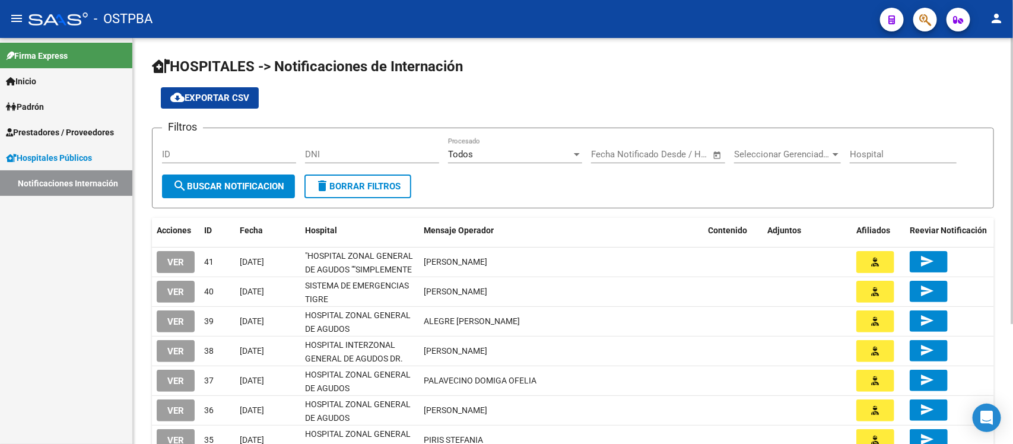
scroll to position [74, 0]
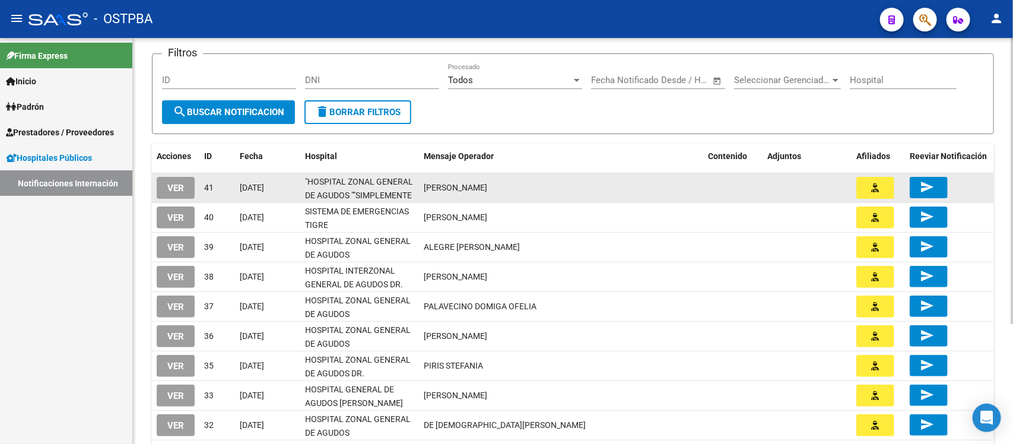
click at [167, 184] on span "VER" at bounding box center [175, 188] width 17 height 11
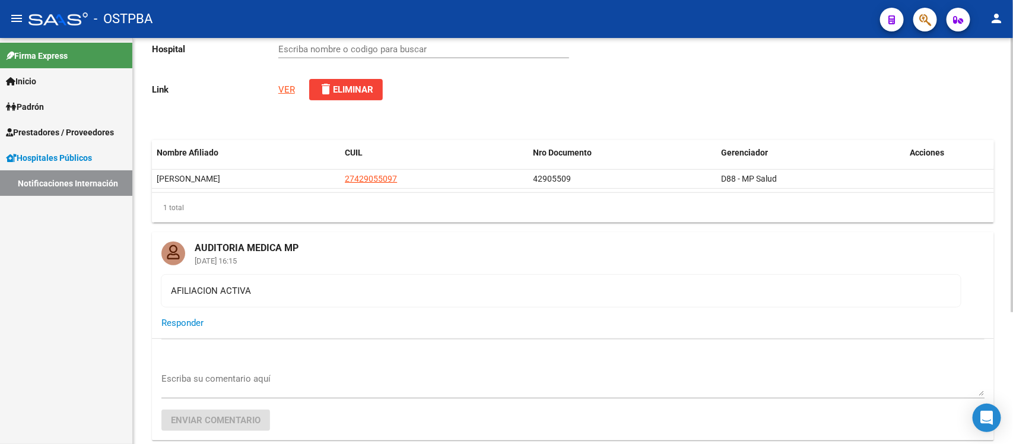
scroll to position [148, 0]
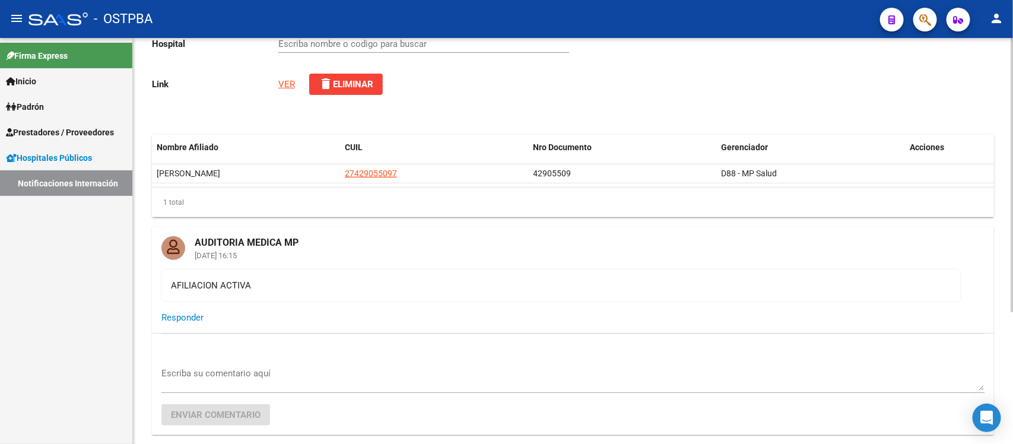
type input ""HOSPITAL ZONAL GENERAL DE AGUDOS ""SIMPLEMENTE EVITA""""
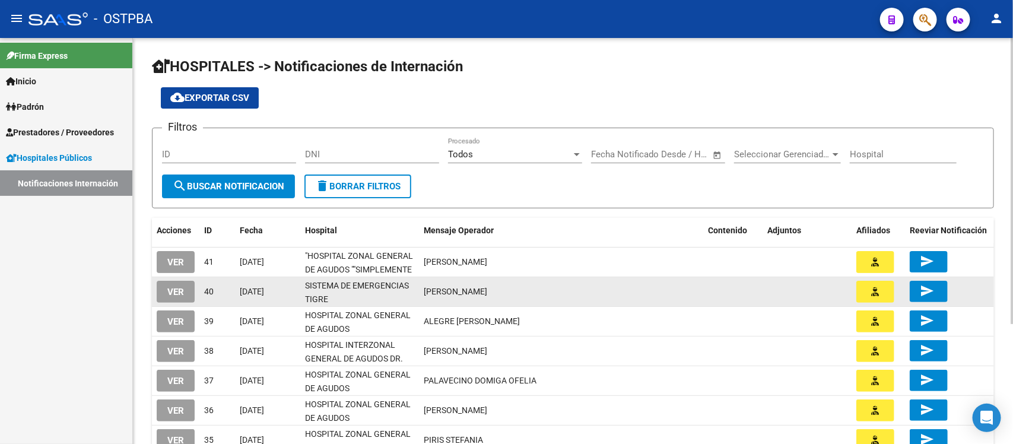
click at [173, 294] on span "VER" at bounding box center [175, 292] width 17 height 11
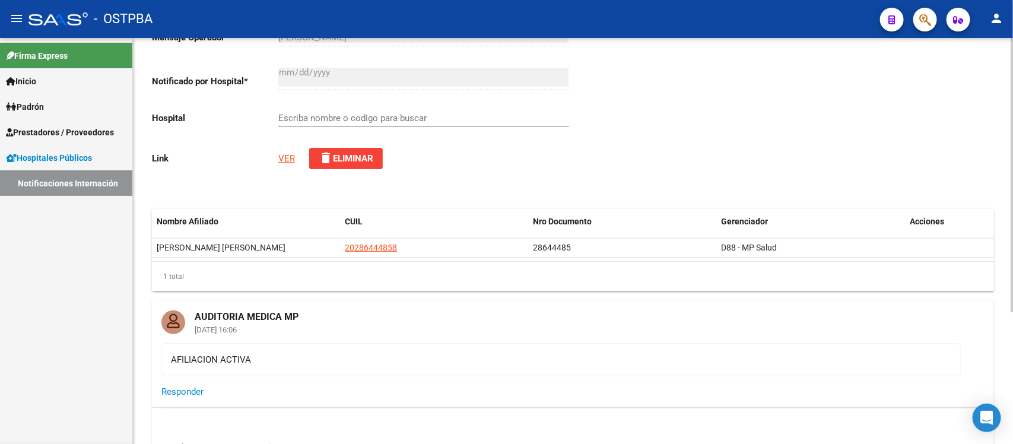
type input "SISTEMA DE EMERGENCIAS TIGRE"
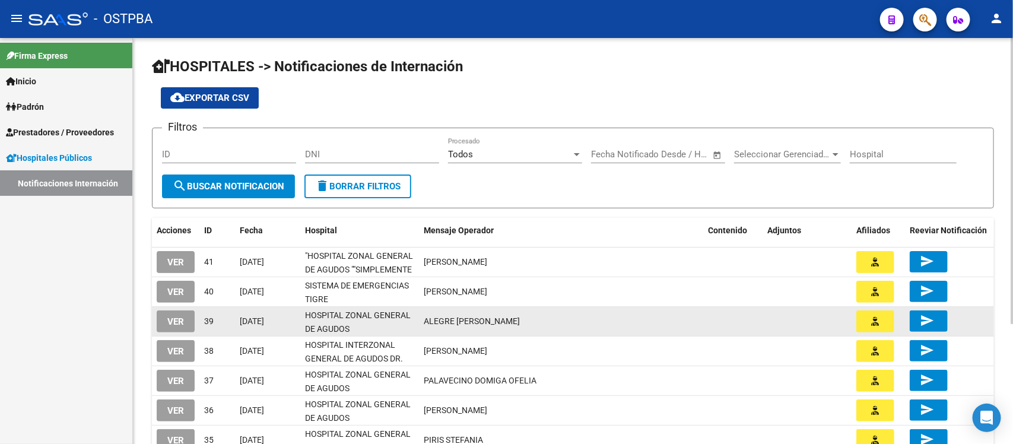
click at [183, 319] on span "VER" at bounding box center [175, 321] width 17 height 11
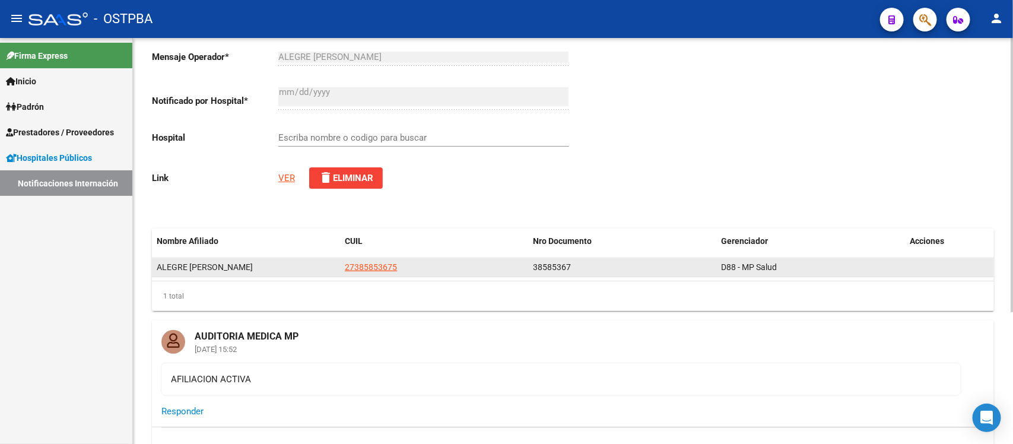
type input "HOSPITAL ZONAL GENERAL DE AGUDOS [PERSON_NAME]"
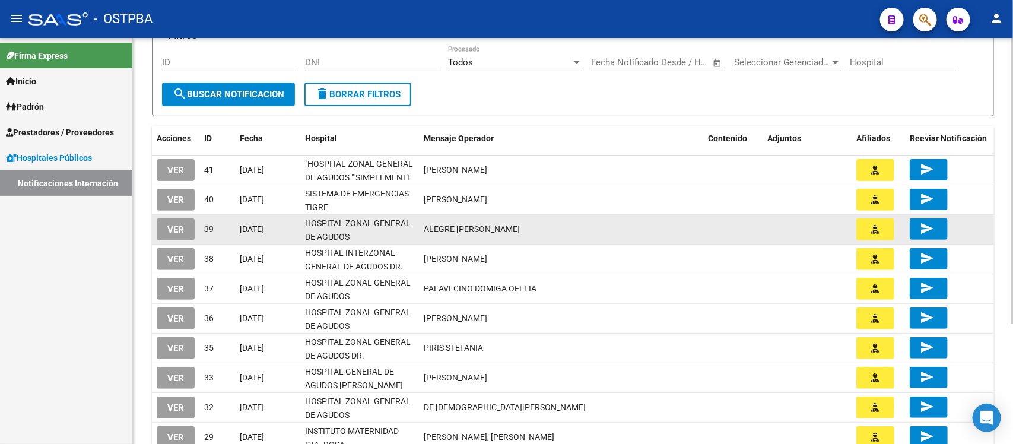
scroll to position [148, 0]
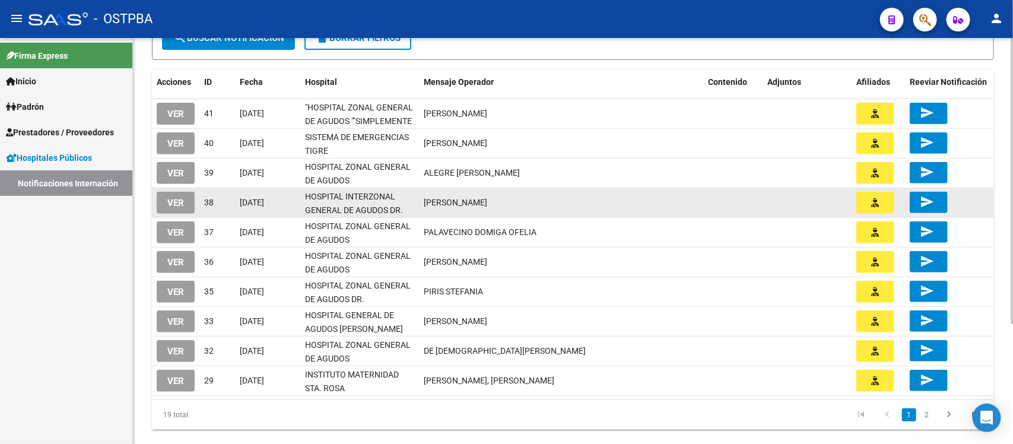
click at [170, 203] on span "VER" at bounding box center [175, 203] width 17 height 11
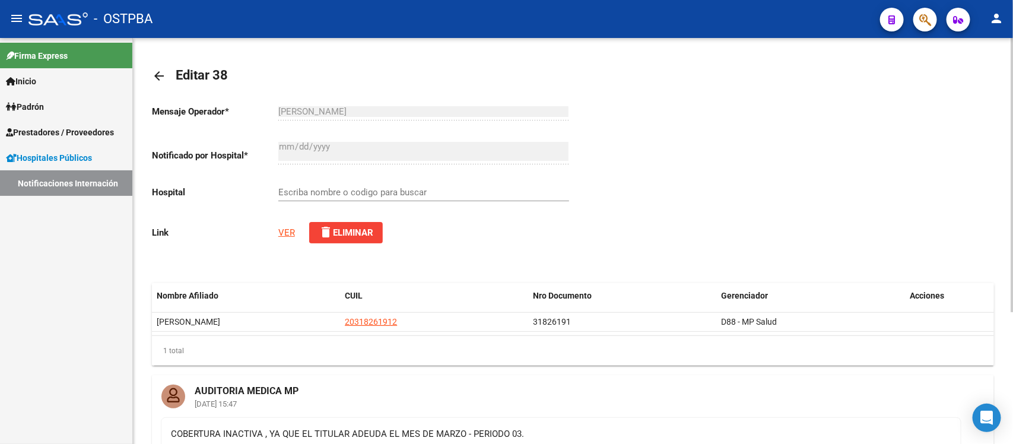
type input "HOSPITAL INTERZONAL GENERAL DE AGUDOS DR. FIORITO"
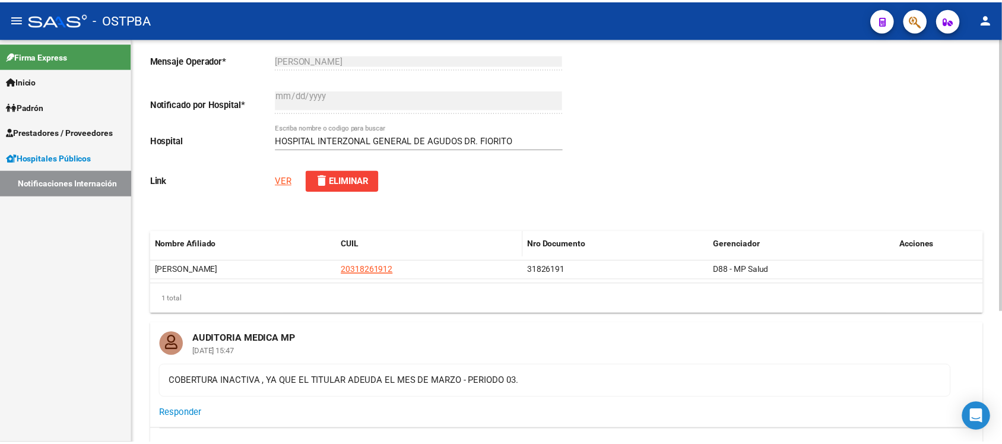
scroll to position [148, 0]
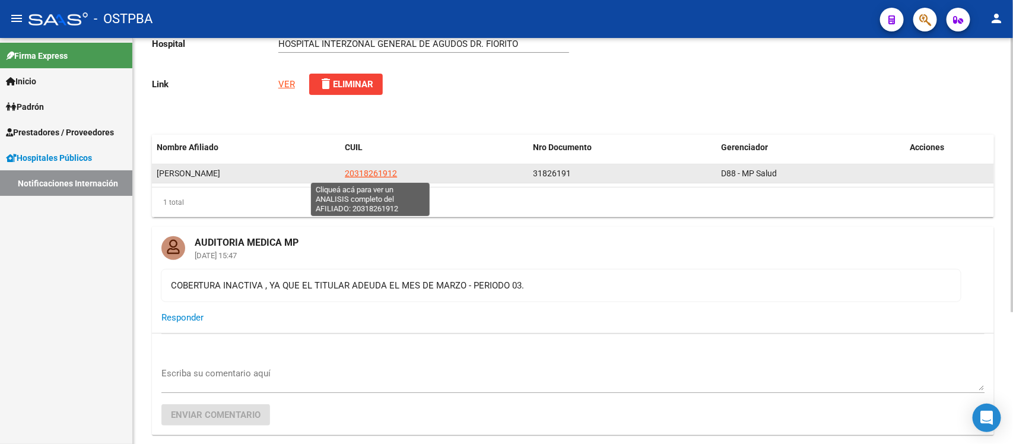
click at [363, 176] on span "20318261912" at bounding box center [371, 173] width 52 height 9
type textarea "20318261912"
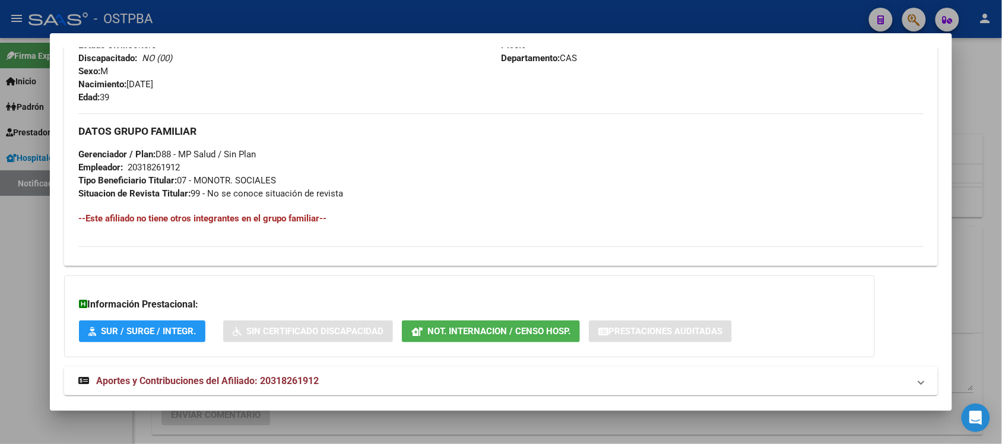
scroll to position [527, 0]
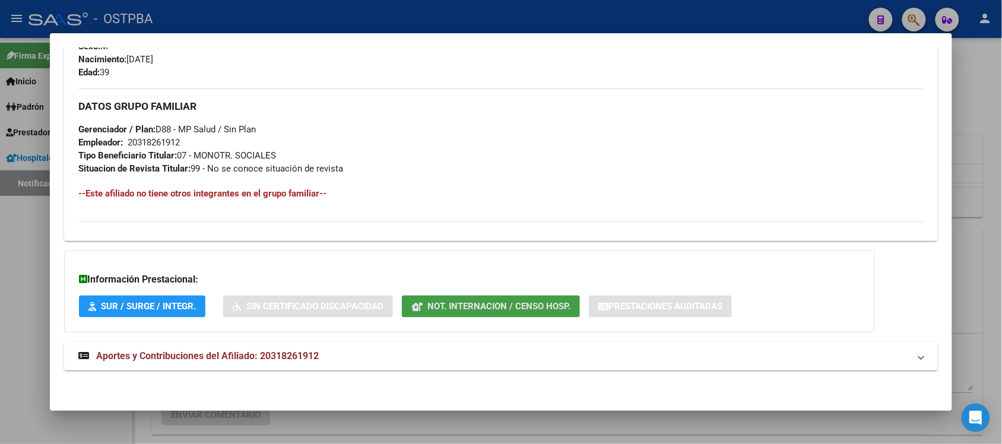
click at [532, 304] on span "Not. Internacion / Censo Hosp." at bounding box center [498, 306] width 143 height 11
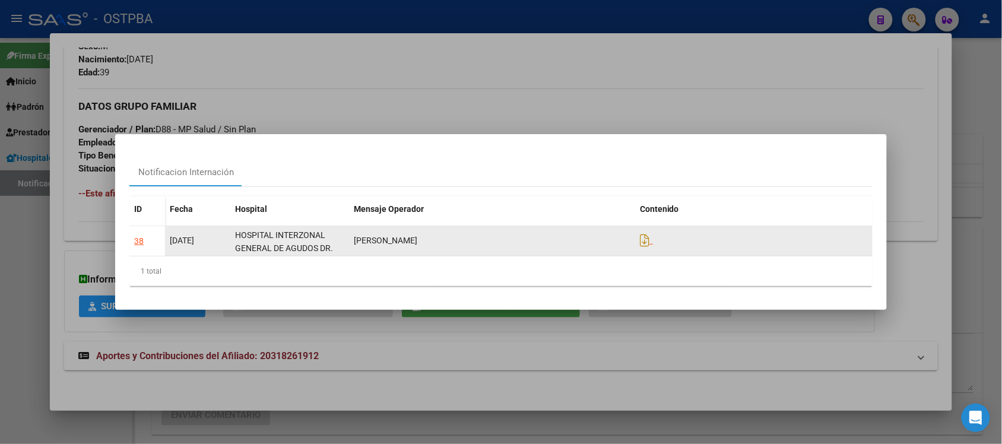
click at [135, 240] on div "38" at bounding box center [138, 241] width 9 height 14
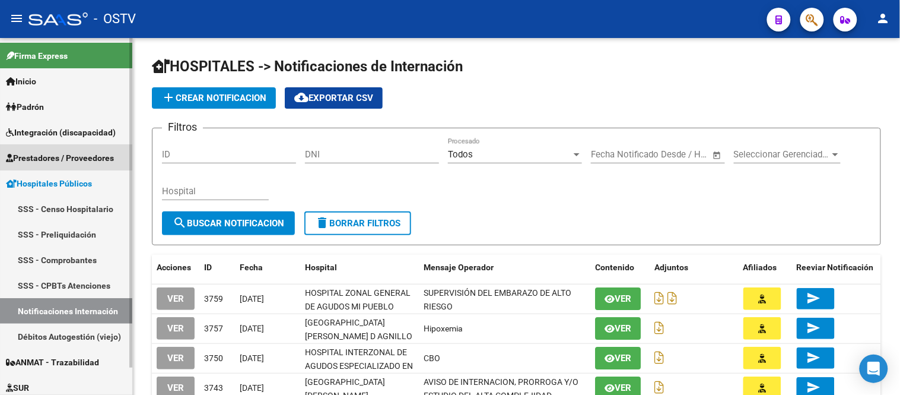
click at [80, 152] on span "Prestadores / Proveedores" at bounding box center [60, 157] width 108 height 13
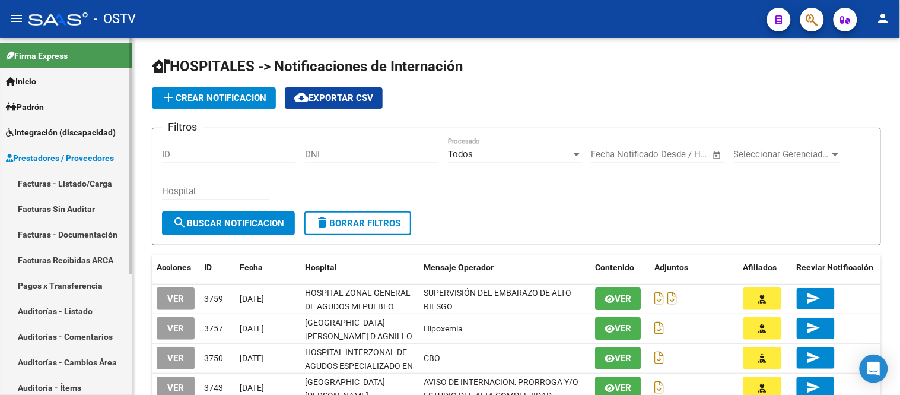
click at [78, 211] on link "Facturas Sin Auditar" at bounding box center [66, 209] width 132 height 26
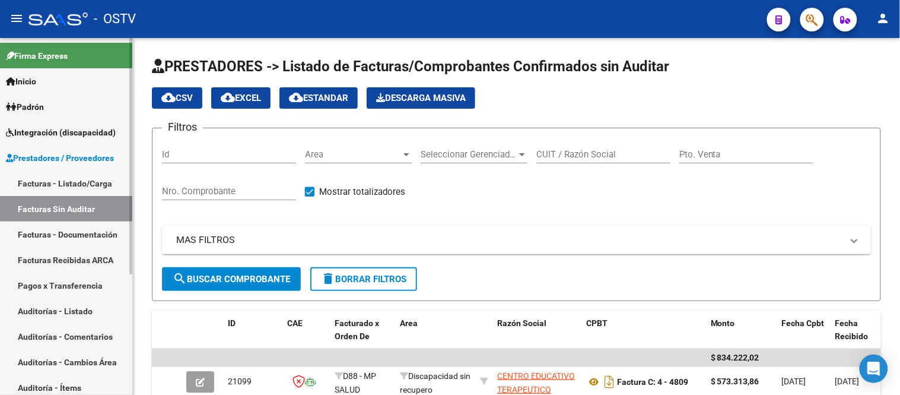
click at [74, 236] on link "Facturas - Documentación" at bounding box center [66, 234] width 132 height 26
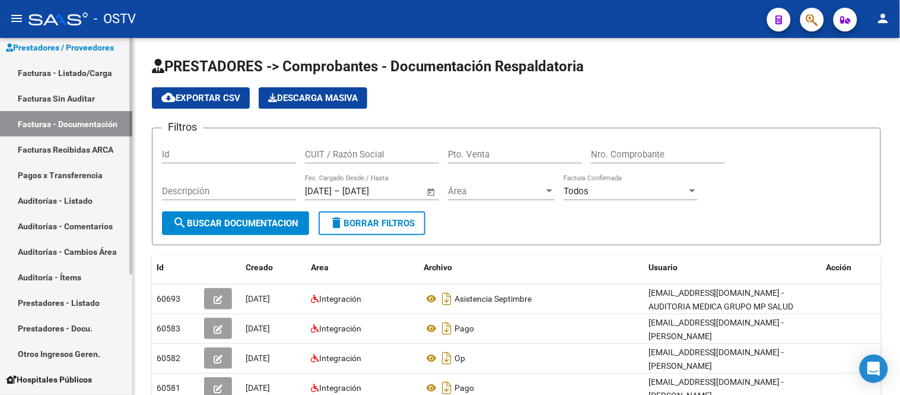
scroll to position [132, 0]
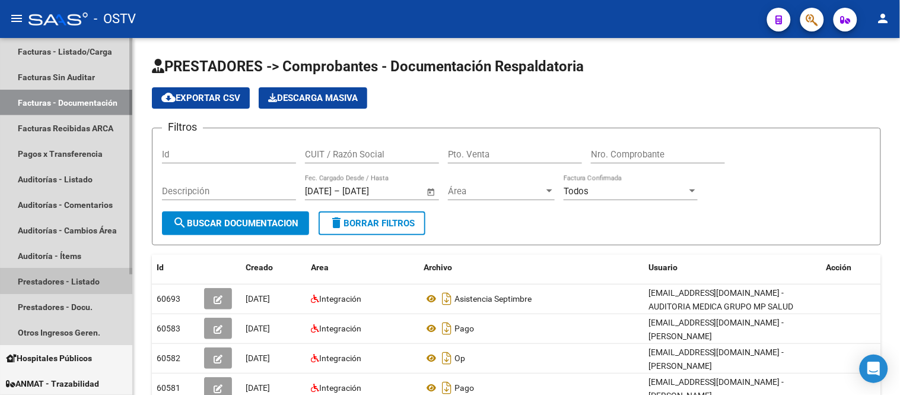
click at [86, 280] on link "Prestadores - Listado" at bounding box center [66, 281] width 132 height 26
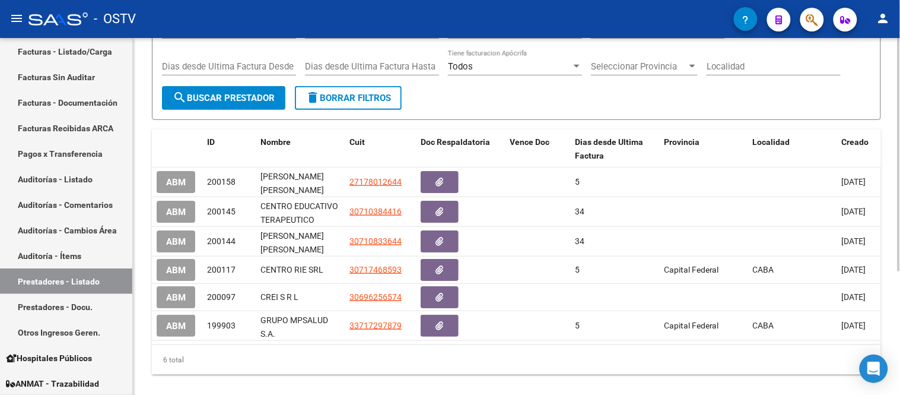
scroll to position [190, 0]
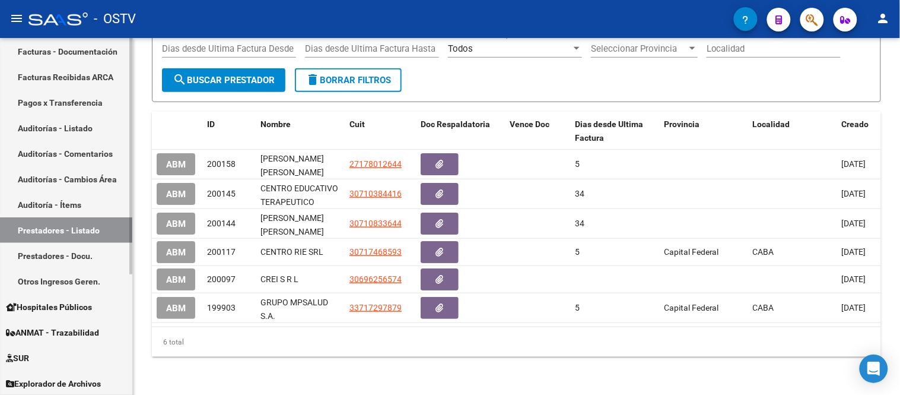
click at [45, 301] on span "Hospitales Públicos" at bounding box center [49, 306] width 86 height 13
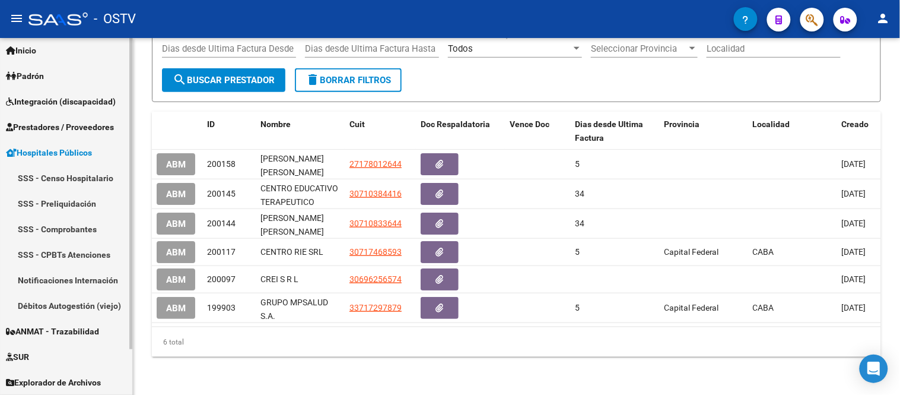
scroll to position [31, 0]
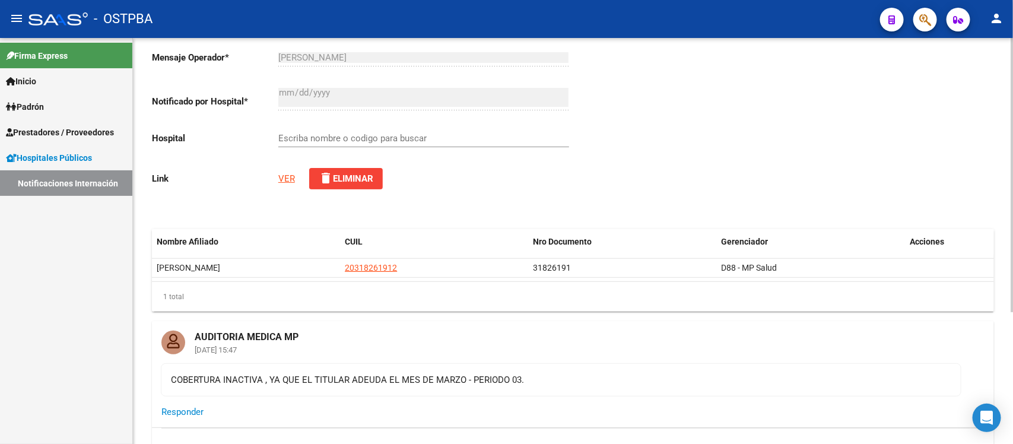
type input "HOSPITAL INTERZONAL GENERAL DE AGUDOS DR. FIORITO"
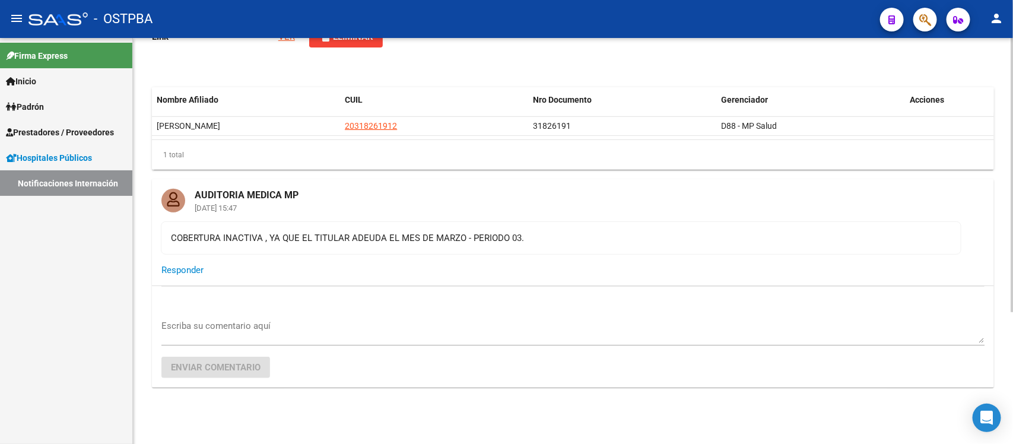
scroll to position [122, 0]
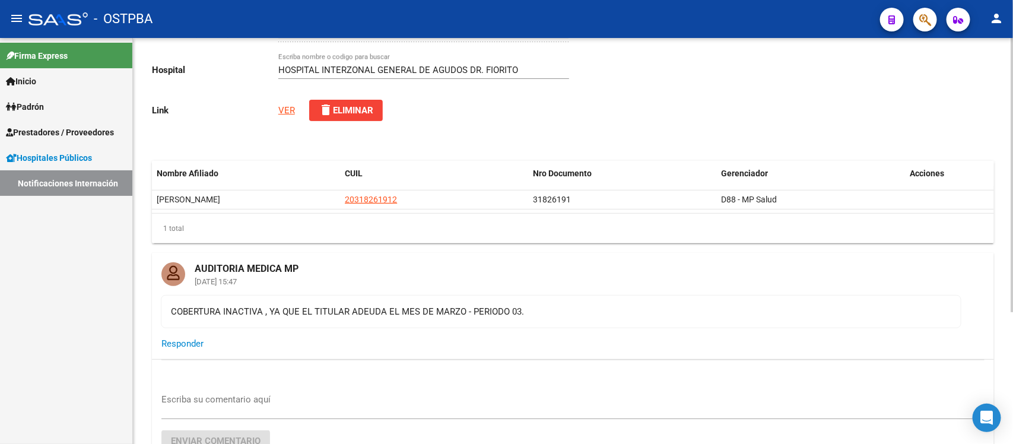
click at [287, 106] on link "VER" at bounding box center [286, 110] width 17 height 11
click at [37, 176] on link "Notificaciones Internación" at bounding box center [66, 183] width 132 height 26
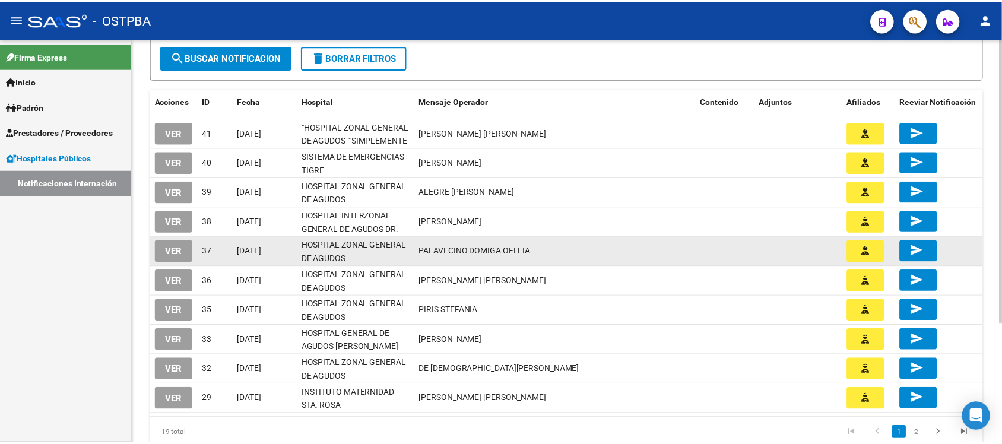
scroll to position [96, 0]
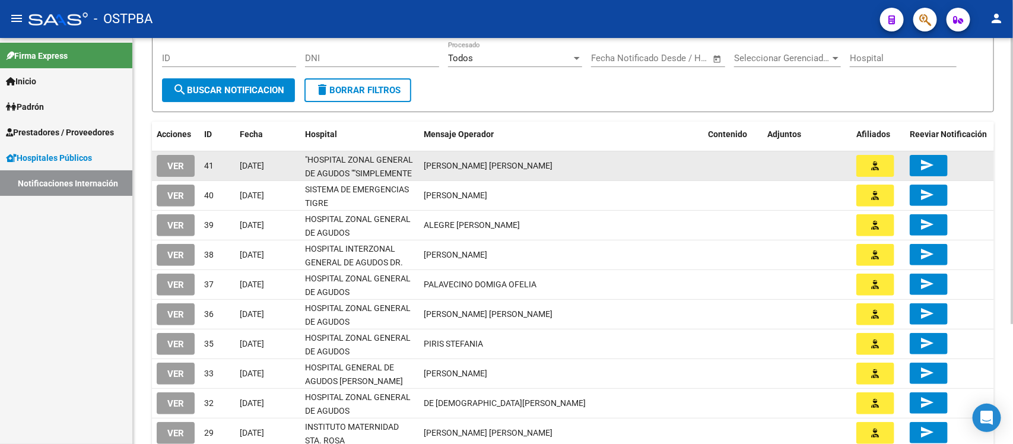
click at [885, 161] on button "button" at bounding box center [875, 166] width 38 height 22
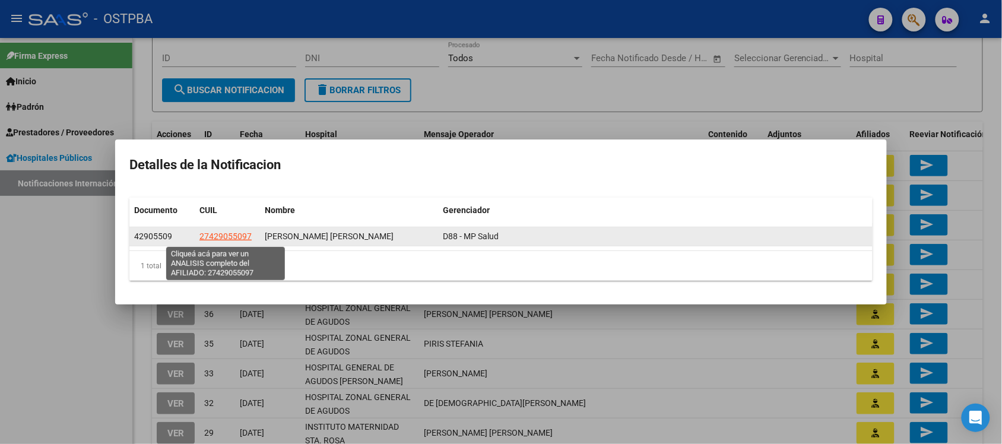
click at [215, 234] on span "27429055097" at bounding box center [225, 235] width 52 height 9
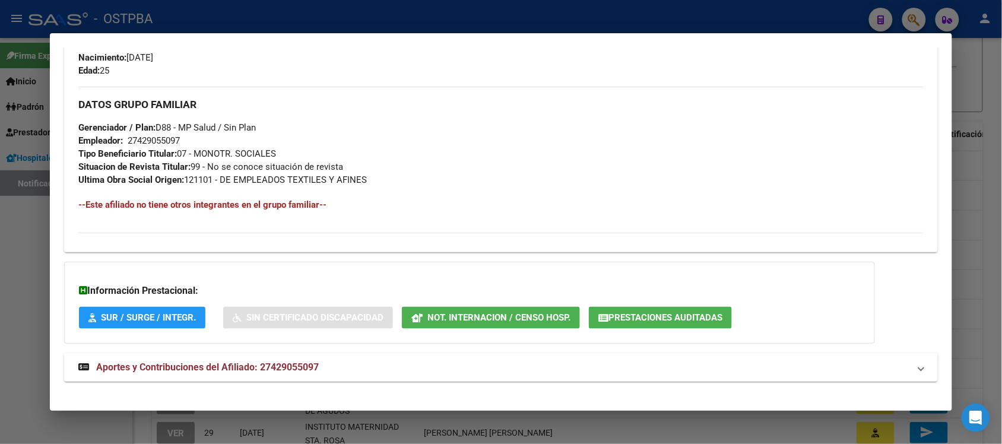
scroll to position [553, 0]
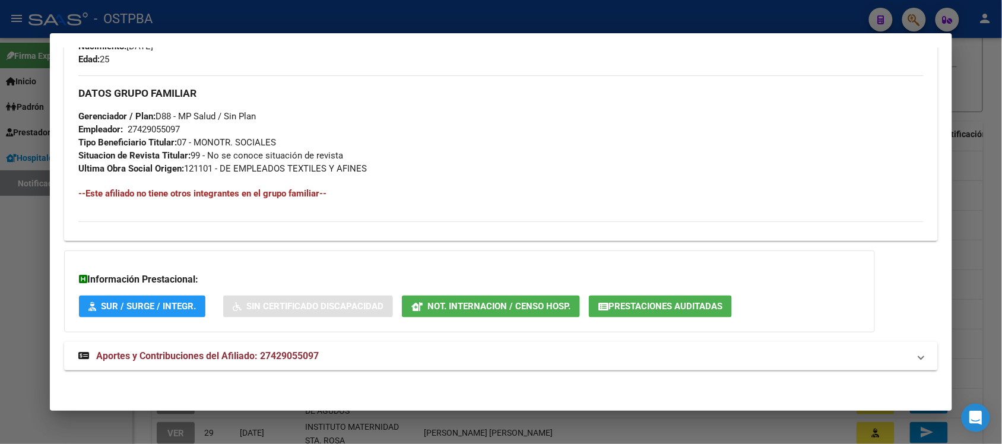
click at [630, 303] on span "Prestaciones Auditadas" at bounding box center [665, 306] width 114 height 11
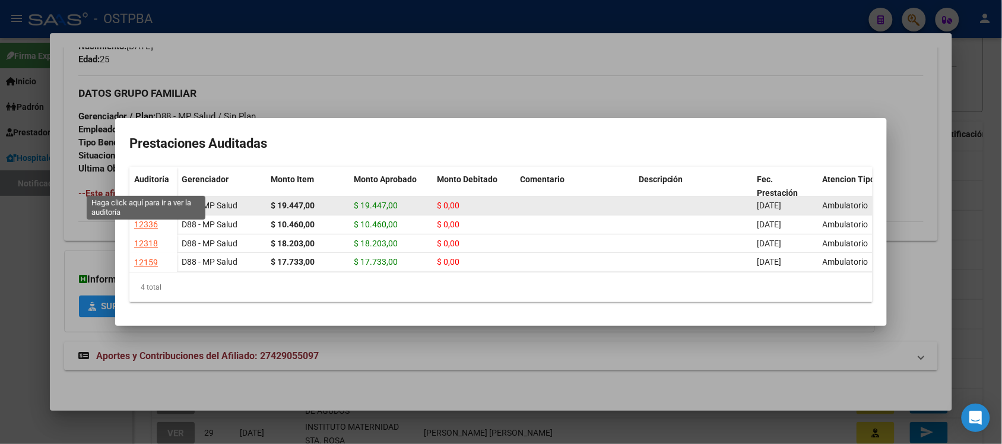
click at [155, 199] on div "12575" at bounding box center [146, 206] width 24 height 14
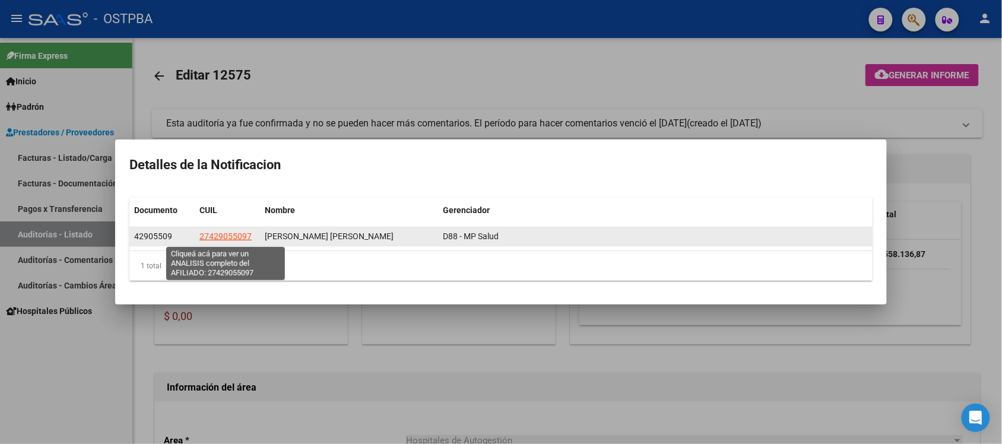
click at [212, 236] on span "27429055097" at bounding box center [225, 235] width 52 height 9
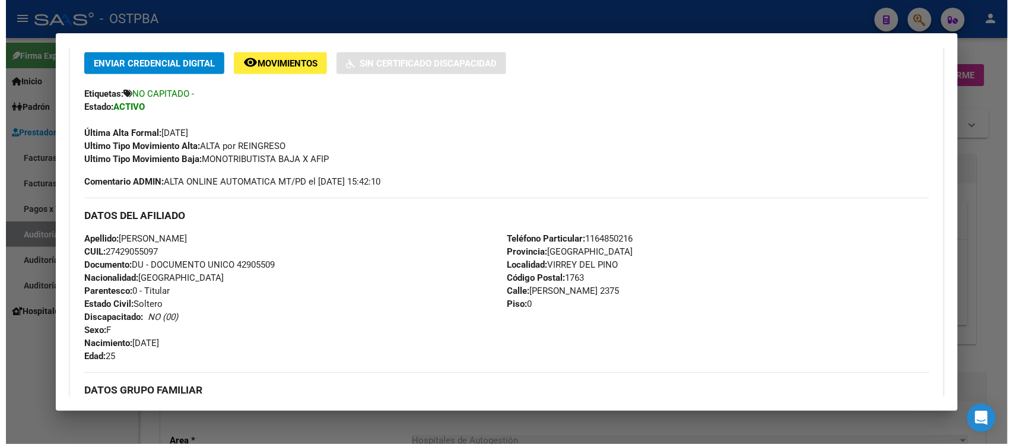
scroll to position [543, 0]
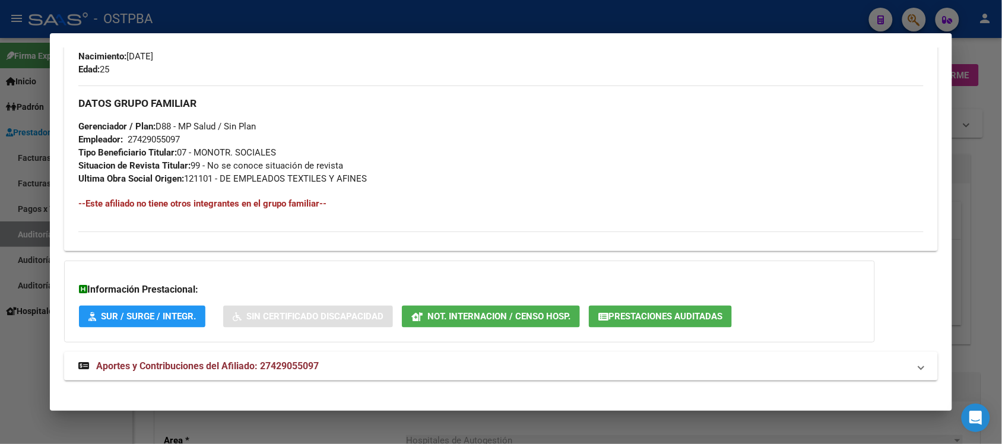
click at [674, 303] on div "Información Prestacional: SUR / SURGE / INTEGR. Sin Certificado Discapacidad No…" at bounding box center [469, 301] width 810 height 82
click at [671, 313] on span "Prestaciones Auditadas" at bounding box center [665, 316] width 114 height 11
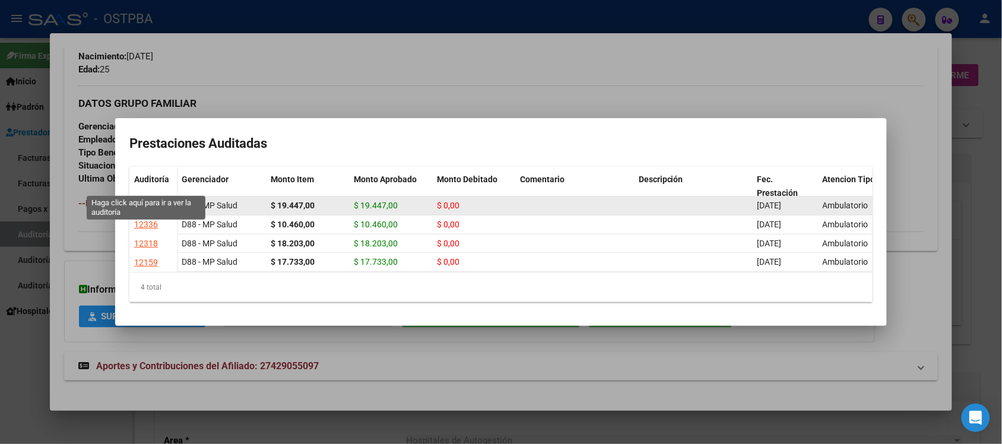
click at [148, 199] on div "12575" at bounding box center [146, 206] width 24 height 14
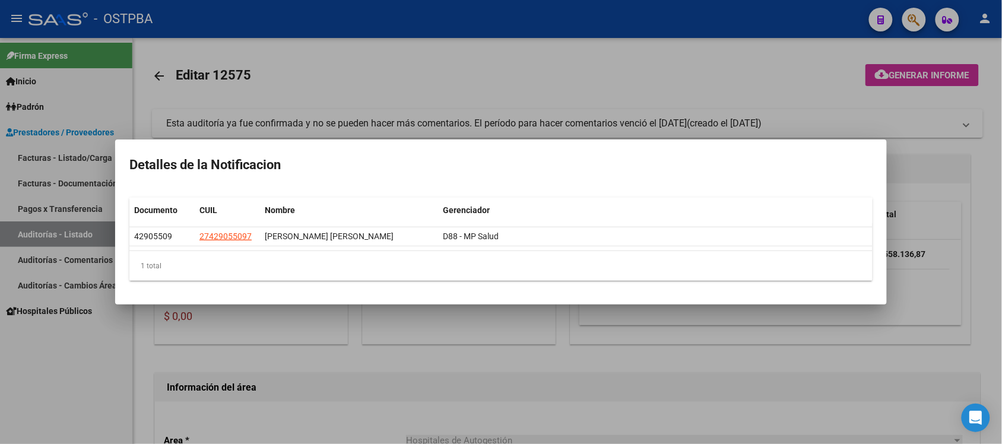
click at [874, 113] on div at bounding box center [501, 222] width 1002 height 444
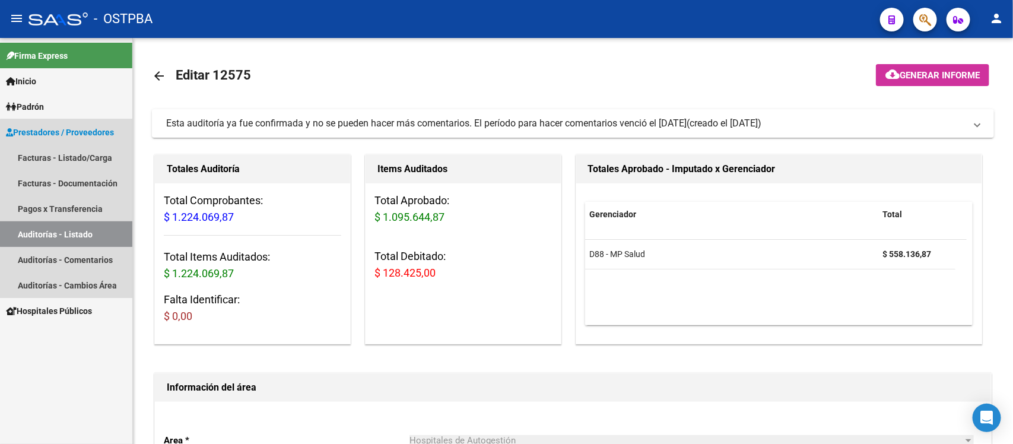
click at [76, 230] on link "Auditorías - Listado" at bounding box center [66, 234] width 132 height 26
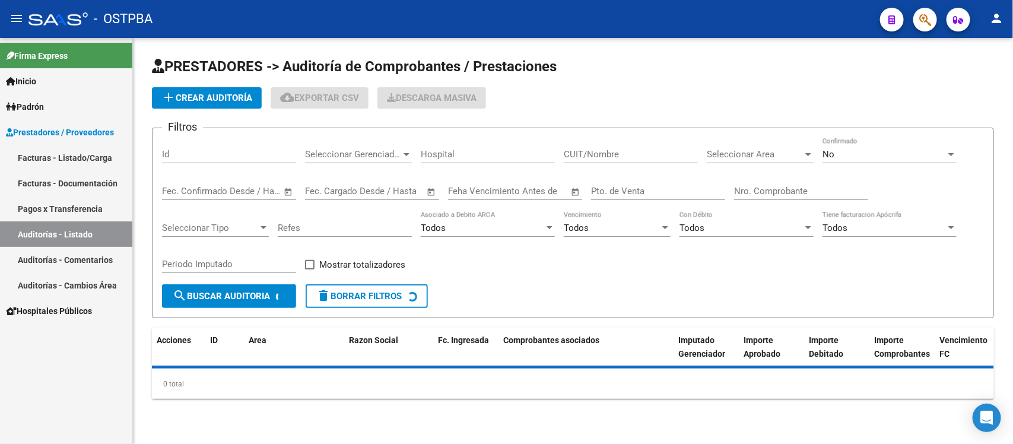
click at [781, 195] on input "Nro. Comprobante" at bounding box center [801, 191] width 134 height 11
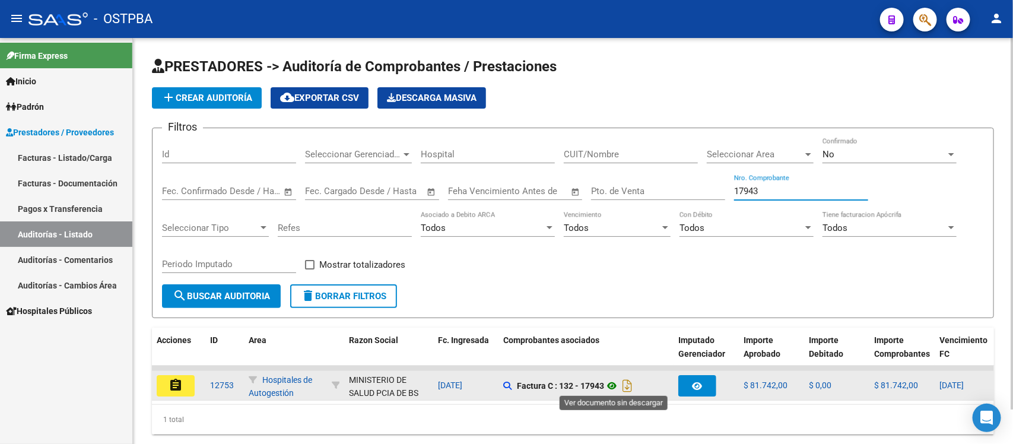
type input "17943"
click at [612, 386] on icon at bounding box center [611, 386] width 15 height 14
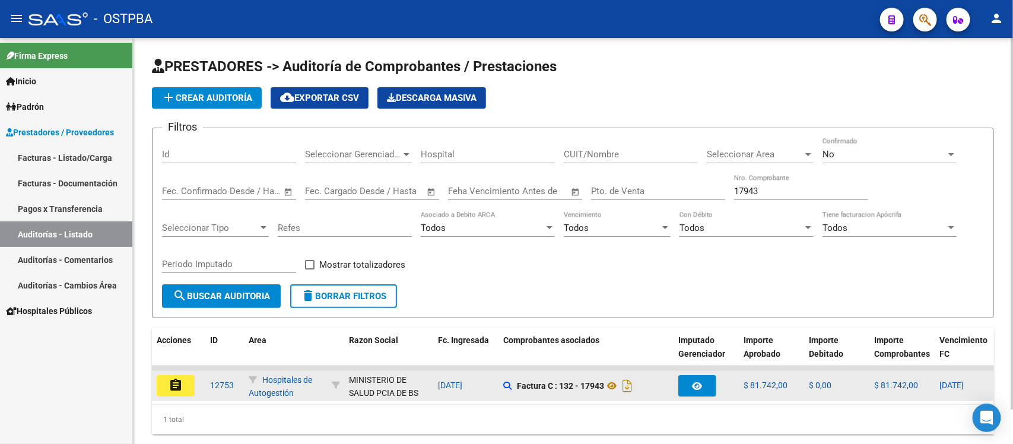
click at [182, 384] on mat-icon "assignment" at bounding box center [176, 385] width 14 height 14
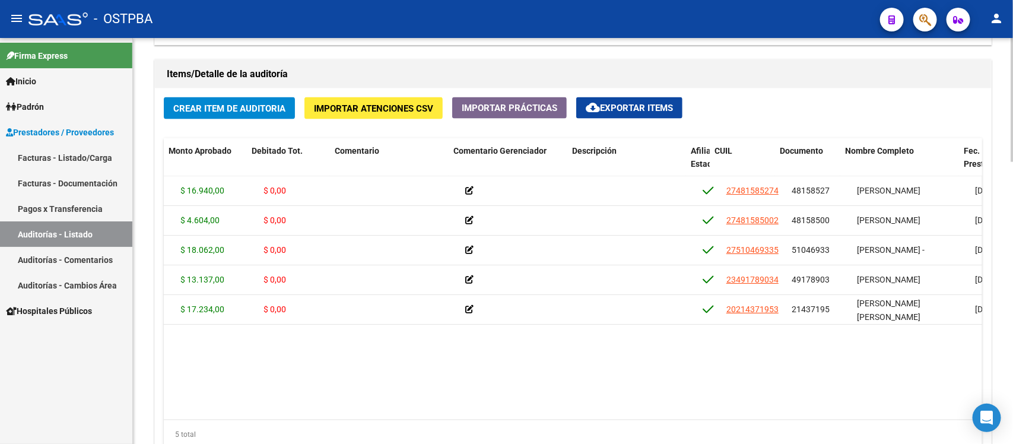
scroll to position [0, 277]
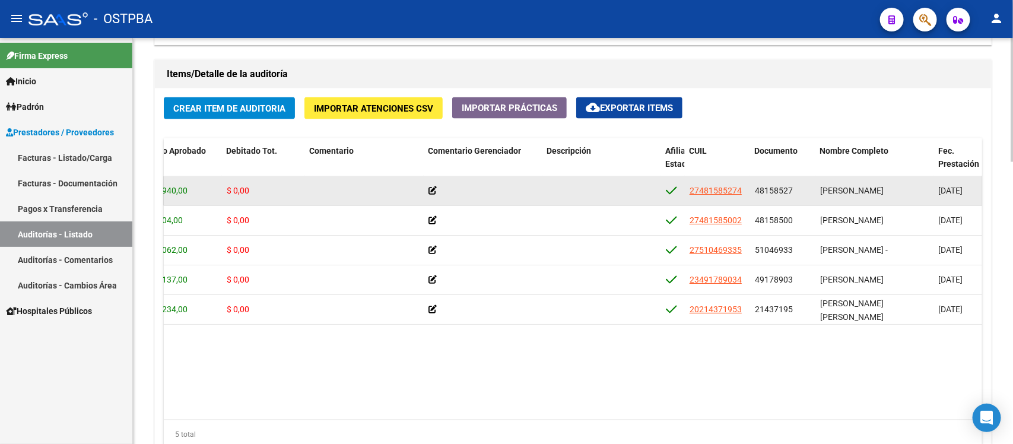
drag, startPoint x: 752, startPoint y: 187, endPoint x: 796, endPoint y: 193, distance: 43.7
click at [795, 193] on datatable-body-cell "48158527" at bounding box center [782, 190] width 65 height 29
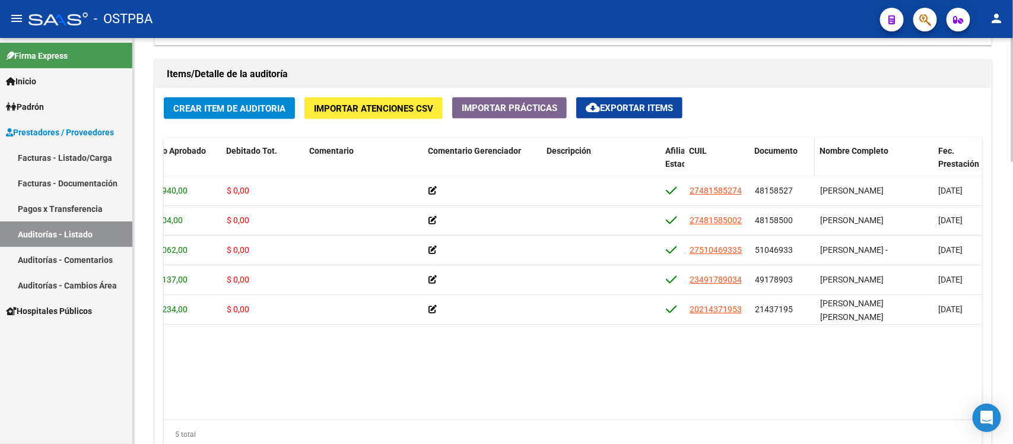
copy span "48158527"
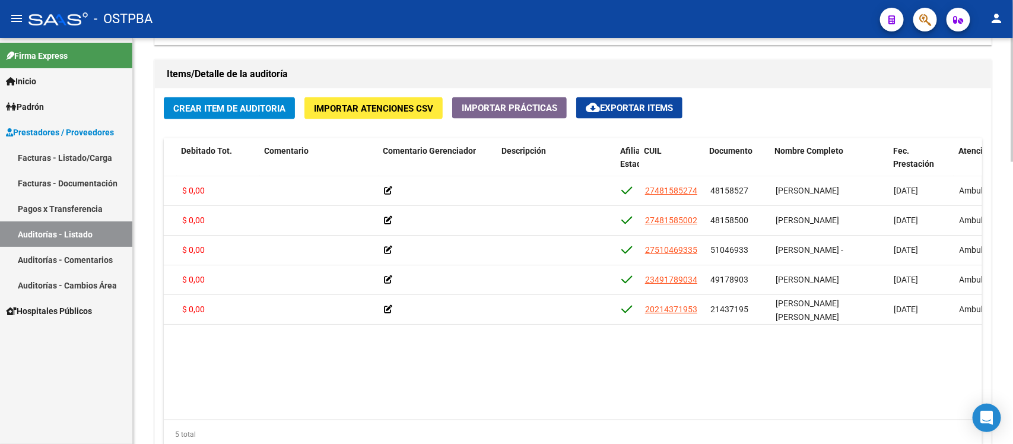
scroll to position [0, 322]
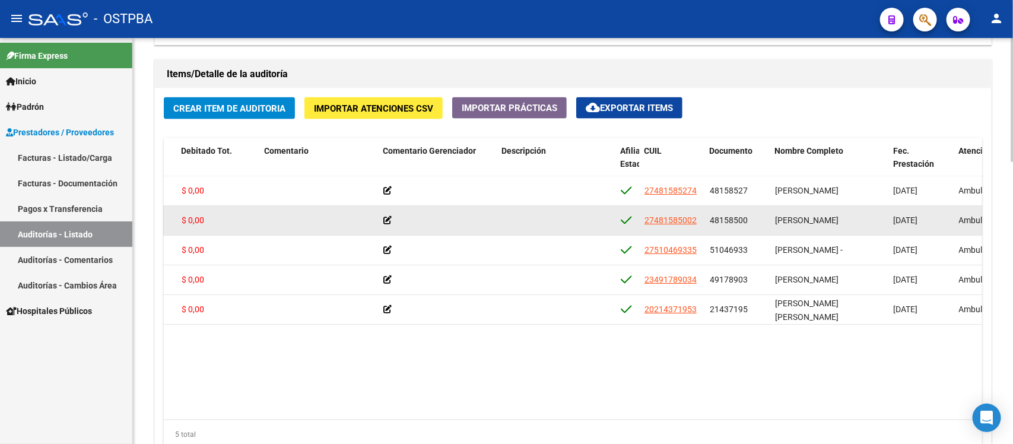
drag, startPoint x: 710, startPoint y: 221, endPoint x: 746, endPoint y: 223, distance: 36.3
click at [746, 223] on span "48158500" at bounding box center [729, 219] width 38 height 9
copy span "48158500"
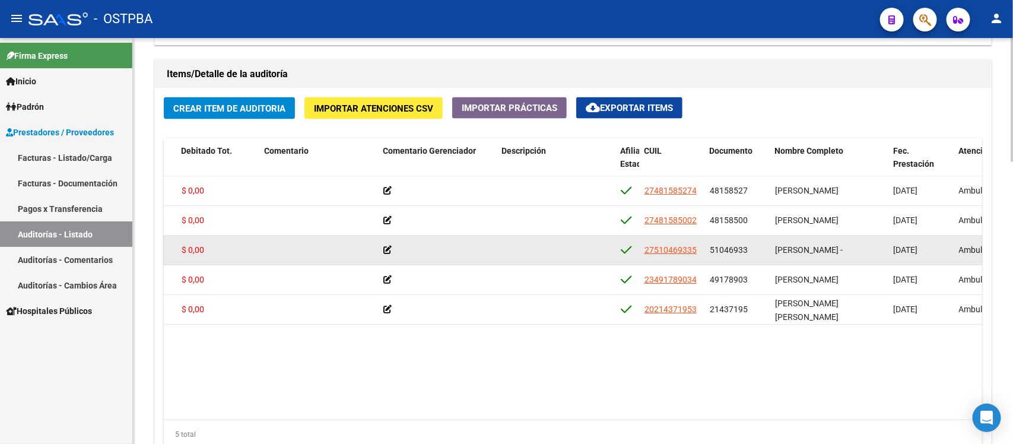
drag, startPoint x: 707, startPoint y: 252, endPoint x: 748, endPoint y: 248, distance: 41.1
click at [748, 248] on datatable-body-cell "51046933" at bounding box center [737, 250] width 65 height 29
copy span "51046933"
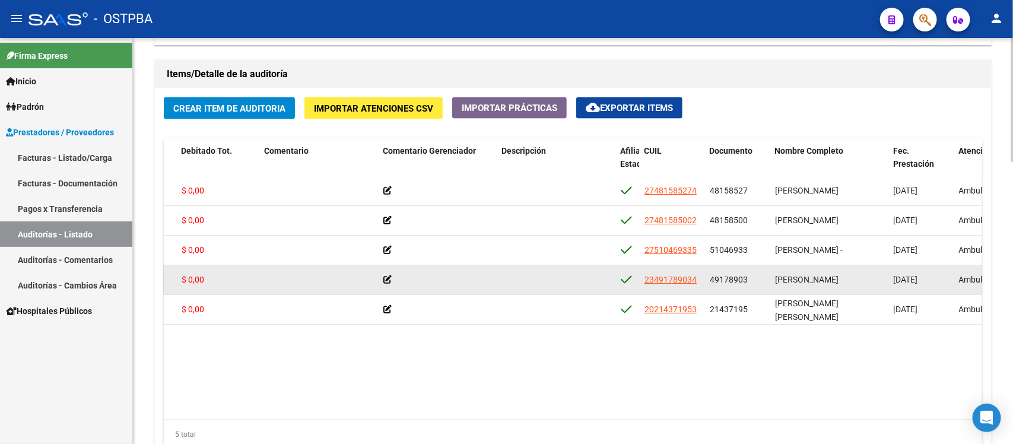
drag, startPoint x: 710, startPoint y: 282, endPoint x: 745, endPoint y: 277, distance: 36.0
click at [745, 277] on span "49178903" at bounding box center [729, 279] width 38 height 9
copy span "49178903"
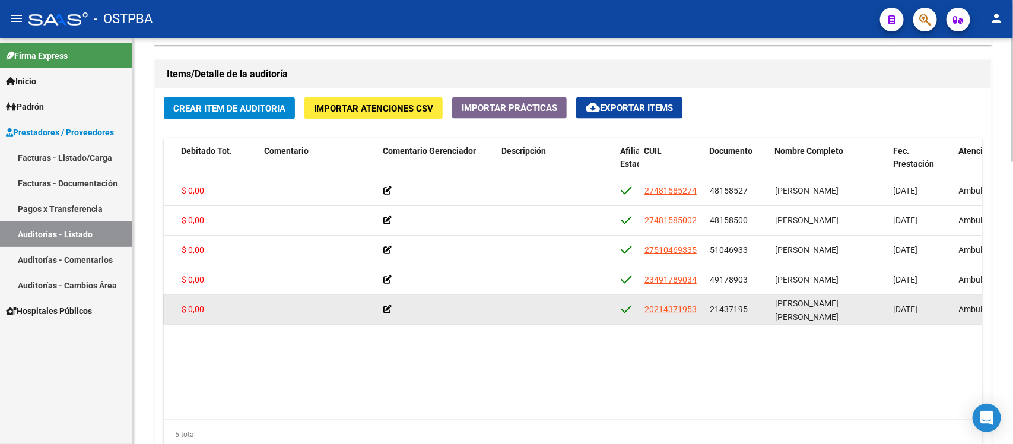
drag, startPoint x: 710, startPoint y: 307, endPoint x: 748, endPoint y: 310, distance: 38.7
click at [748, 310] on div "21437195" at bounding box center [738, 310] width 56 height 14
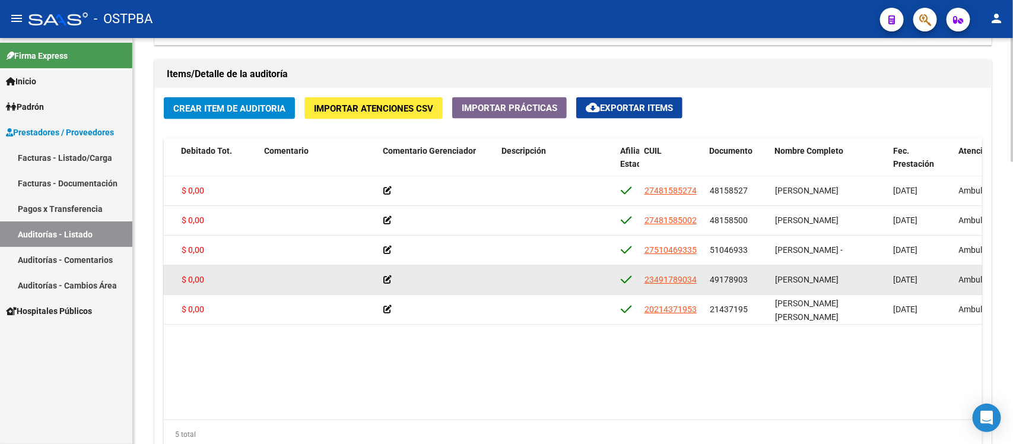
copy span "21437195"
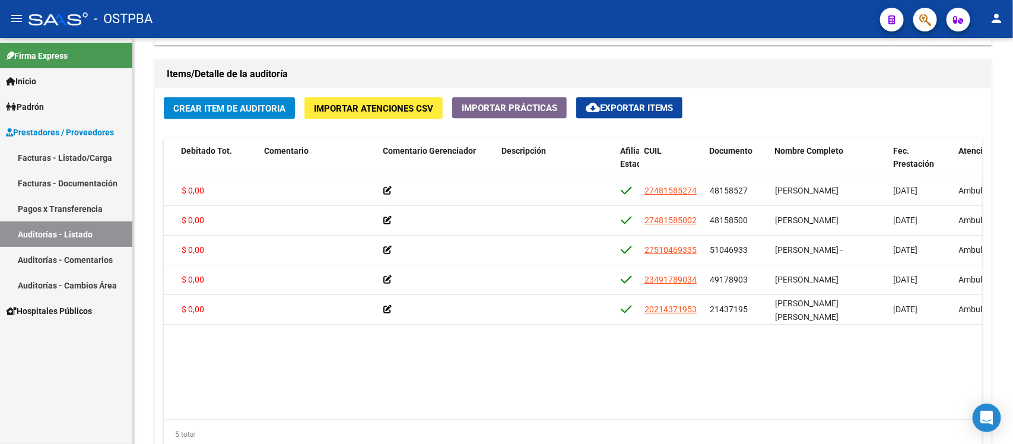
drag, startPoint x: 31, startPoint y: 233, endPoint x: 55, endPoint y: 236, distance: 24.5
click at [33, 233] on link "Auditorías - Listado" at bounding box center [66, 234] width 132 height 26
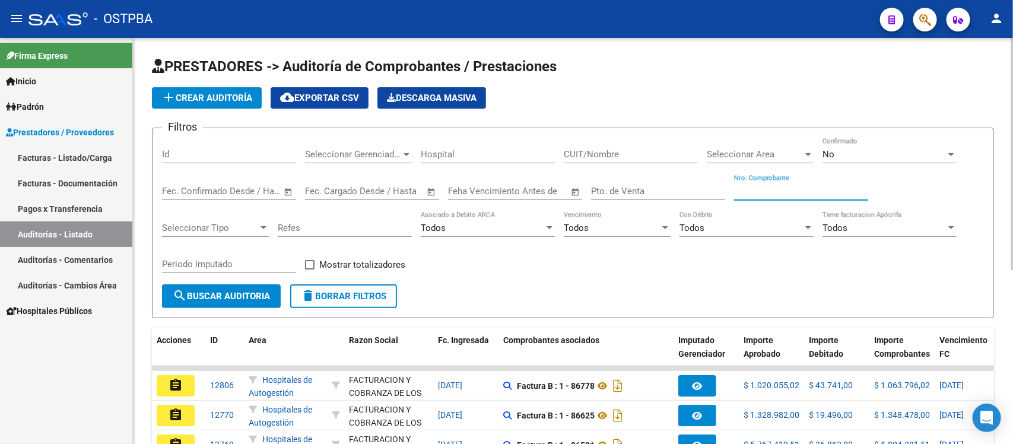
click at [759, 190] on input "Nro. Comprobante" at bounding box center [801, 191] width 134 height 11
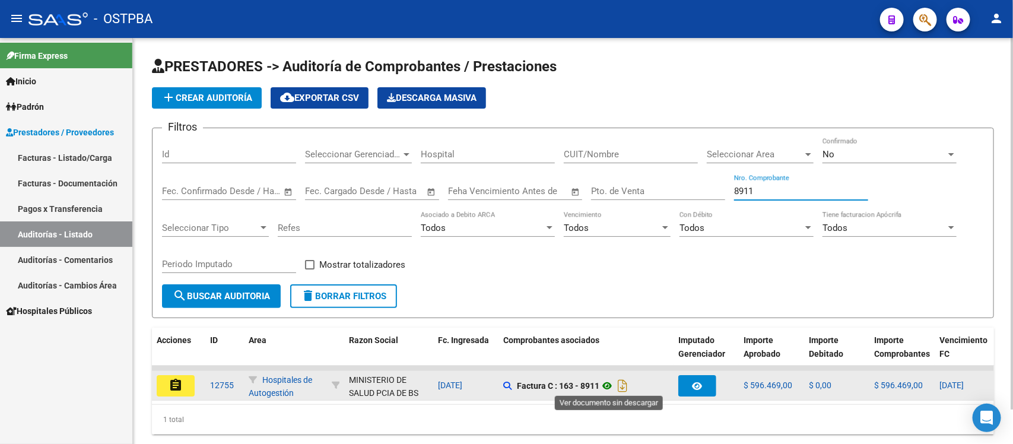
type input "8911"
click at [606, 380] on icon at bounding box center [606, 386] width 15 height 14
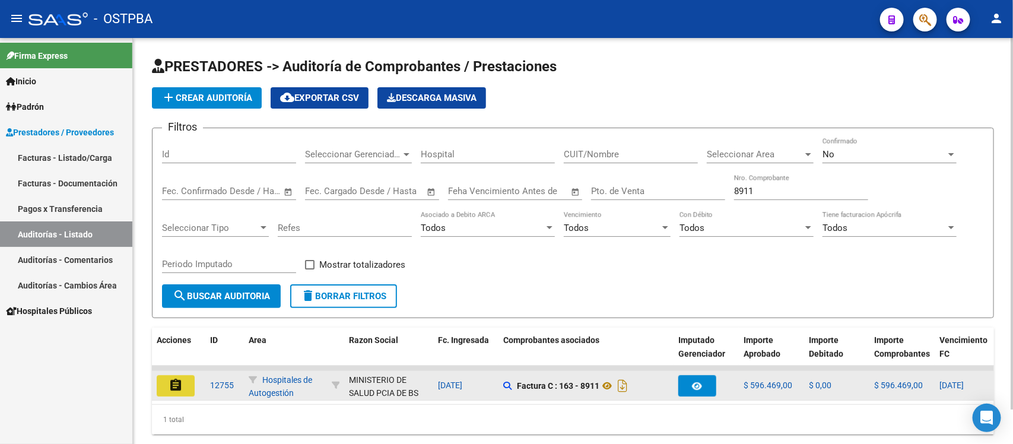
click at [167, 384] on button "assignment" at bounding box center [176, 385] width 38 height 21
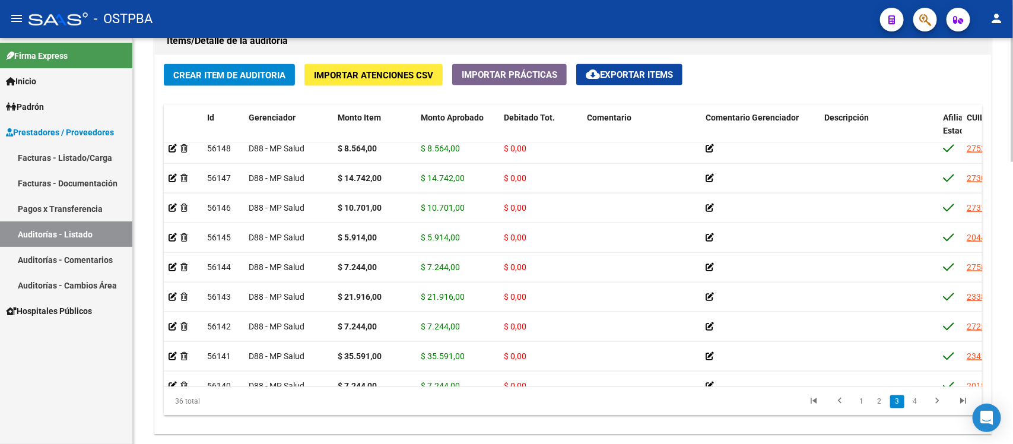
scroll to position [816, 0]
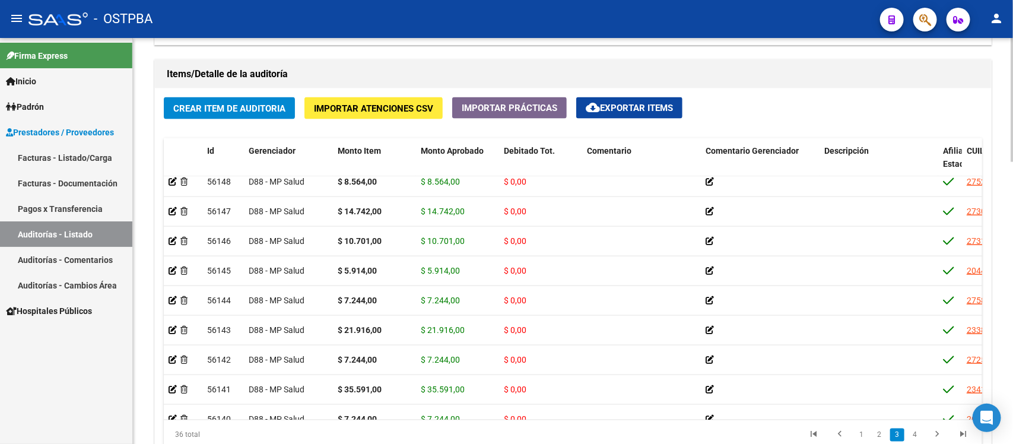
click at [657, 104] on span "cloud_download Exportar Items" at bounding box center [629, 108] width 87 height 11
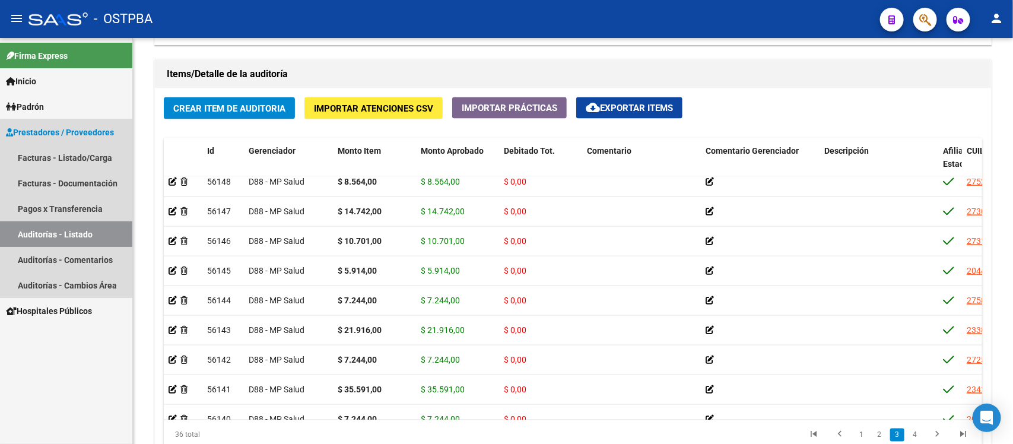
click at [84, 228] on link "Auditorías - Listado" at bounding box center [66, 234] width 132 height 26
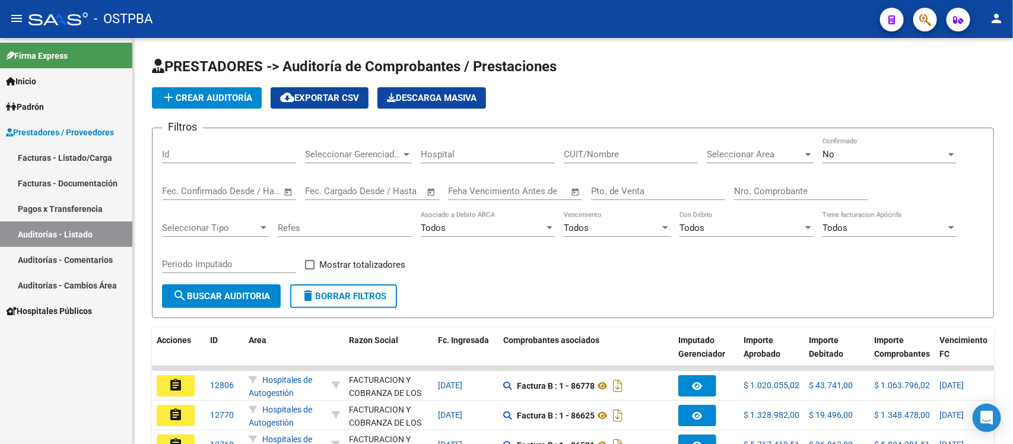
drag, startPoint x: 46, startPoint y: 227, endPoint x: 59, endPoint y: 229, distance: 13.9
click at [46, 227] on link "Auditorías - Listado" at bounding box center [66, 234] width 132 height 26
click at [764, 187] on input "Nro. Comprobante" at bounding box center [801, 191] width 134 height 11
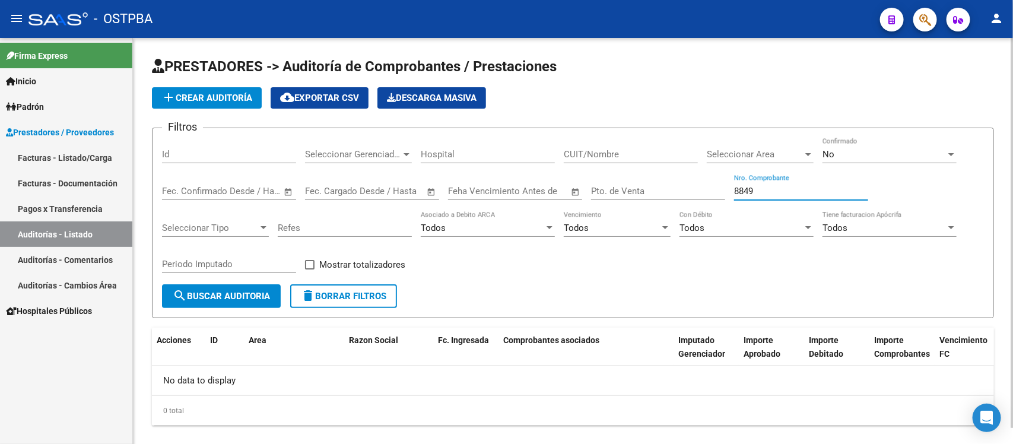
click at [775, 194] on input "8849" at bounding box center [801, 191] width 134 height 11
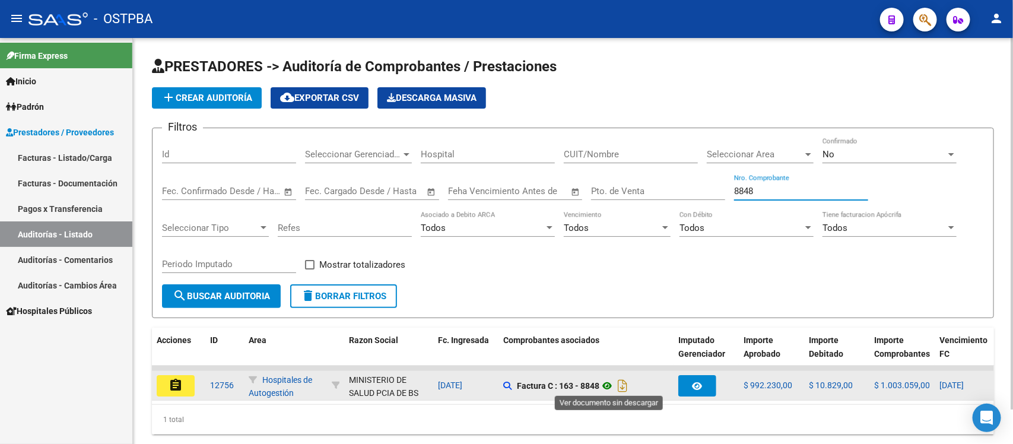
type input "8848"
click at [611, 382] on icon at bounding box center [606, 386] width 15 height 14
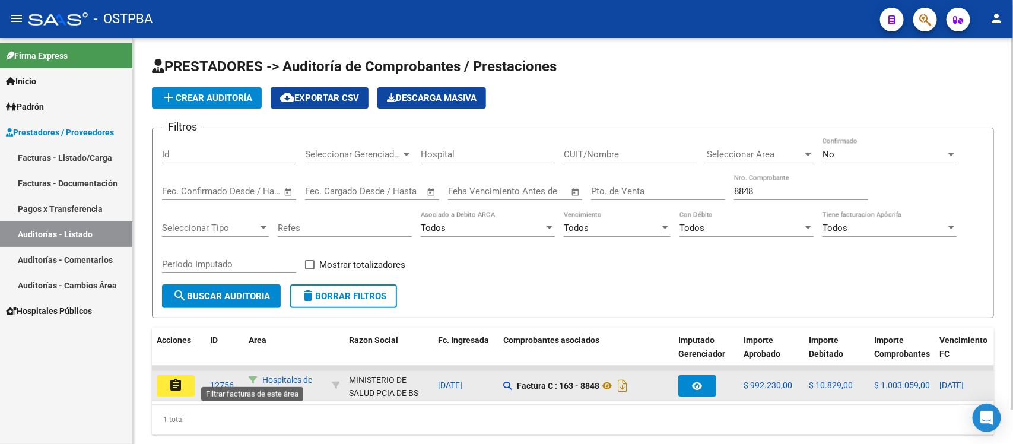
scroll to position [1, 0]
click at [166, 387] on button "assignment" at bounding box center [176, 385] width 38 height 21
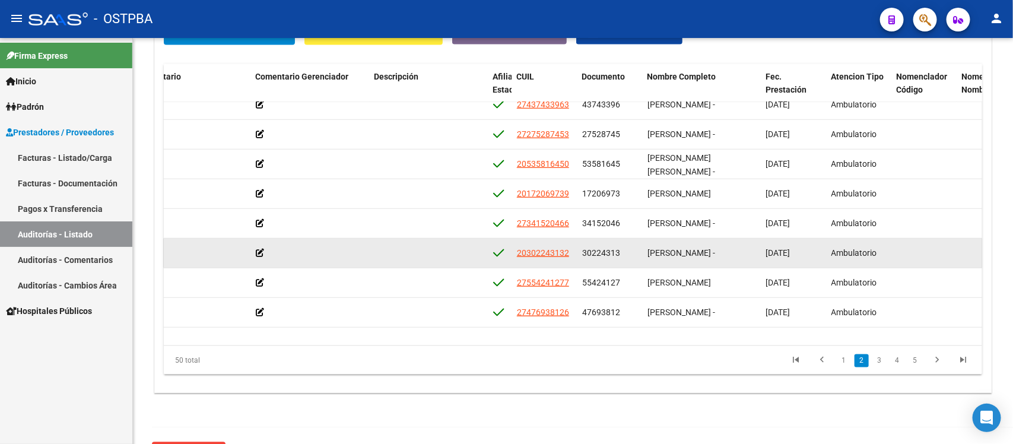
scroll to position [365, 450]
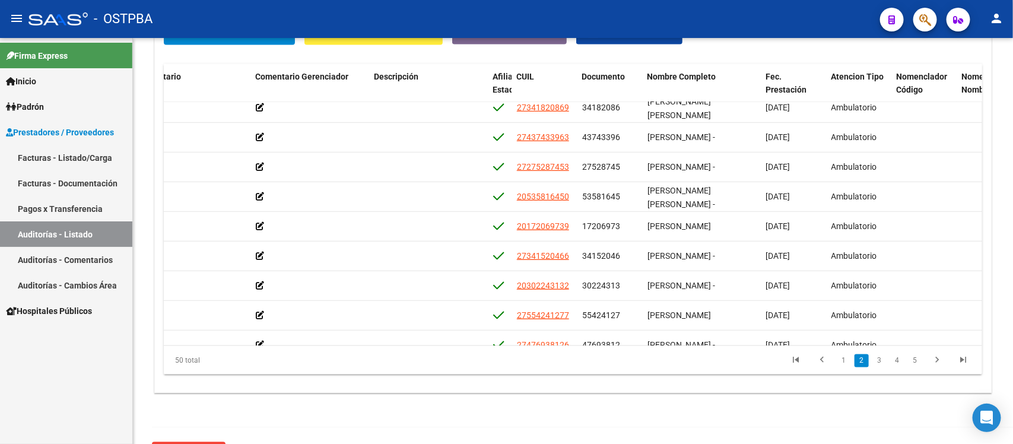
click at [21, 227] on link "Auditorías - Listado" at bounding box center [66, 234] width 132 height 26
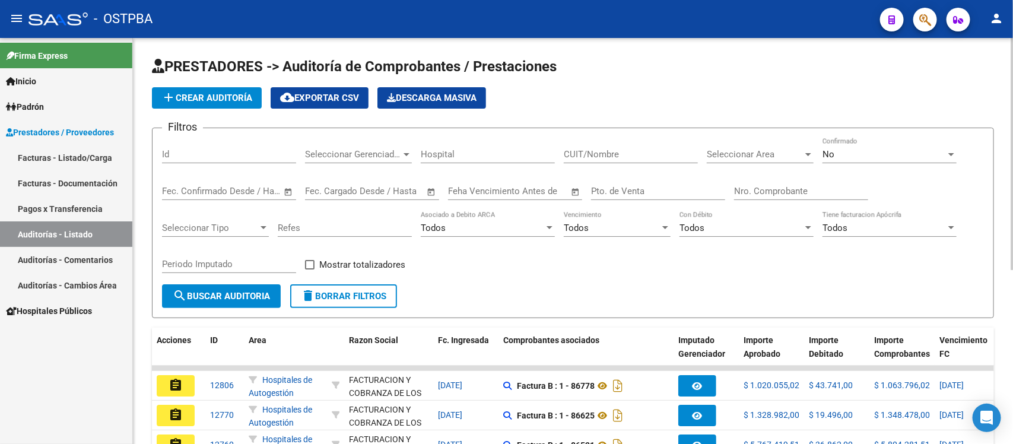
click at [749, 193] on input "Nro. Comprobante" at bounding box center [801, 191] width 134 height 11
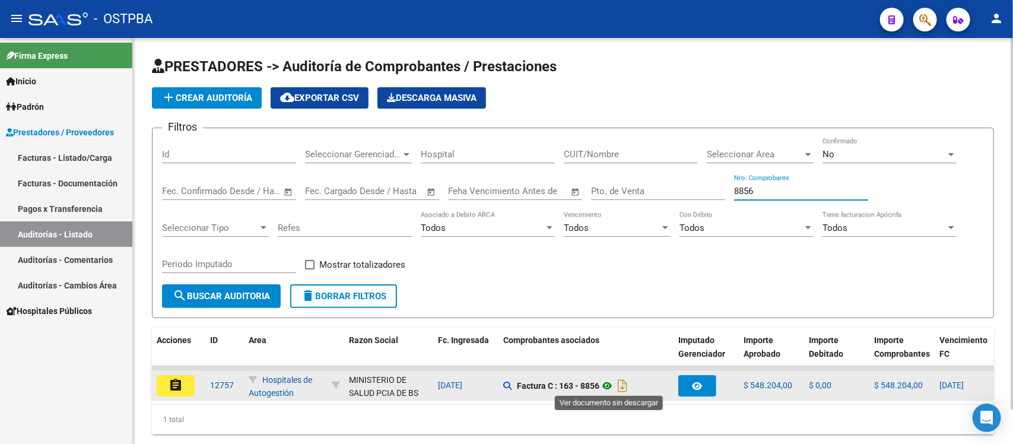
type input "8856"
click at [612, 383] on icon at bounding box center [606, 386] width 15 height 14
click at [166, 380] on button "assignment" at bounding box center [176, 385] width 38 height 21
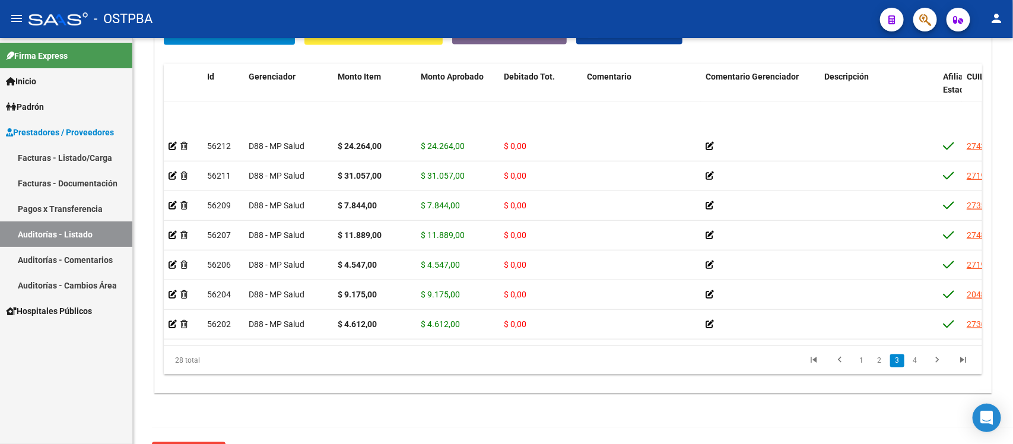
scroll to position [593, 0]
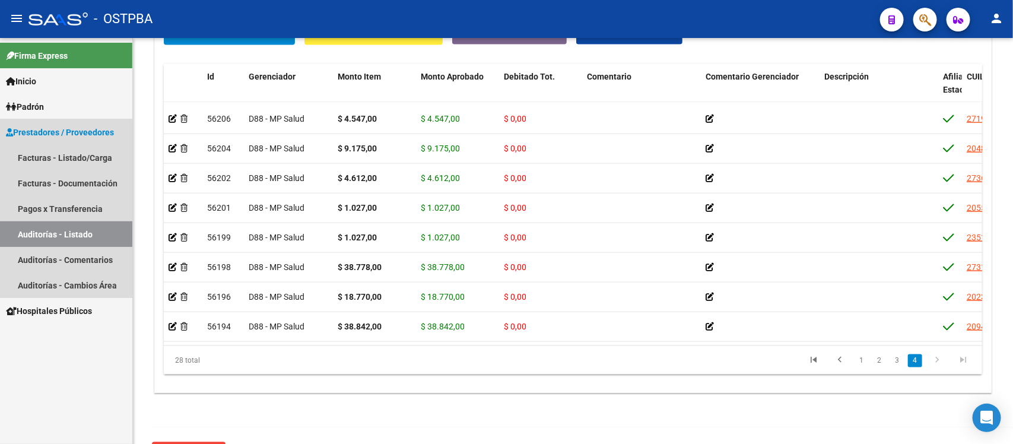
click at [65, 225] on link "Auditorías - Listado" at bounding box center [66, 234] width 132 height 26
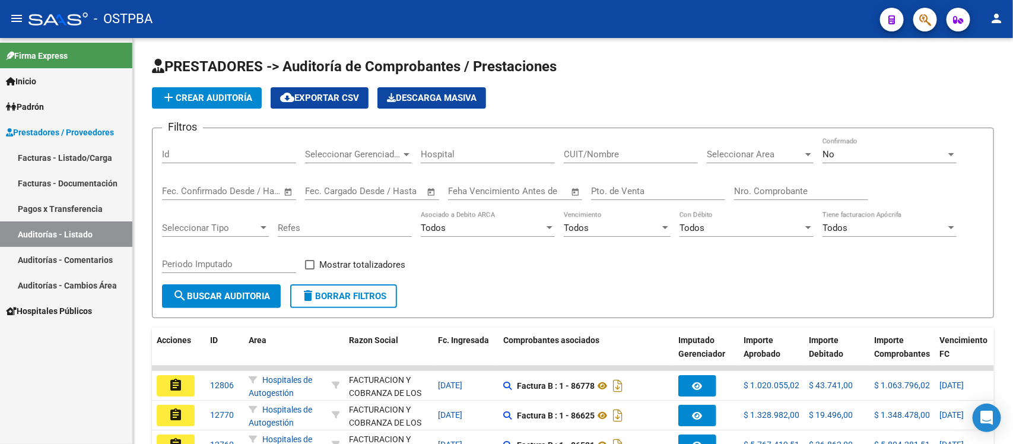
click at [780, 192] on input "Nro. Comprobante" at bounding box center [801, 191] width 134 height 11
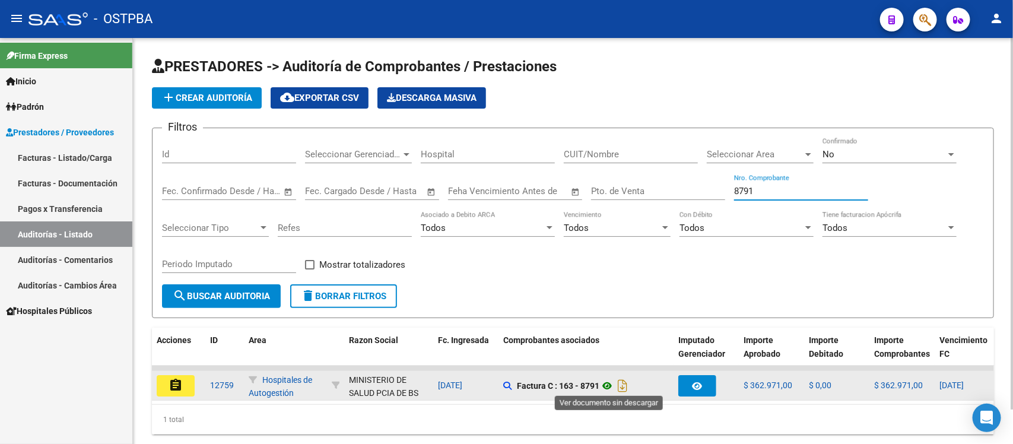
type input "8791"
click at [611, 380] on icon at bounding box center [606, 386] width 15 height 14
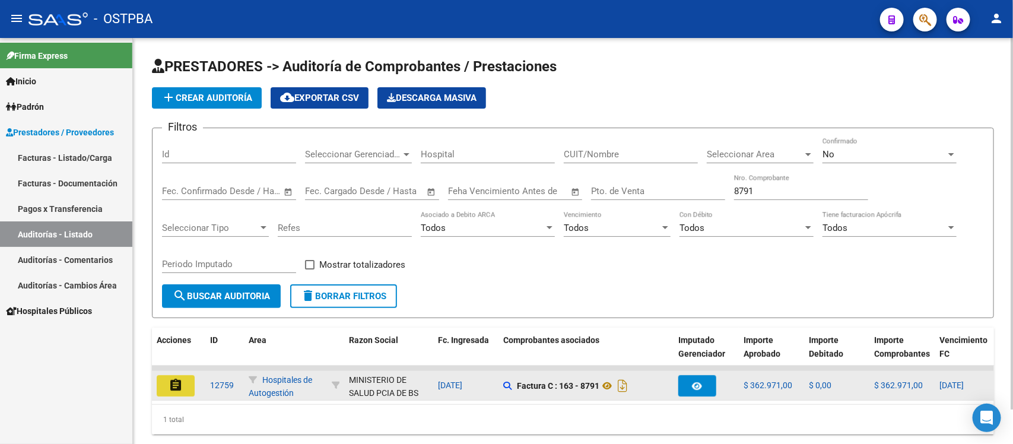
click at [172, 387] on mat-icon "assignment" at bounding box center [176, 385] width 14 height 14
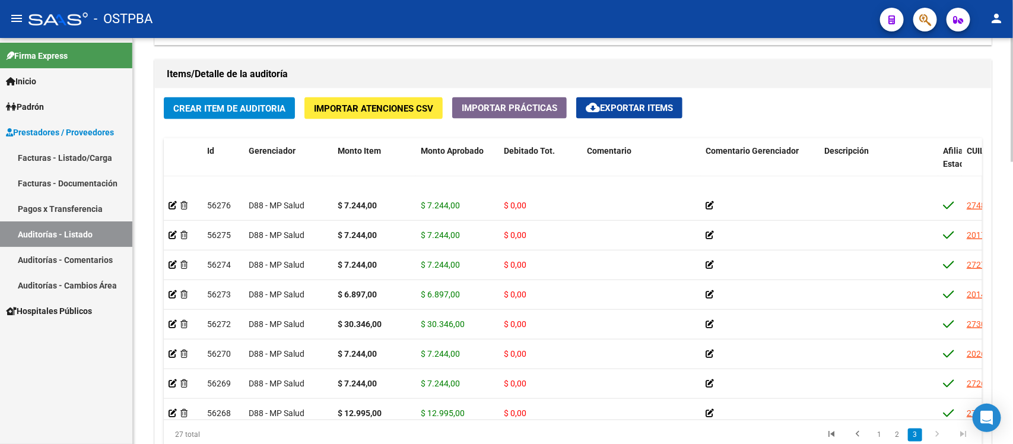
scroll to position [573, 0]
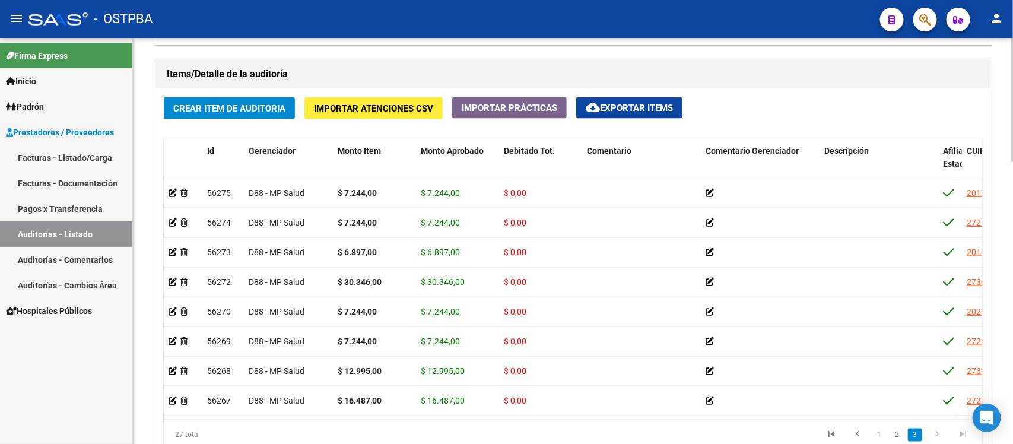
click at [647, 108] on span "cloud_download Exportar Items" at bounding box center [629, 108] width 87 height 11
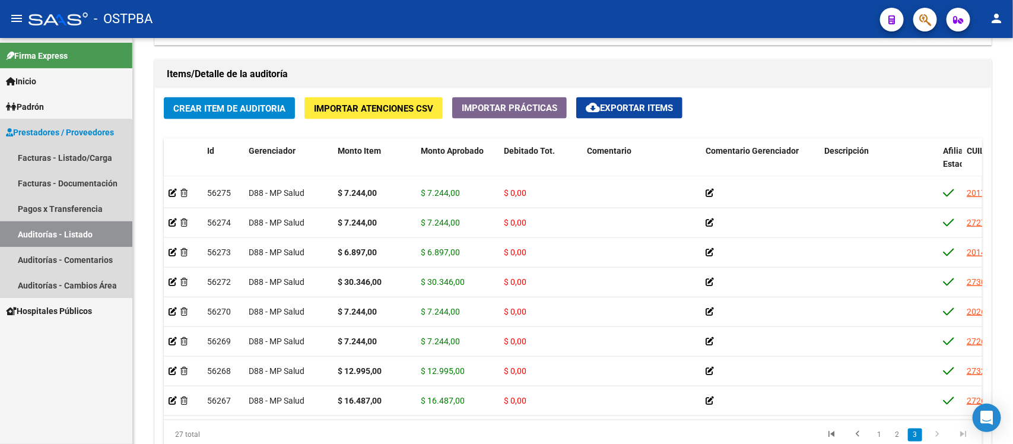
click at [58, 239] on link "Auditorías - Listado" at bounding box center [66, 234] width 132 height 26
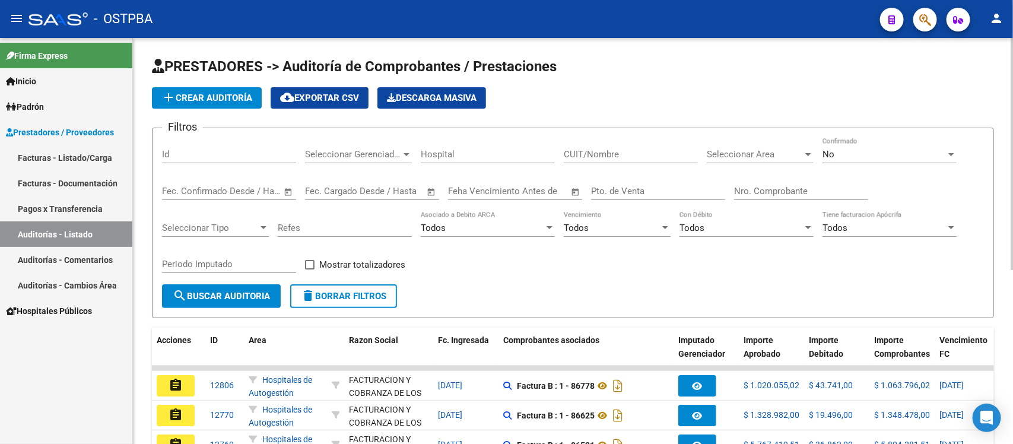
click at [760, 186] on input "Nro. Comprobante" at bounding box center [801, 191] width 134 height 11
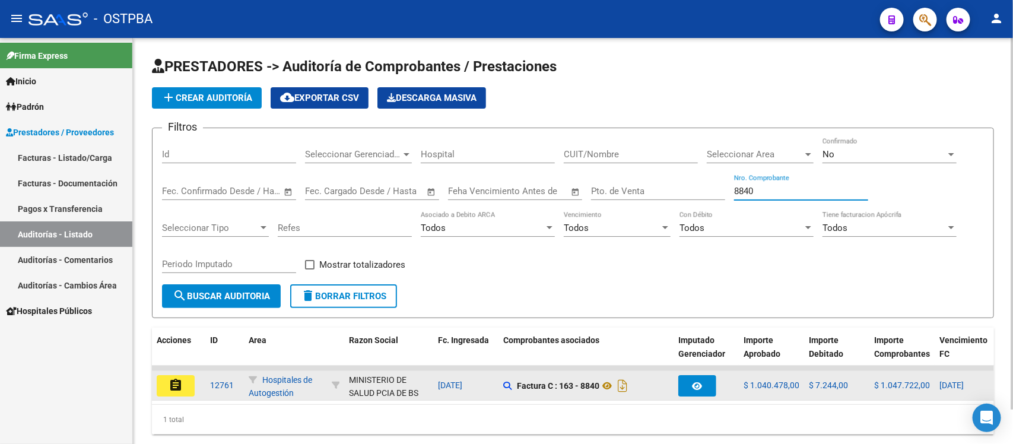
type input "8840"
click at [176, 378] on mat-icon "assignment" at bounding box center [176, 385] width 14 height 14
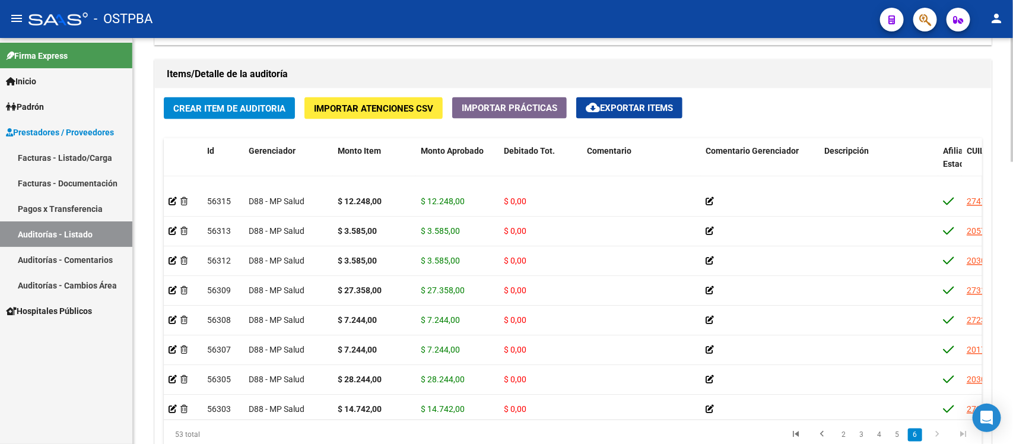
scroll to position [1344, 0]
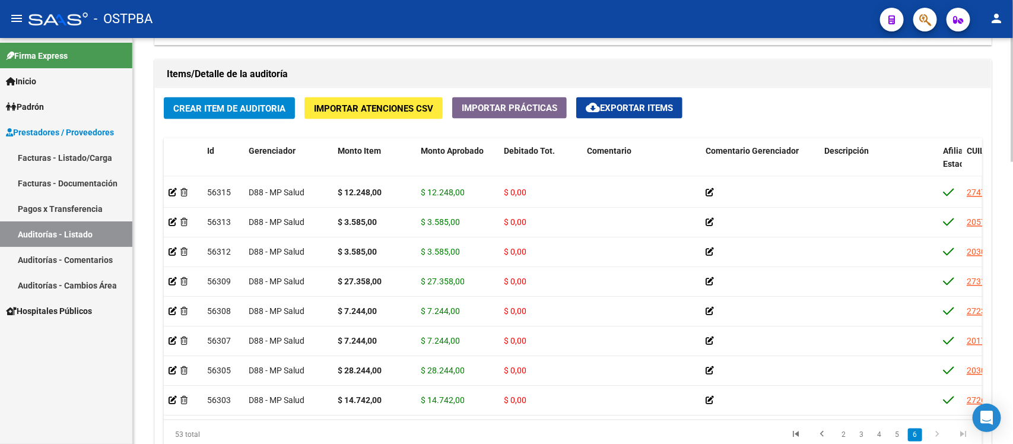
click at [673, 107] on span "cloud_download Exportar Items" at bounding box center [629, 108] width 87 height 11
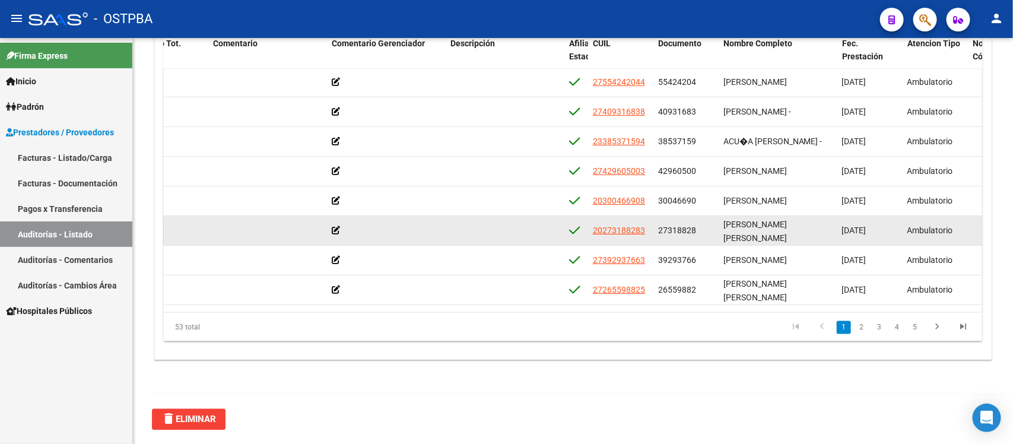
scroll to position [0, 374]
